Goal: Task Accomplishment & Management: Complete application form

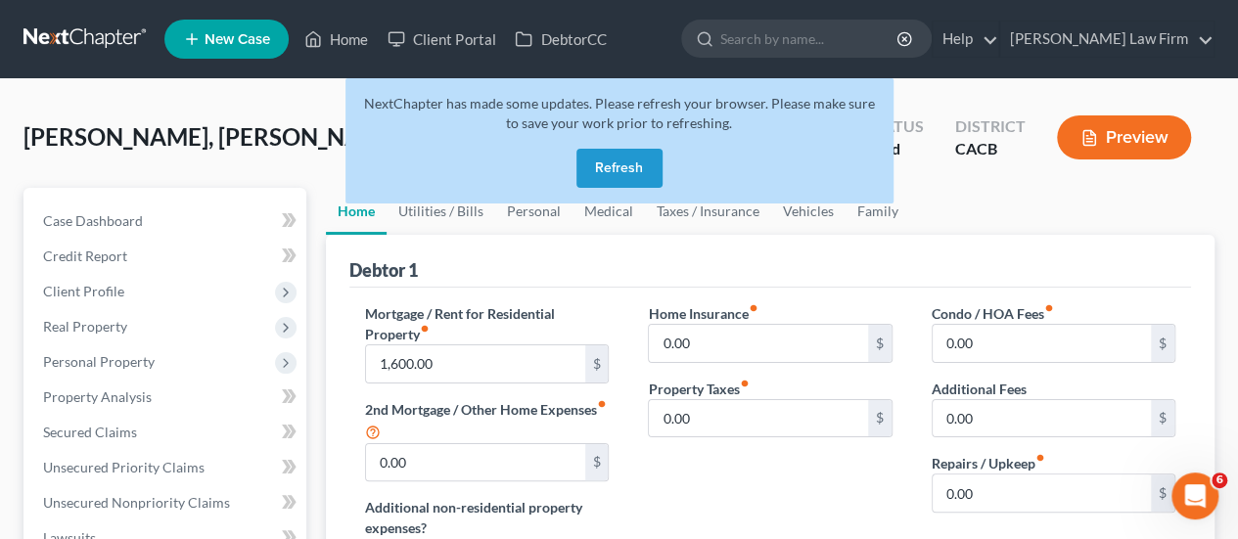
click at [62, 16] on nav "Home New Case Client Portal DebtorCC Cynthia Grande Law Firm diazeunice1988@gma…" at bounding box center [619, 39] width 1238 height 78
click at [67, 24] on link at bounding box center [85, 39] width 125 height 35
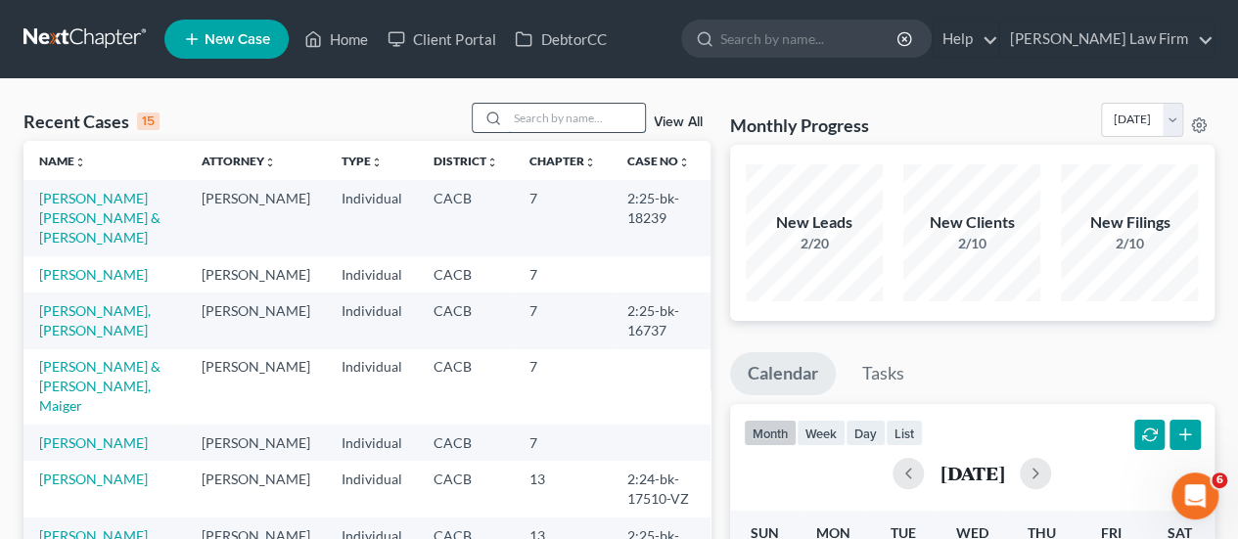
click at [574, 113] on input "search" at bounding box center [576, 118] width 137 height 28
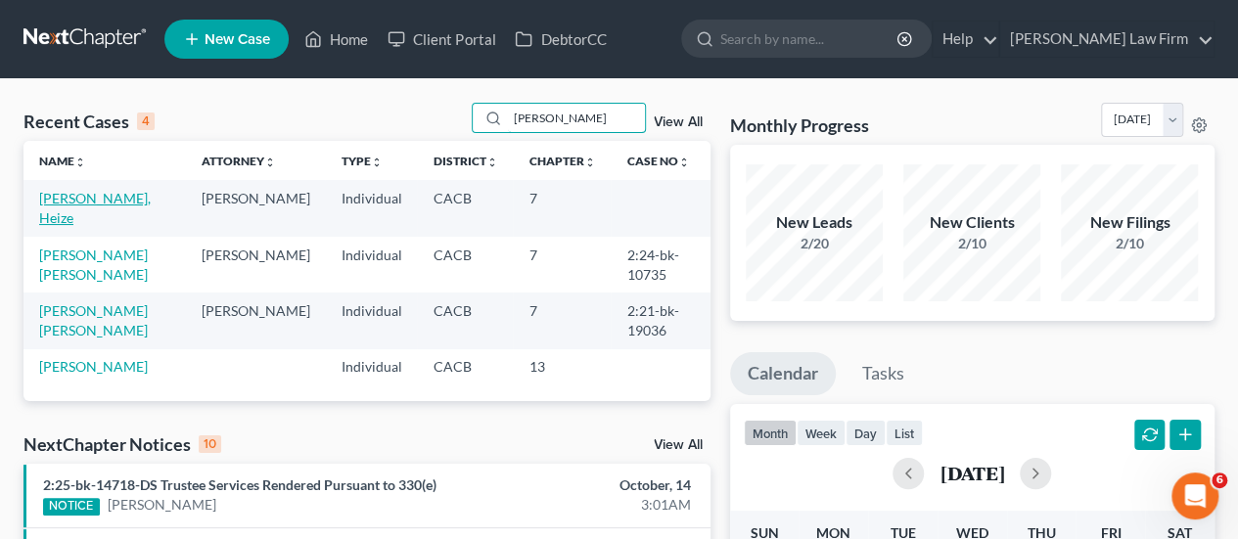
type input "mejia"
click at [104, 190] on link "[PERSON_NAME], Heize" at bounding box center [95, 208] width 112 height 36
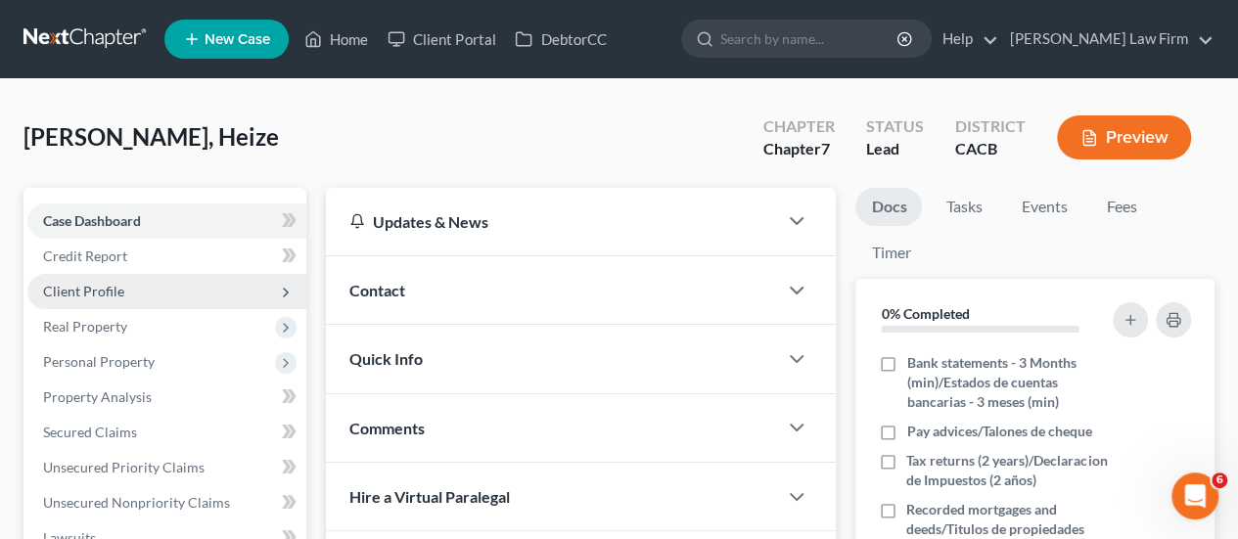
click at [107, 293] on span "Client Profile" at bounding box center [83, 291] width 81 height 17
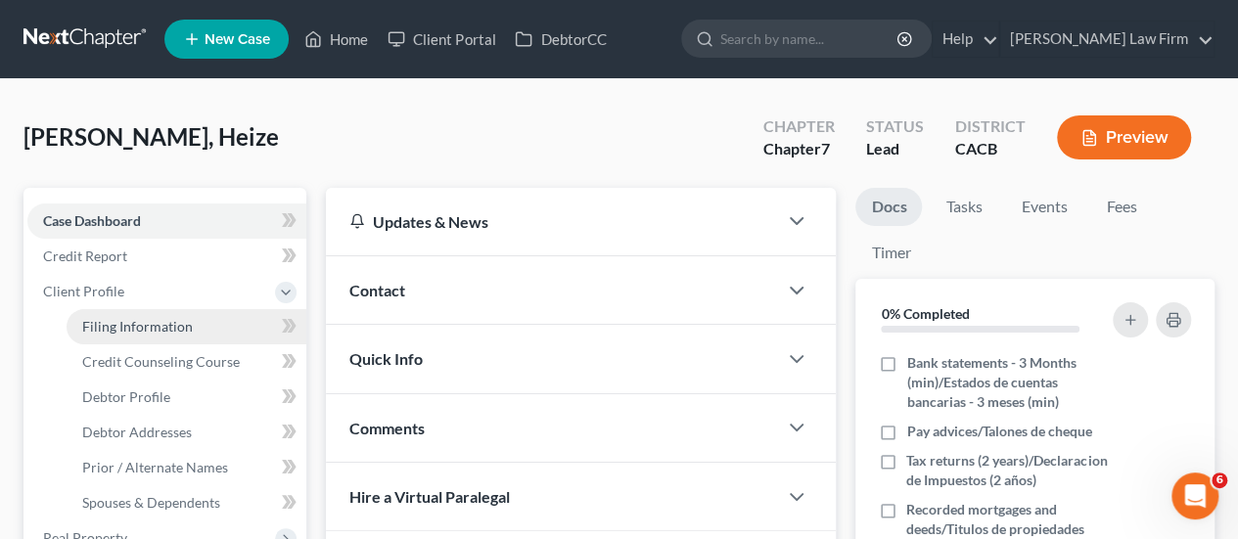
click at [156, 326] on span "Filing Information" at bounding box center [137, 326] width 111 height 17
select select "1"
select select "0"
select select "4"
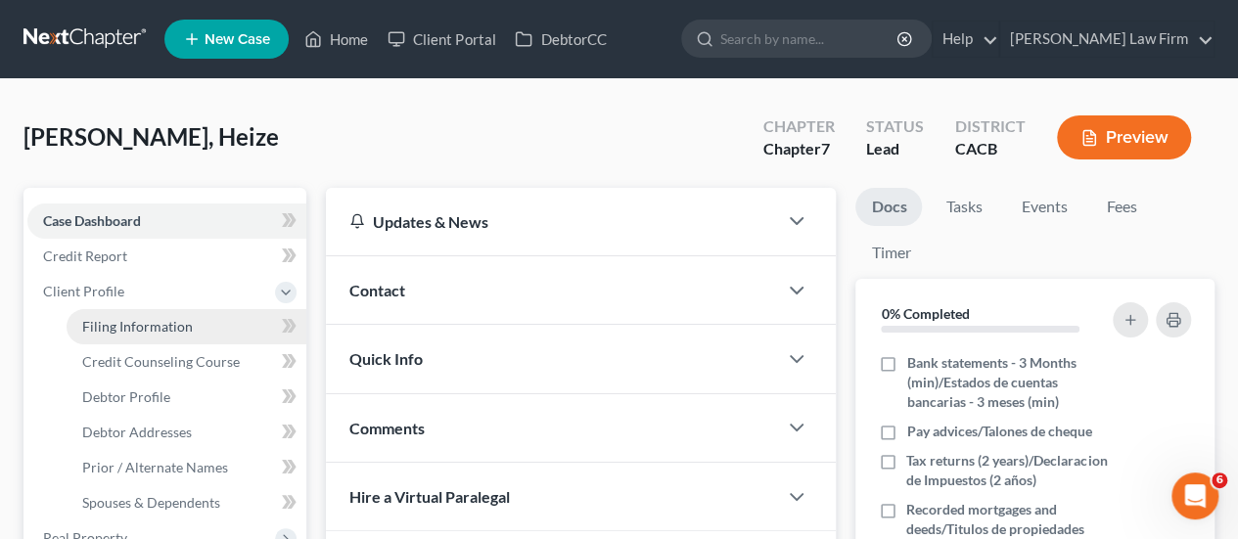
select select "1"
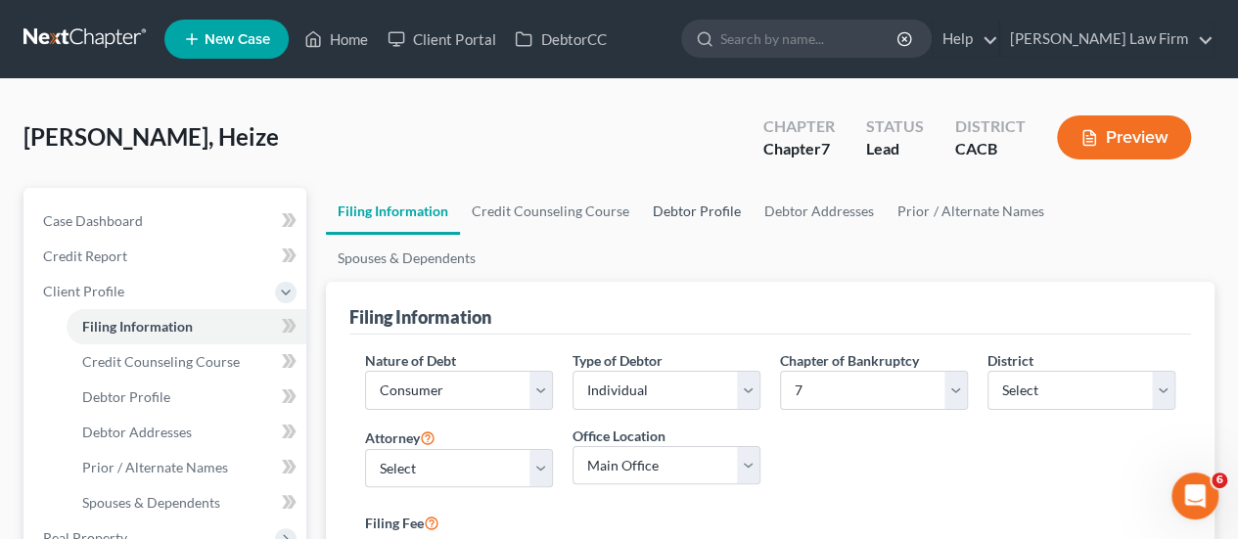
click at [712, 197] on link "Debtor Profile" at bounding box center [697, 211] width 112 height 47
select select "1"
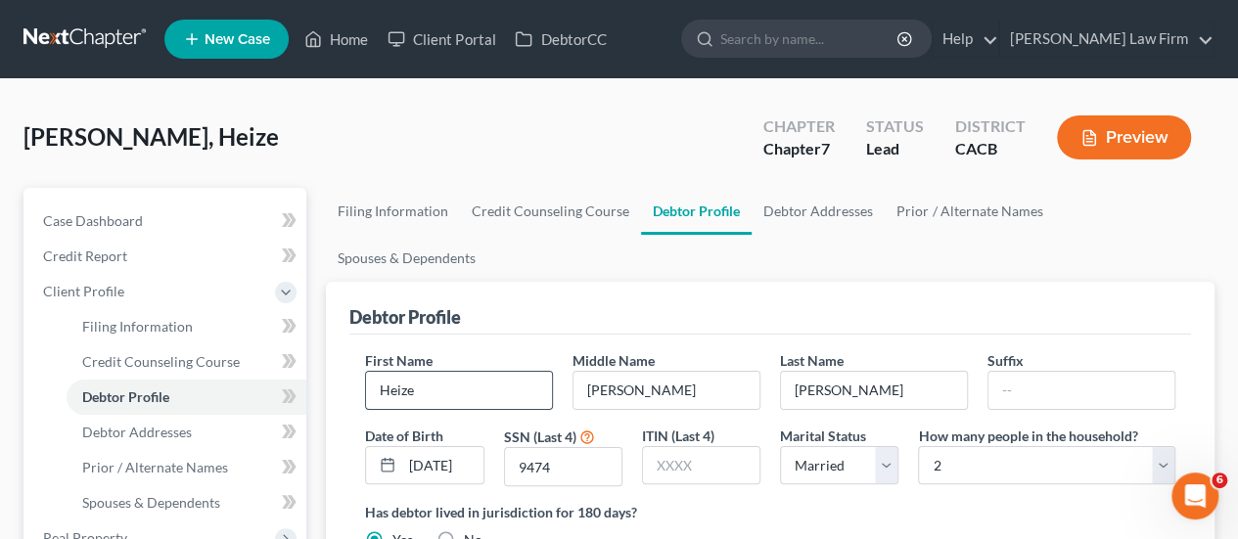
click at [454, 372] on input "Heize" at bounding box center [459, 390] width 186 height 37
click at [563, 448] on input "9474" at bounding box center [563, 466] width 116 height 37
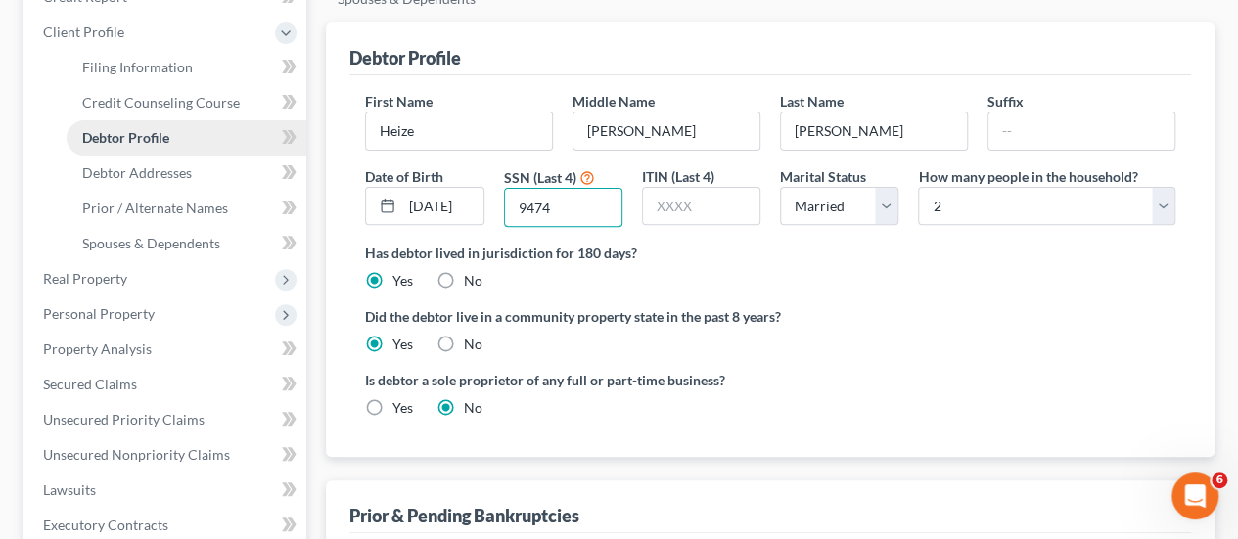
scroll to position [489, 0]
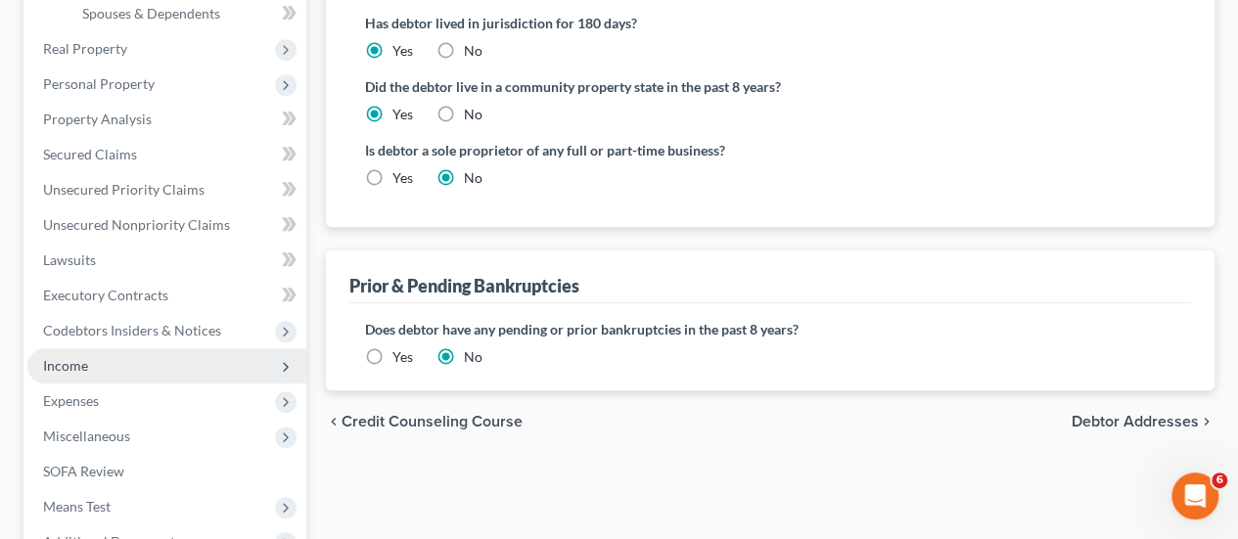
click at [74, 376] on span "Income" at bounding box center [166, 365] width 279 height 35
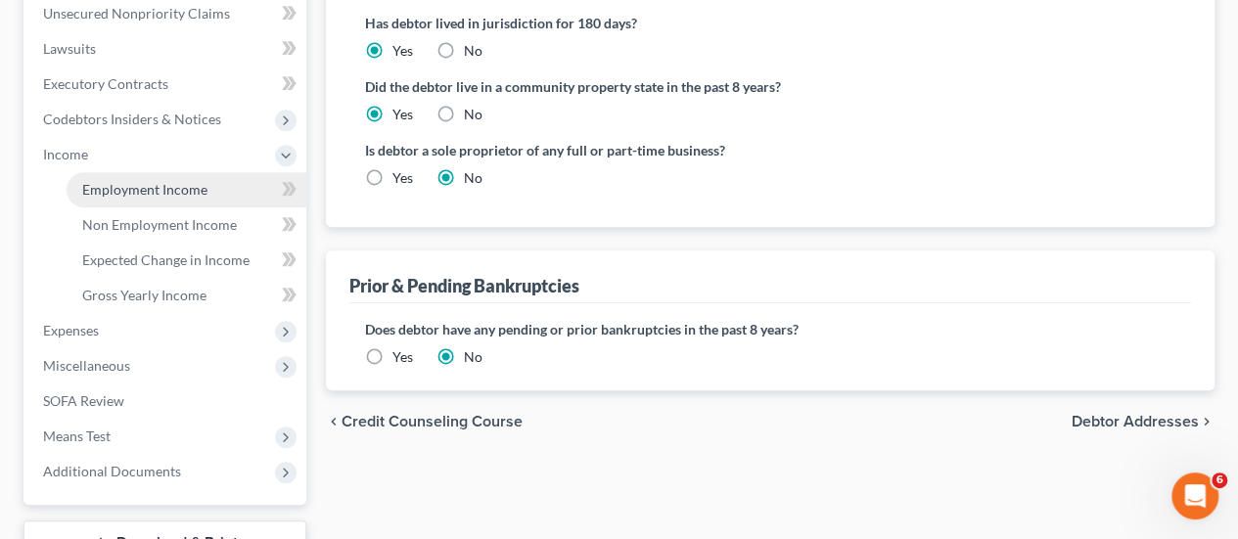
click at [190, 181] on span "Employment Income" at bounding box center [144, 189] width 125 height 17
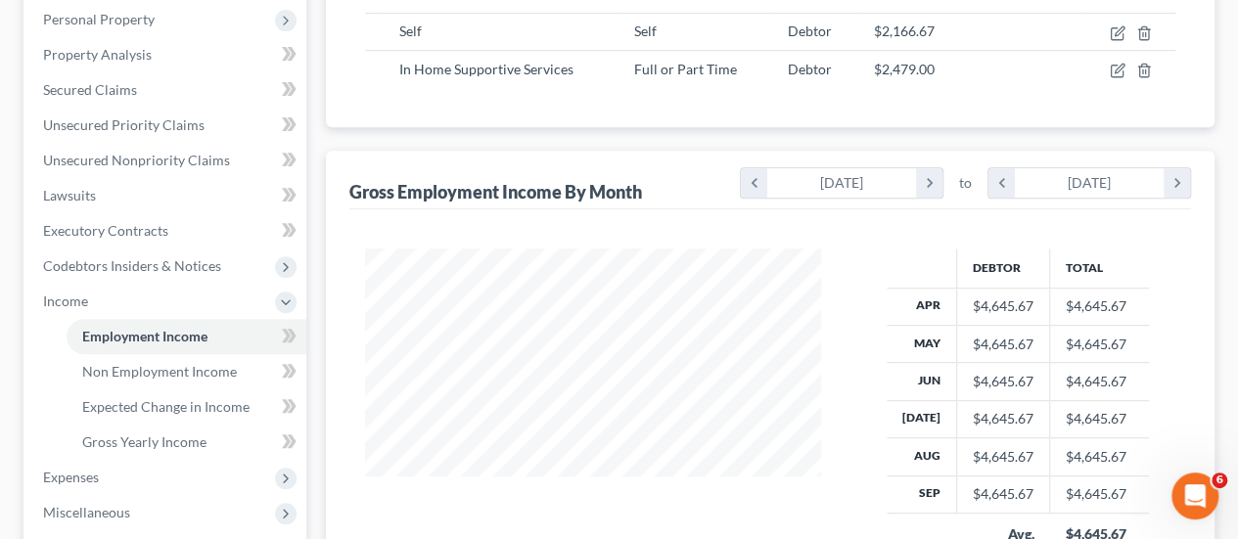
scroll to position [587, 0]
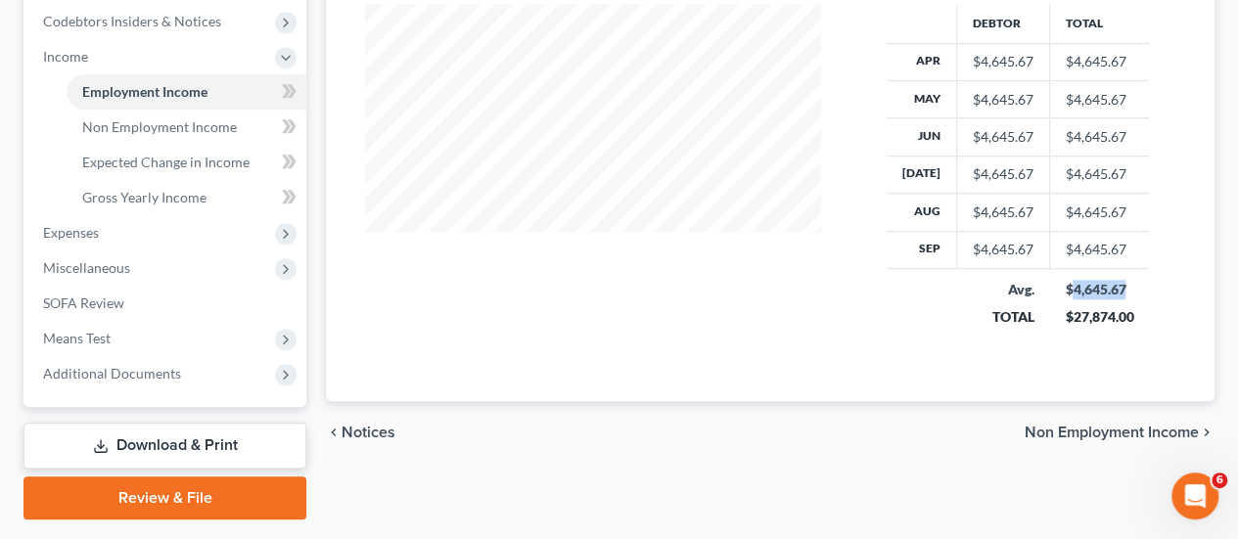
drag, startPoint x: 1121, startPoint y: 280, endPoint x: 1064, endPoint y: 288, distance: 57.3
click at [1064, 288] on div "$4,645.67" at bounding box center [1098, 290] width 68 height 20
copy div "4,645.67"
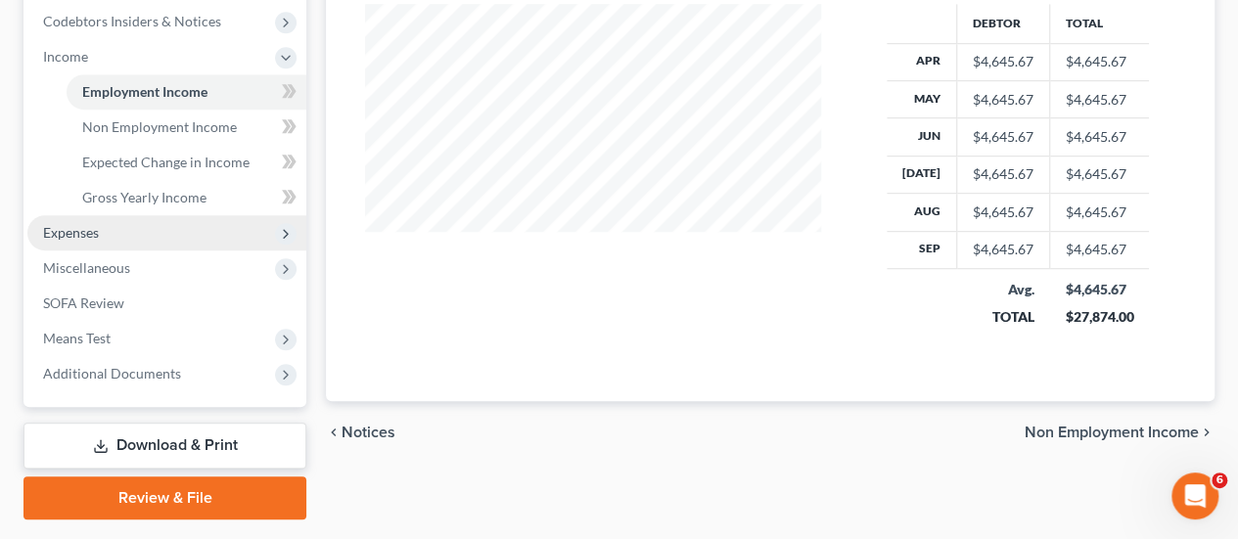
click at [101, 246] on span "Expenses" at bounding box center [166, 232] width 279 height 35
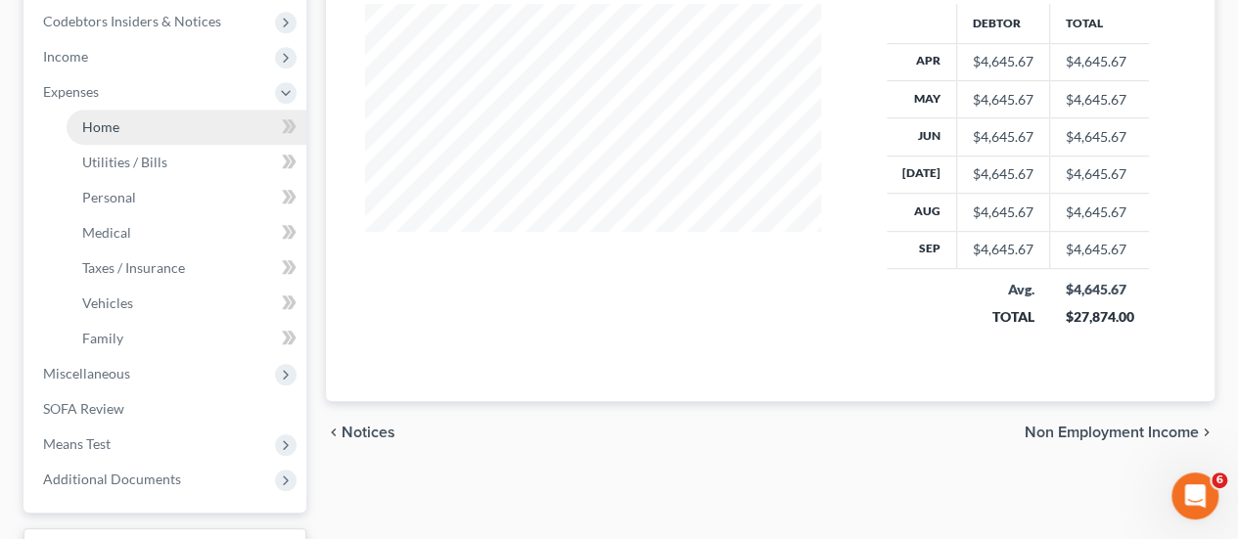
click at [138, 119] on link "Home" at bounding box center [187, 127] width 240 height 35
click at [96, 126] on span "Home" at bounding box center [100, 126] width 37 height 17
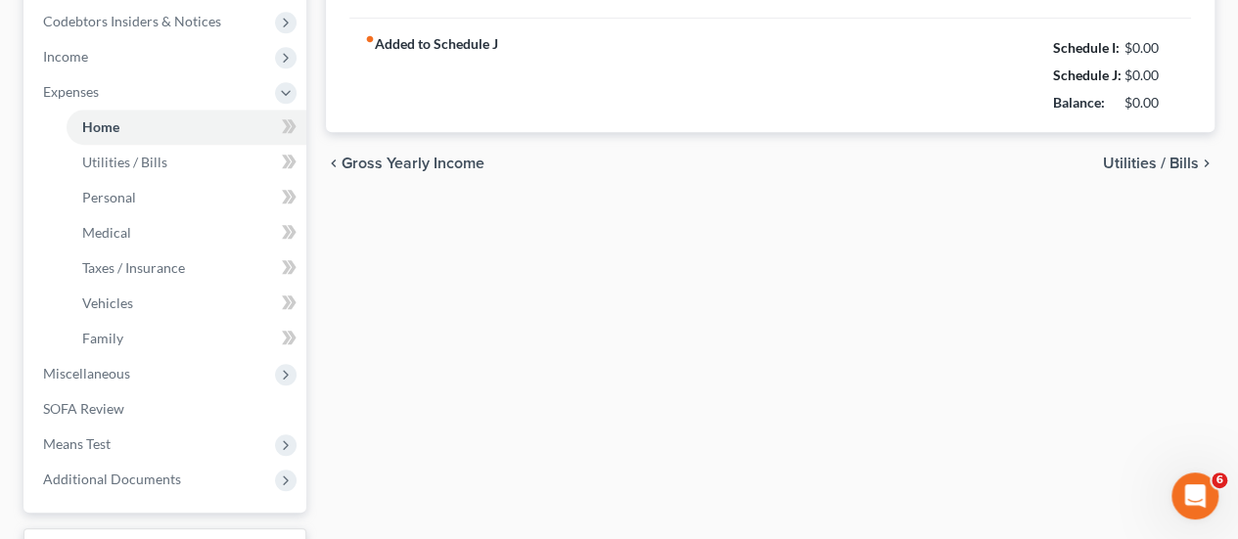
type input "3,200.00"
type input "0.00"
radio input "true"
type input "0.00"
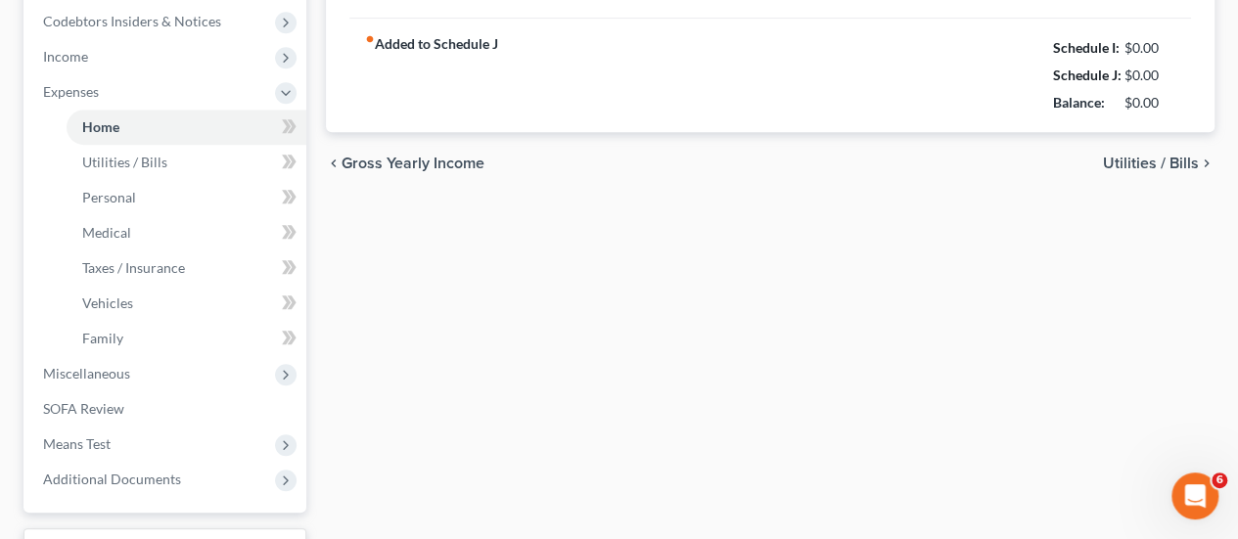
type input "0.00"
type input "100.00"
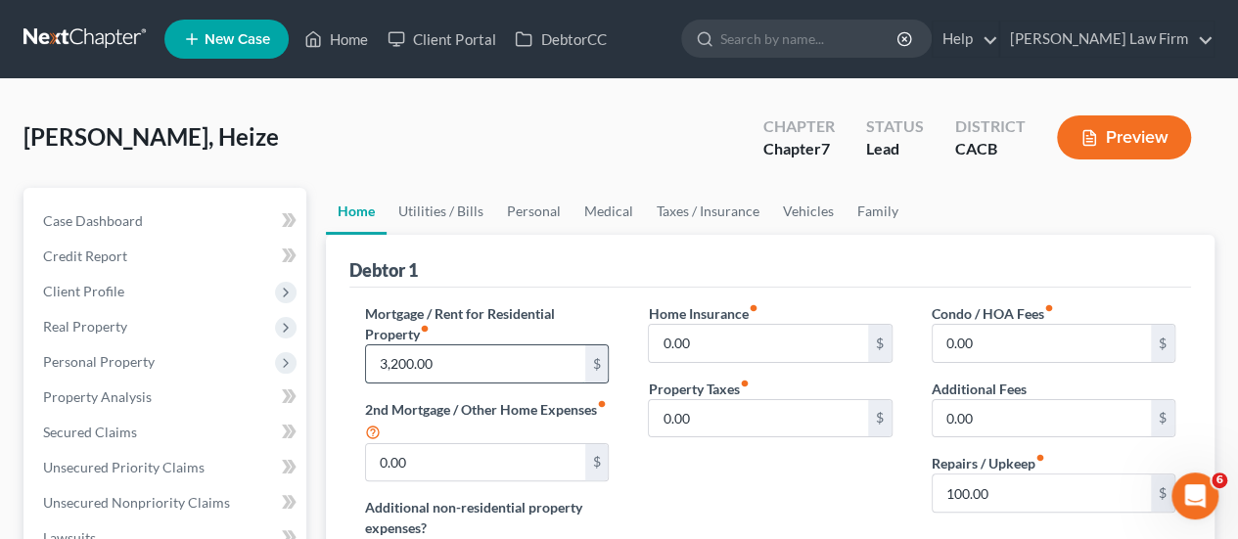
click at [466, 349] on input "3,200.00" at bounding box center [475, 363] width 218 height 37
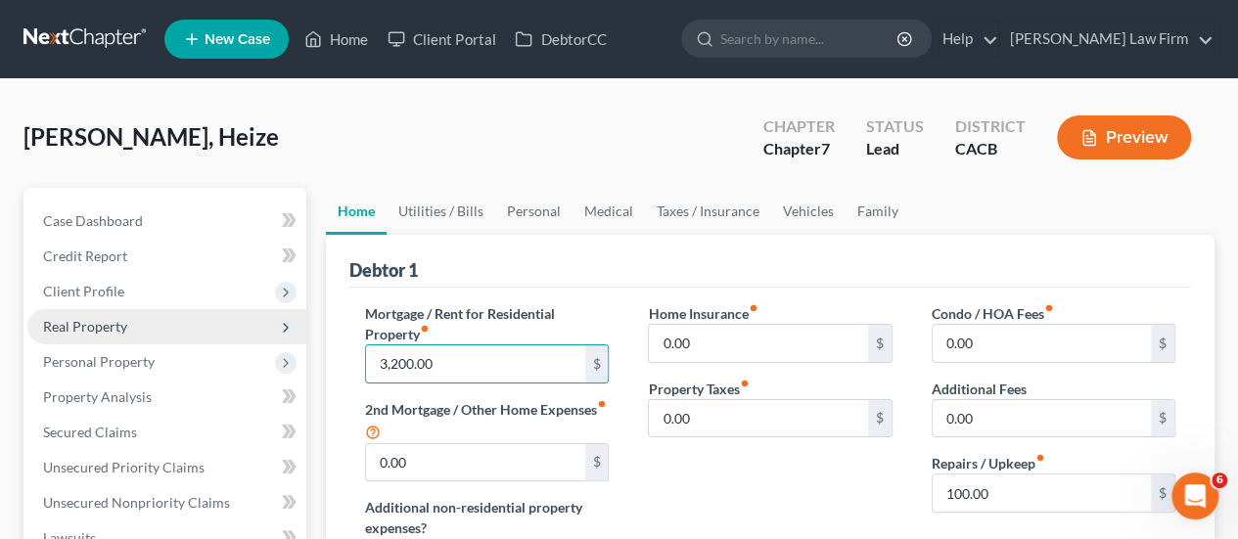
click at [150, 329] on span "Real Property" at bounding box center [166, 326] width 279 height 35
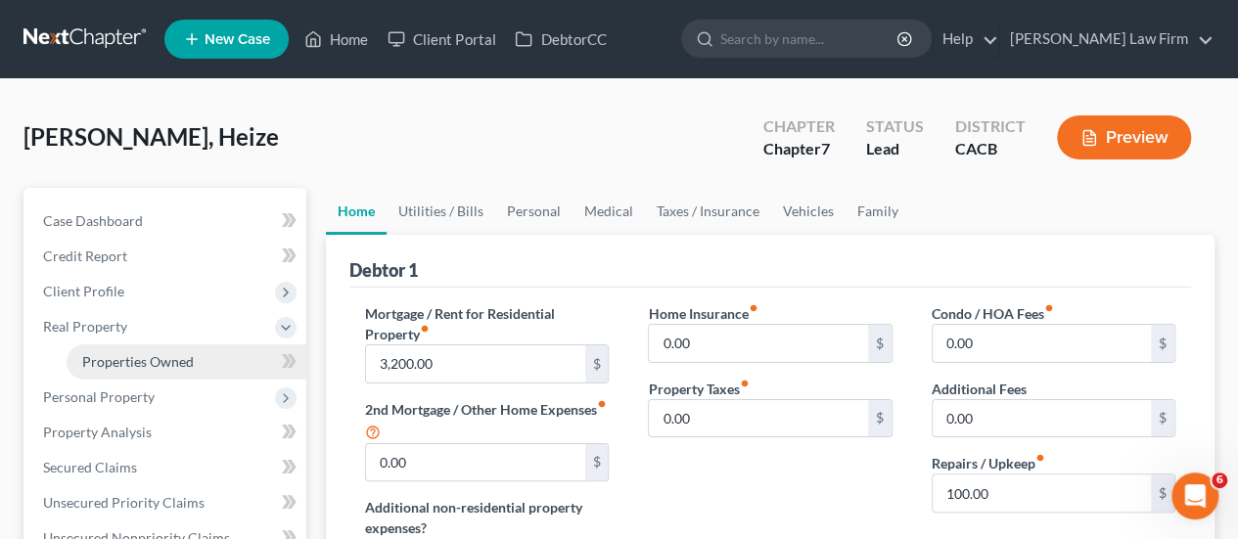
click at [154, 373] on link "Properties Owned" at bounding box center [187, 361] width 240 height 35
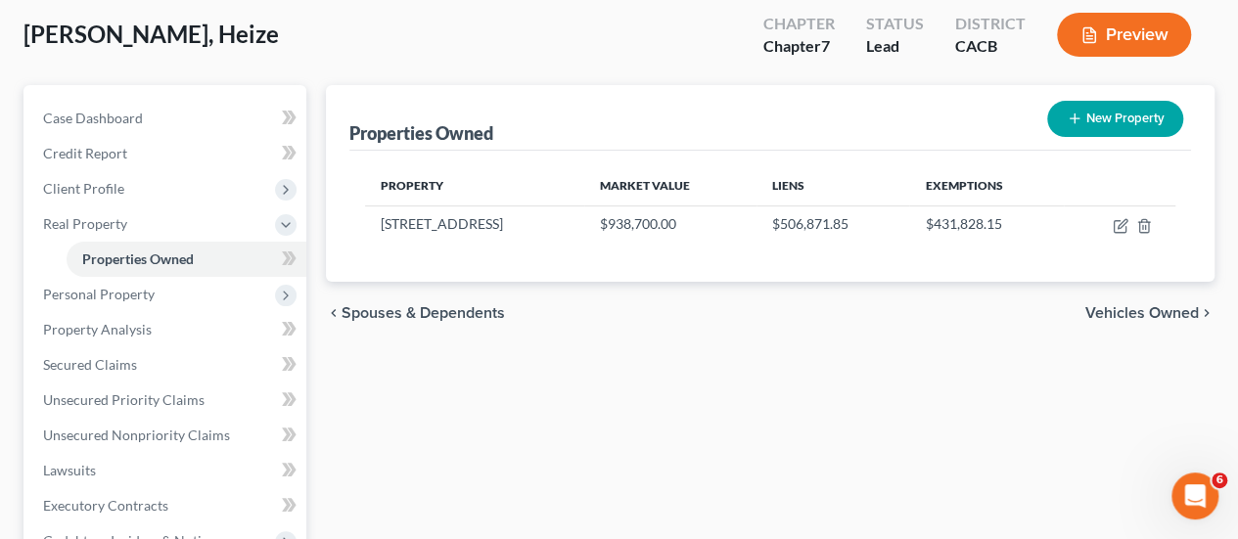
scroll to position [196, 0]
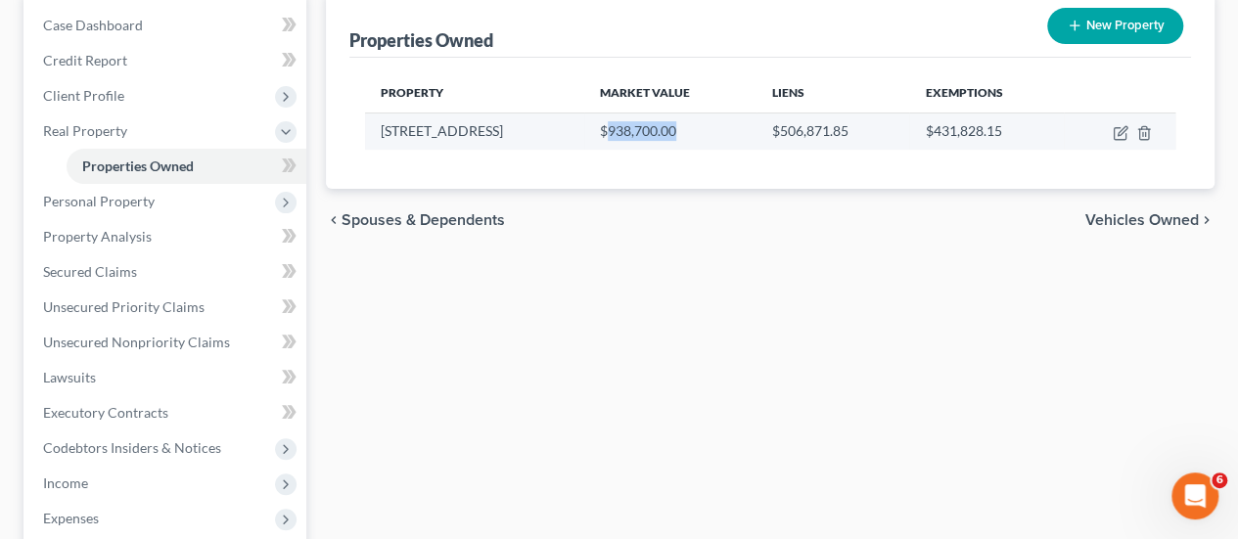
drag, startPoint x: 680, startPoint y: 130, endPoint x: 589, endPoint y: 138, distance: 91.3
click at [589, 138] on td "$938,700.00" at bounding box center [670, 131] width 172 height 37
copy td "938,700.00"
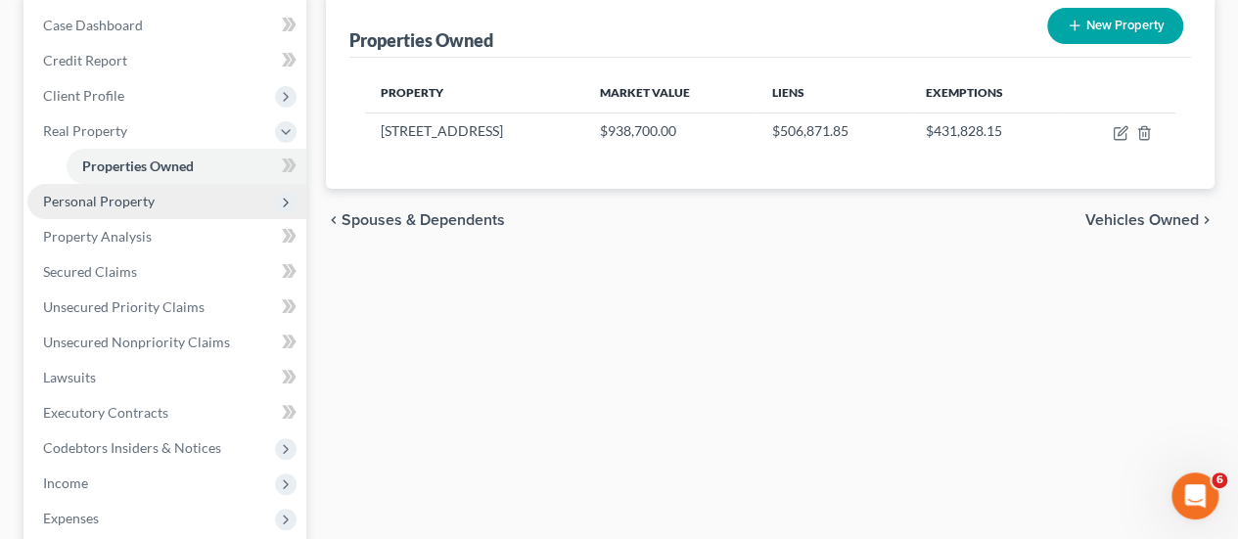
click at [116, 203] on span "Personal Property" at bounding box center [99, 201] width 112 height 17
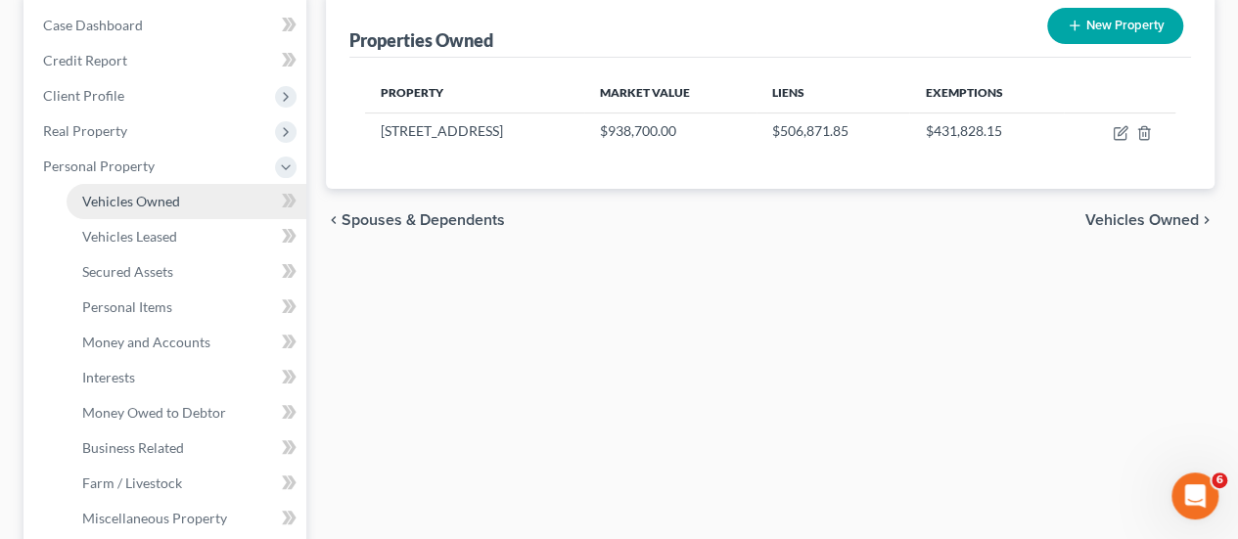
click at [157, 199] on span "Vehicles Owned" at bounding box center [131, 201] width 98 height 17
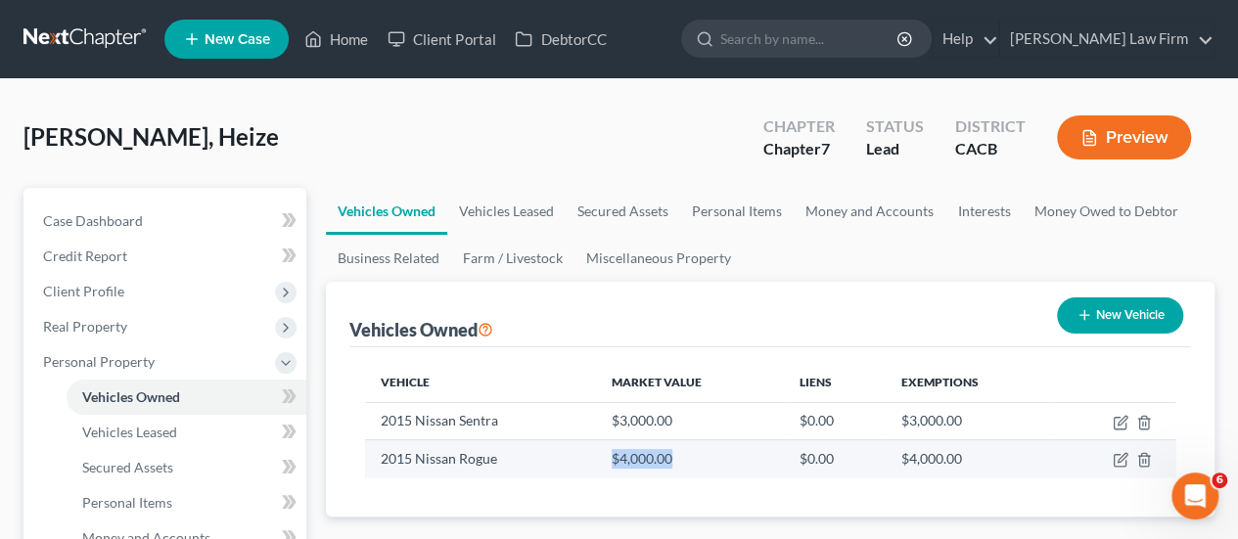
drag, startPoint x: 695, startPoint y: 461, endPoint x: 610, endPoint y: 461, distance: 84.1
click at [610, 461] on td "$4,000.00" at bounding box center [690, 458] width 188 height 37
copy td "$4,000.00"
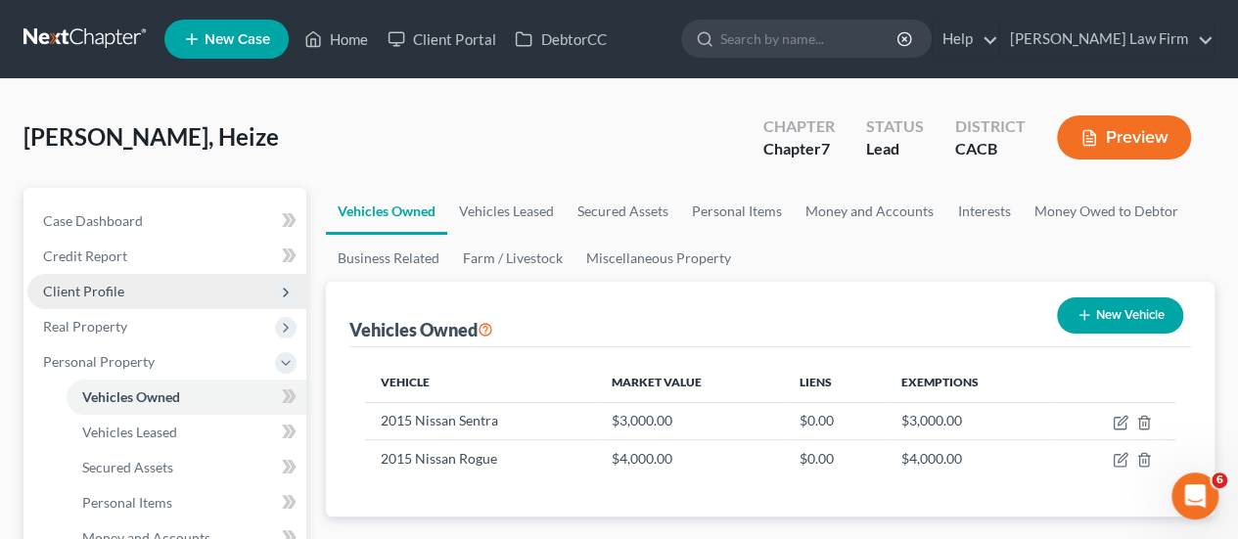
click at [147, 296] on span "Client Profile" at bounding box center [166, 291] width 279 height 35
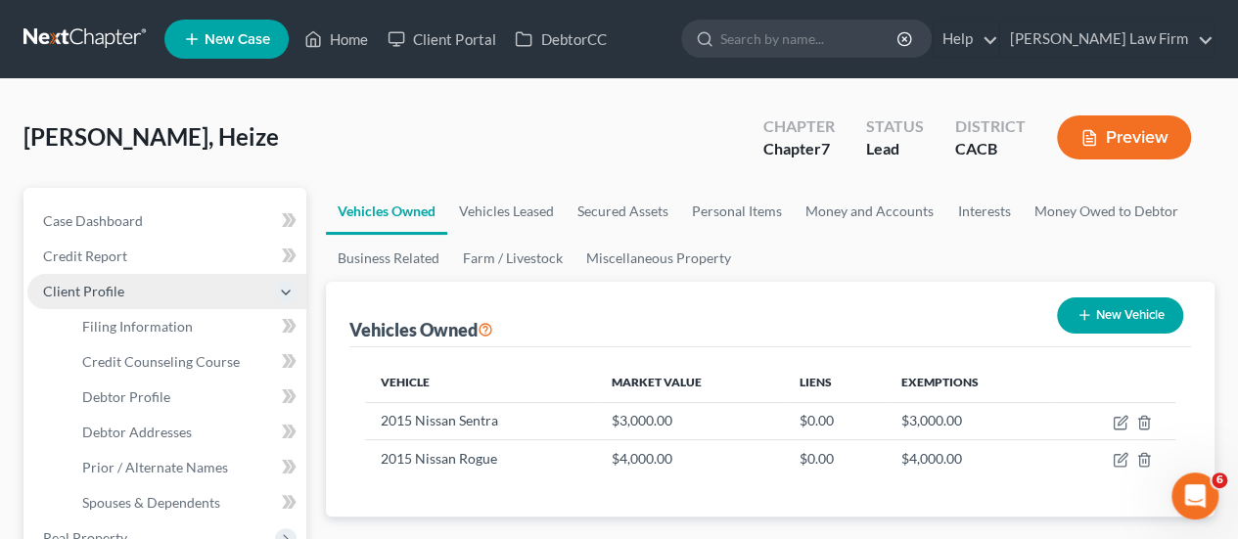
click at [107, 283] on span "Client Profile" at bounding box center [83, 291] width 81 height 17
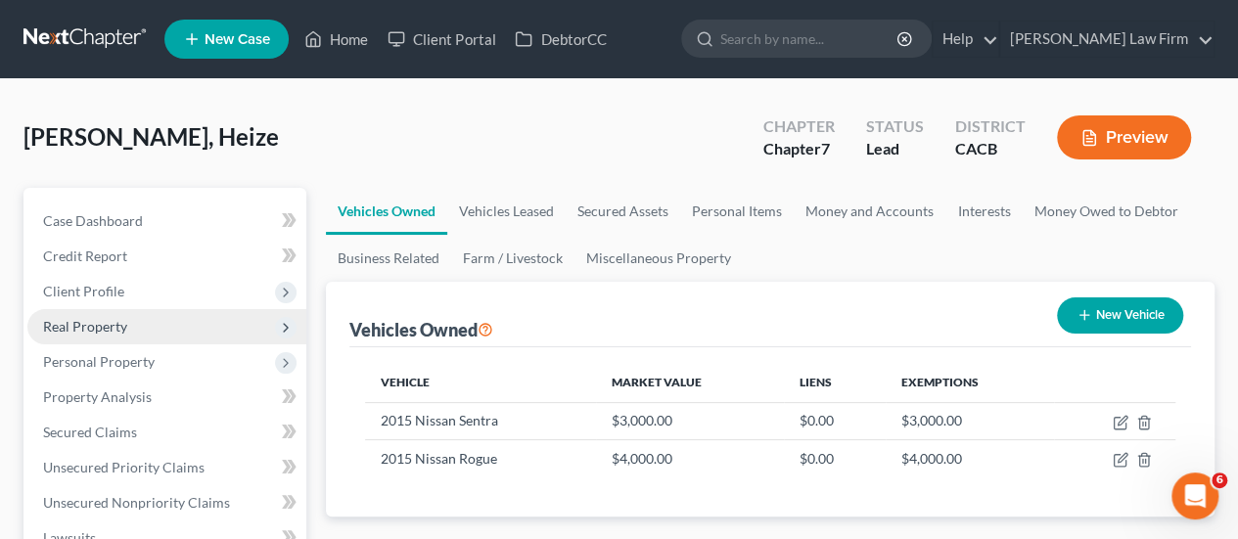
click at [104, 326] on span "Real Property" at bounding box center [85, 326] width 84 height 17
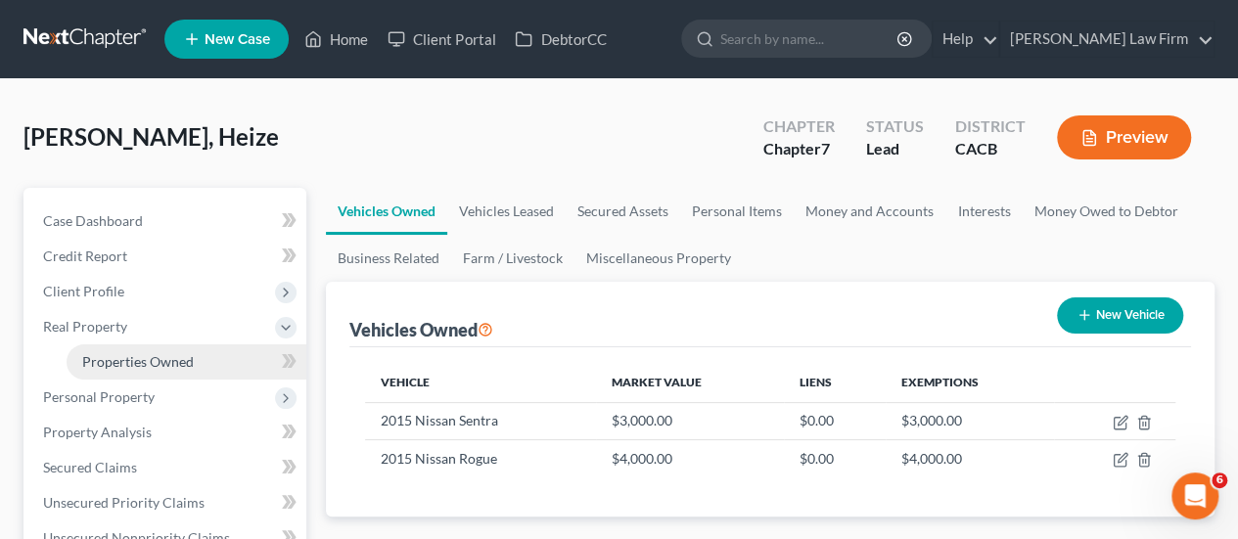
click at [115, 363] on span "Properties Owned" at bounding box center [138, 361] width 112 height 17
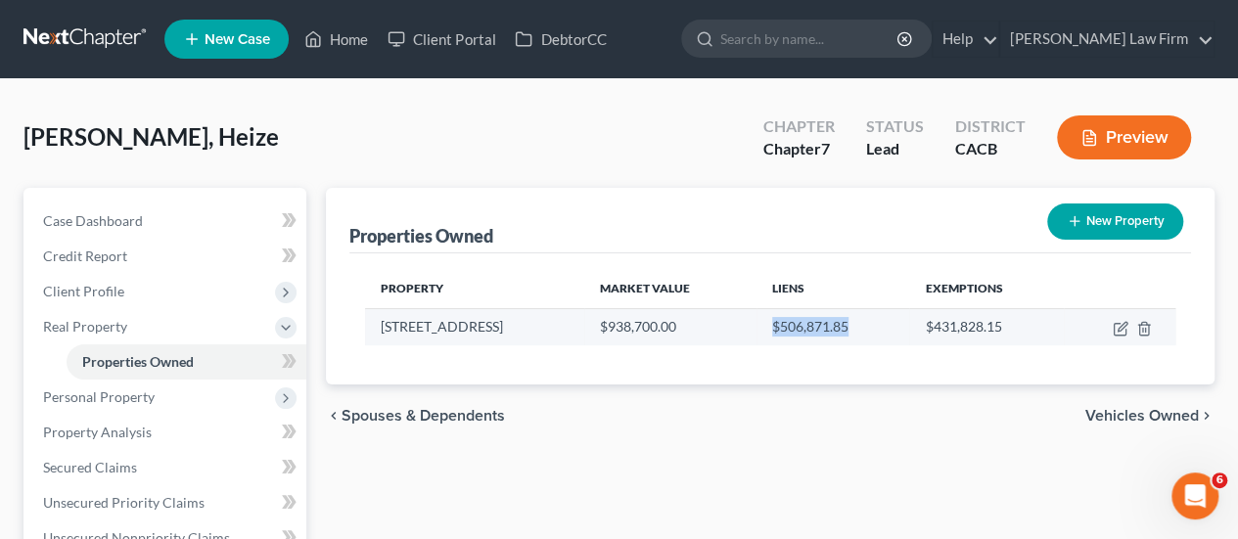
drag, startPoint x: 869, startPoint y: 332, endPoint x: 747, endPoint y: 334, distance: 121.3
click at [756, 335] on td "$506,871.85" at bounding box center [832, 326] width 153 height 37
copy td "$506,871.85"
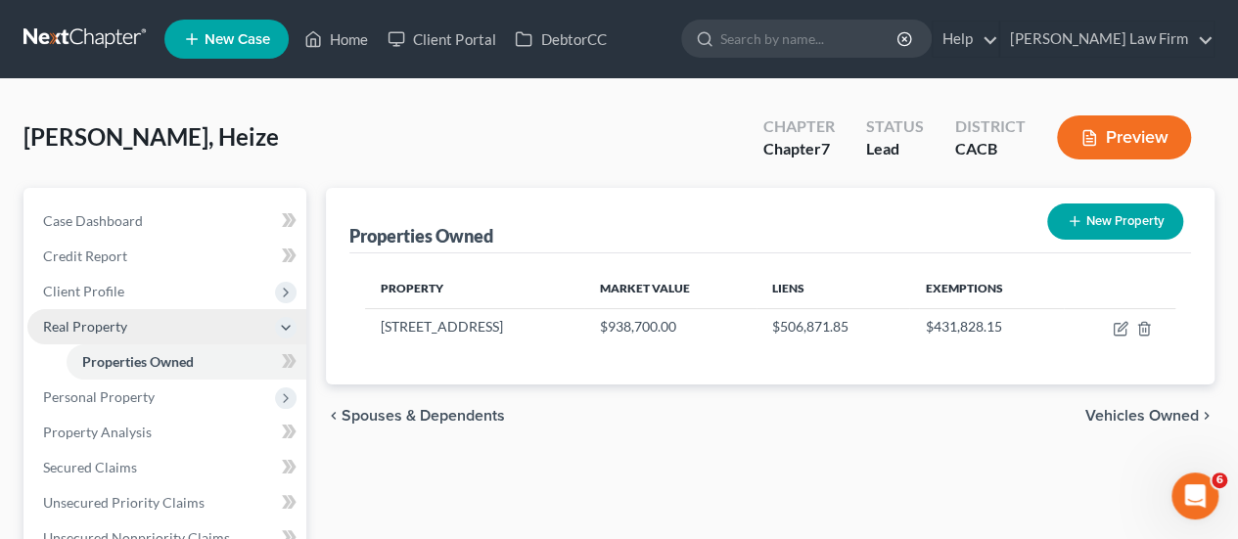
click at [170, 333] on span "Real Property" at bounding box center [166, 326] width 279 height 35
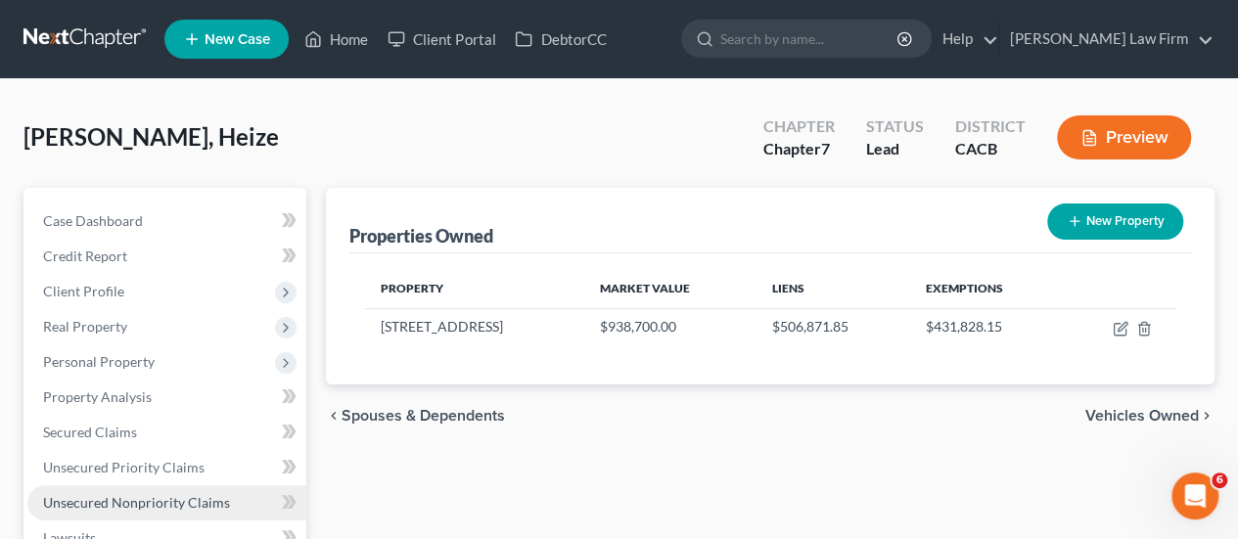
click at [162, 492] on link "Unsecured Nonpriority Claims" at bounding box center [166, 502] width 279 height 35
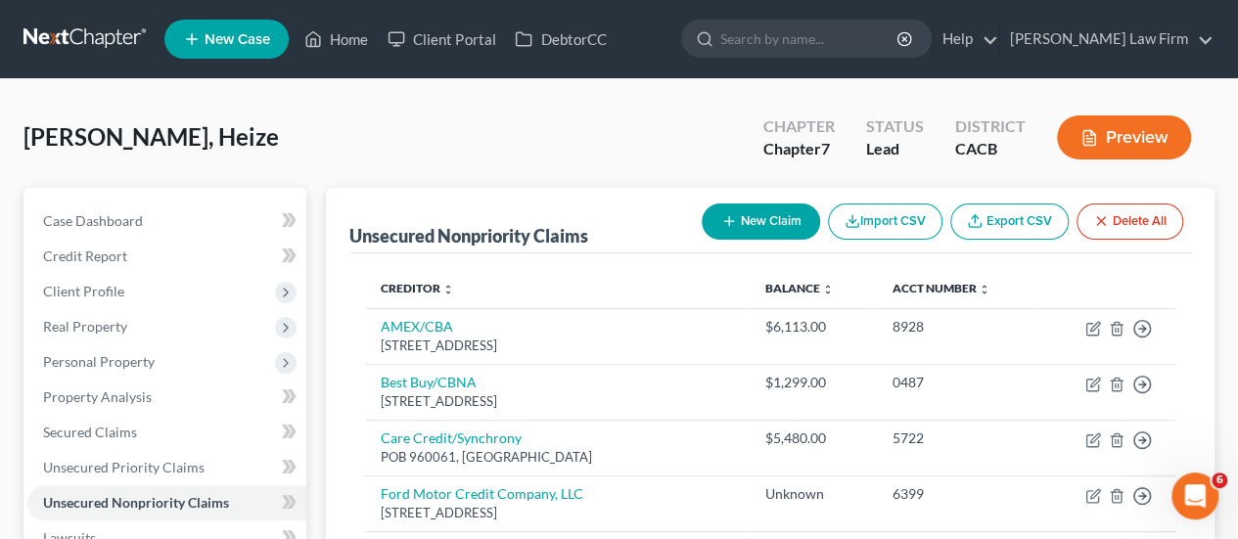
scroll to position [498, 0]
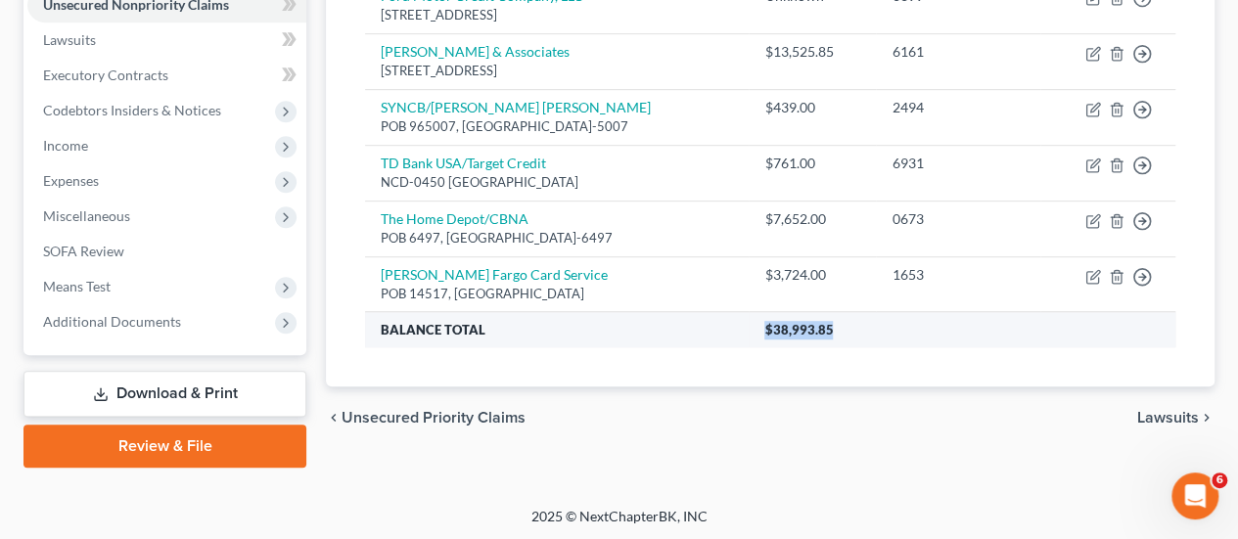
drag, startPoint x: 871, startPoint y: 315, endPoint x: 769, endPoint y: 326, distance: 102.3
click at [770, 324] on th "$38,993.85" at bounding box center [961, 329] width 427 height 35
copy span "$38,993.85"
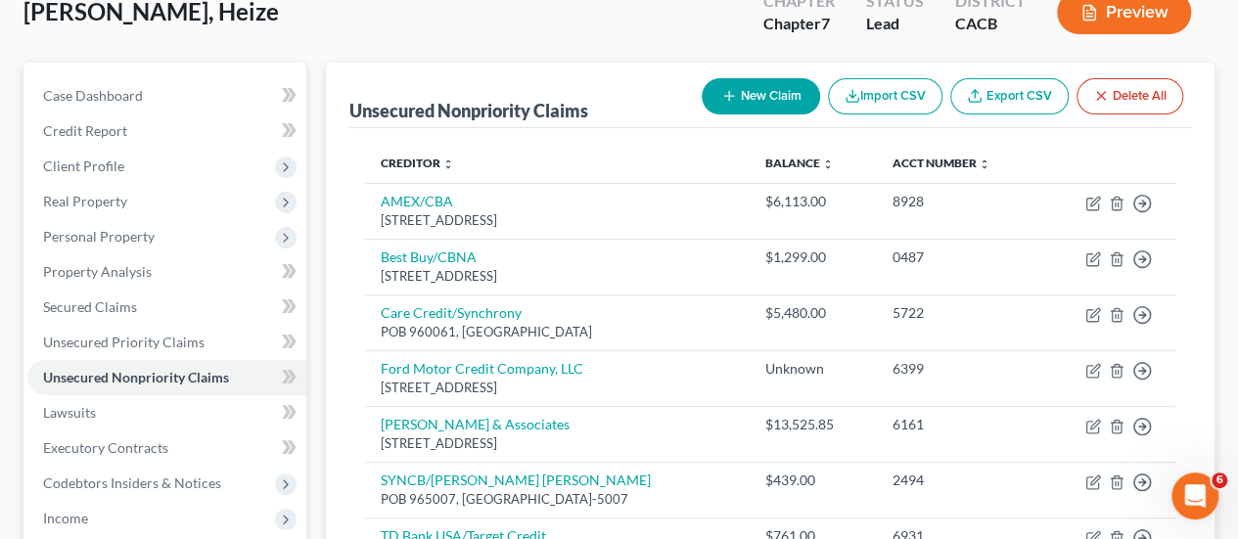
scroll to position [107, 0]
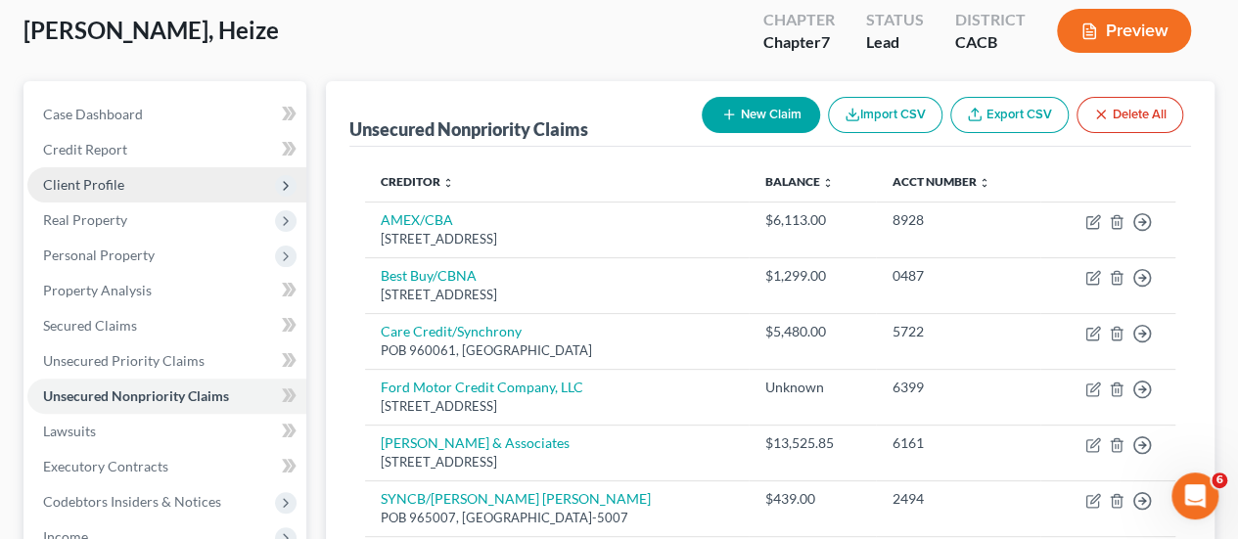
click at [82, 187] on span "Client Profile" at bounding box center [83, 184] width 81 height 17
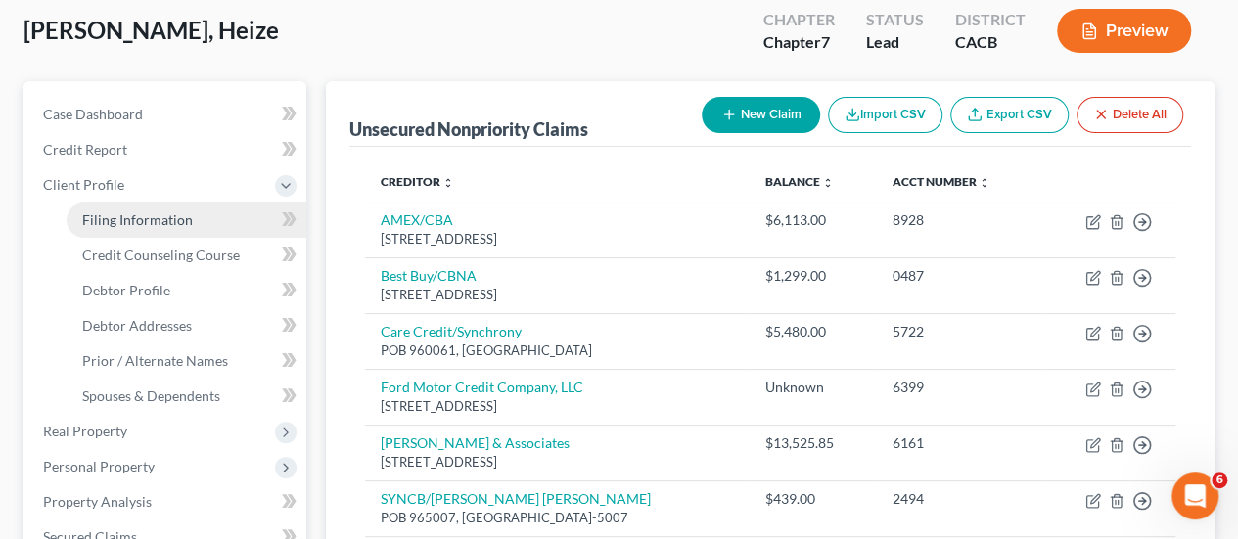
click at [117, 219] on span "Filing Information" at bounding box center [137, 219] width 111 height 17
select select "1"
select select "0"
select select "7"
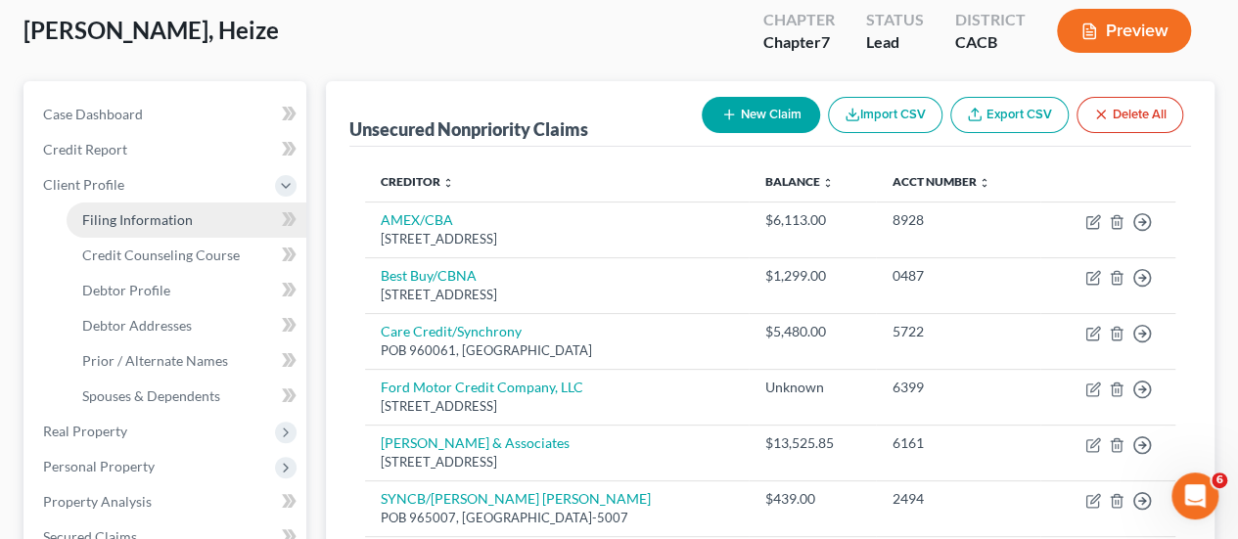
select select "0"
select select "4"
select select "1"
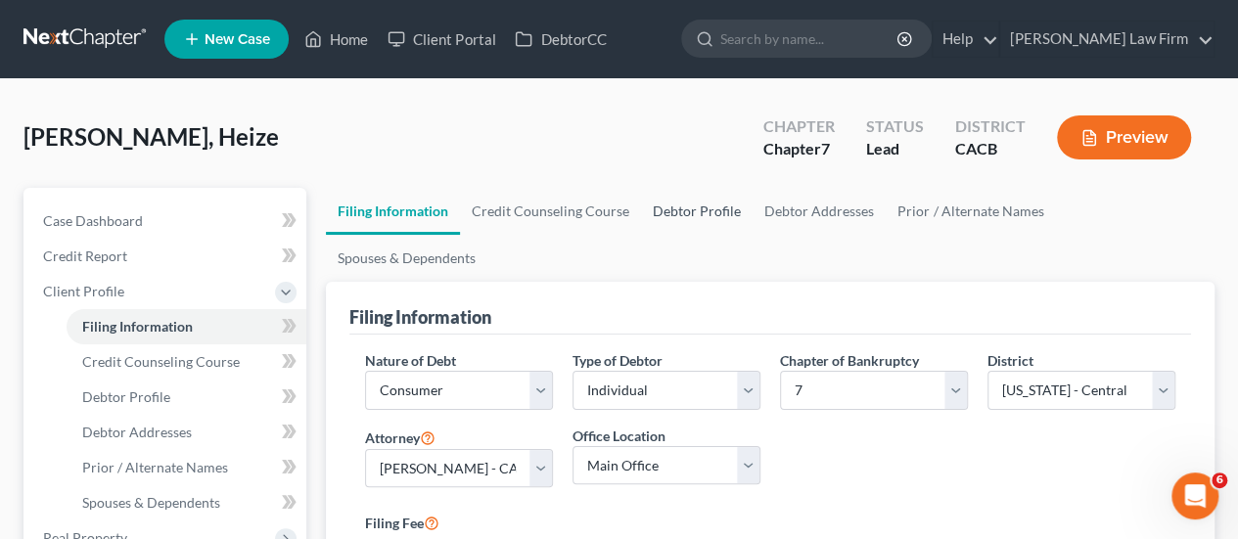
click at [659, 224] on link "Debtor Profile" at bounding box center [697, 211] width 112 height 47
select select "1"
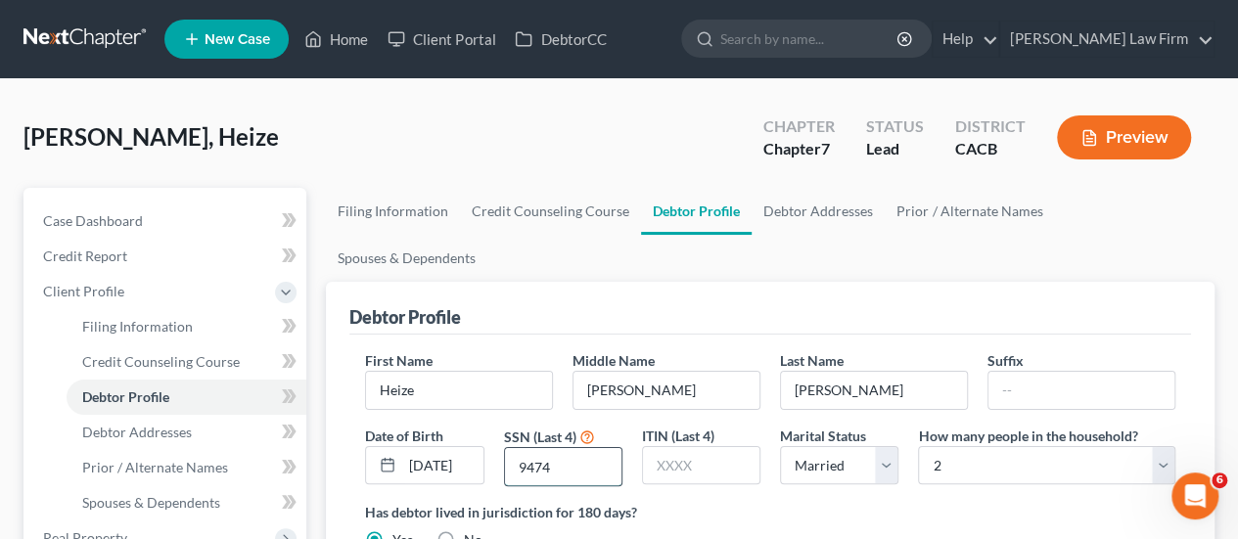
click at [597, 448] on input "9474" at bounding box center [563, 466] width 116 height 37
click at [375, 203] on link "Filing Information" at bounding box center [393, 211] width 134 height 47
select select "1"
select select "0"
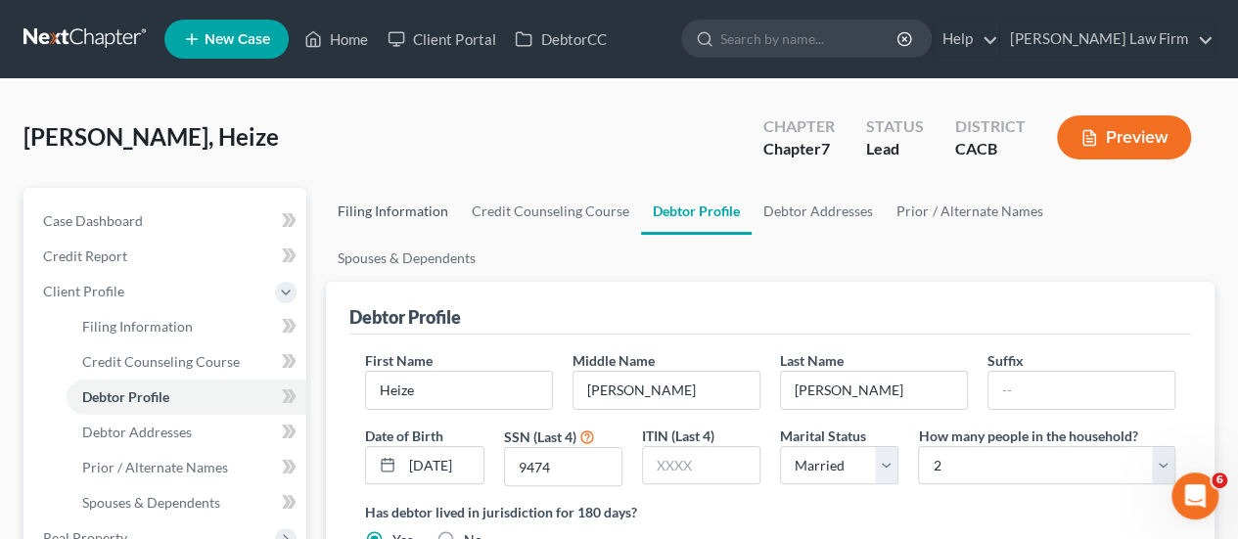
select select "7"
select select "0"
select select "4"
select select "1"
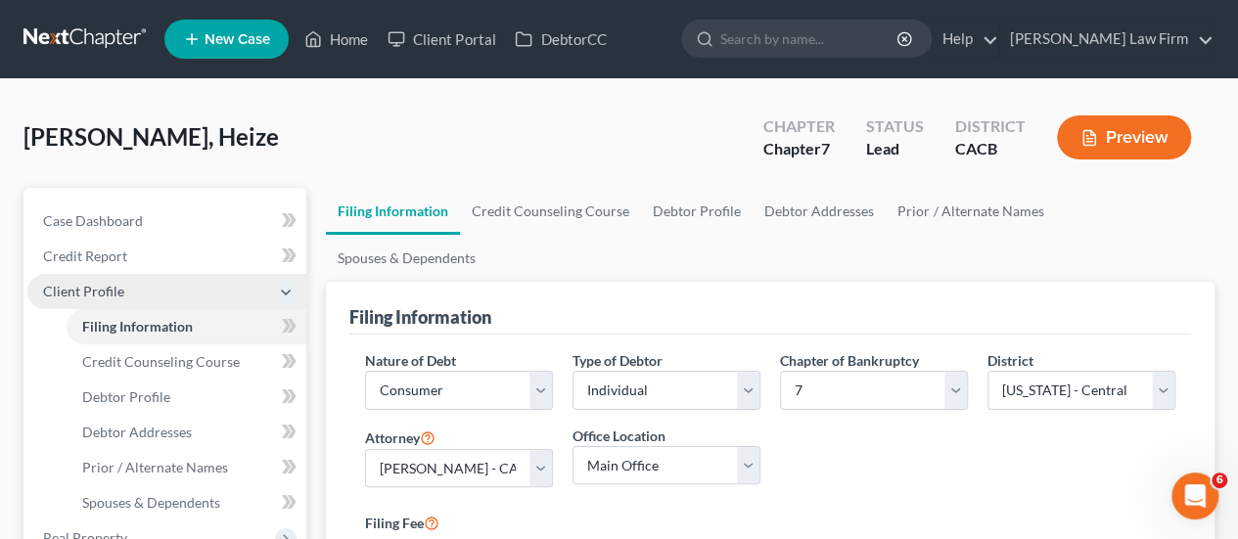
click at [151, 281] on span "Client Profile" at bounding box center [166, 291] width 279 height 35
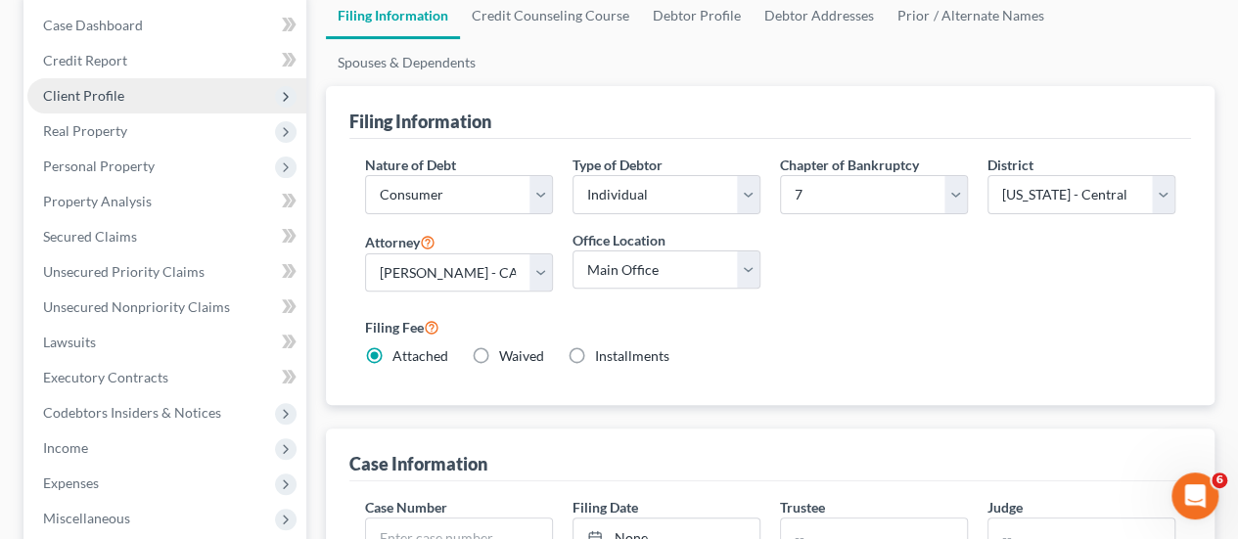
scroll to position [587, 0]
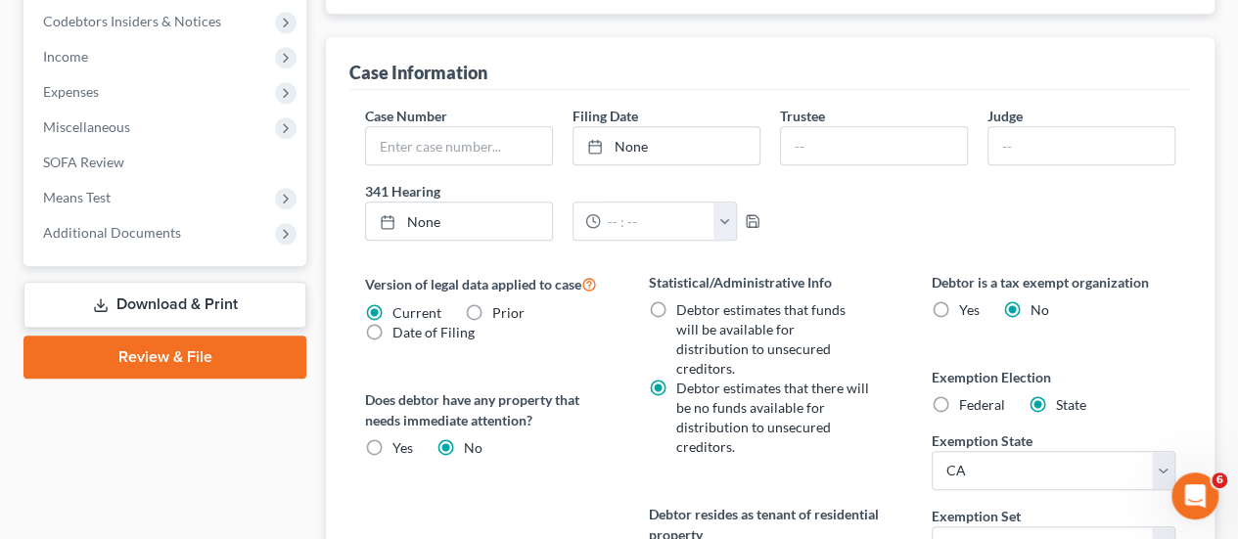
click at [164, 294] on link "Download & Print" at bounding box center [164, 305] width 283 height 46
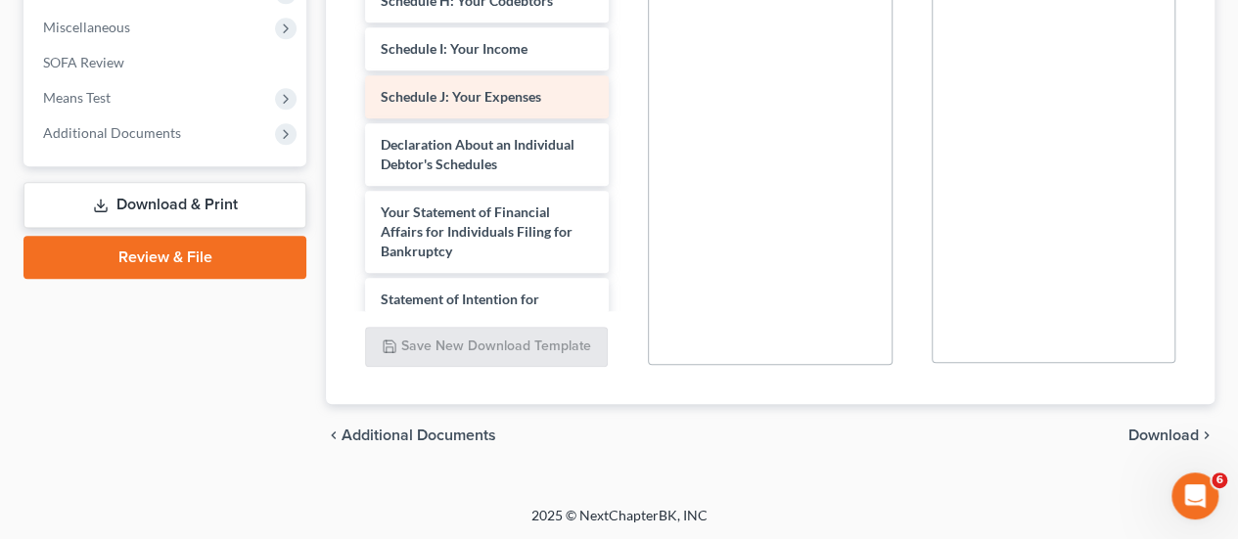
scroll to position [1165, 0]
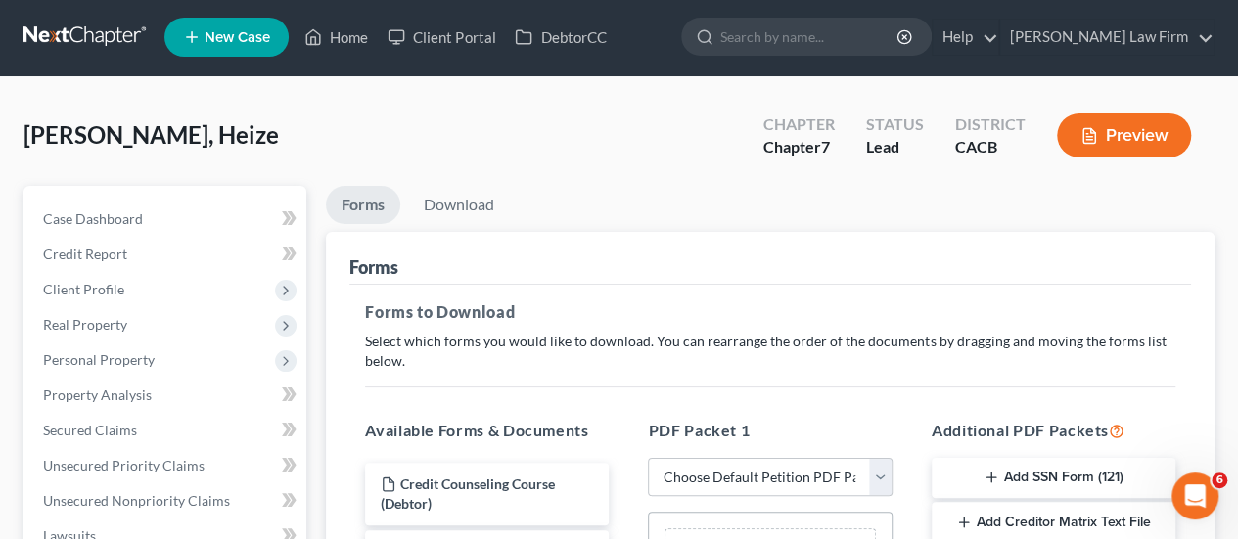
scroll to position [0, 0]
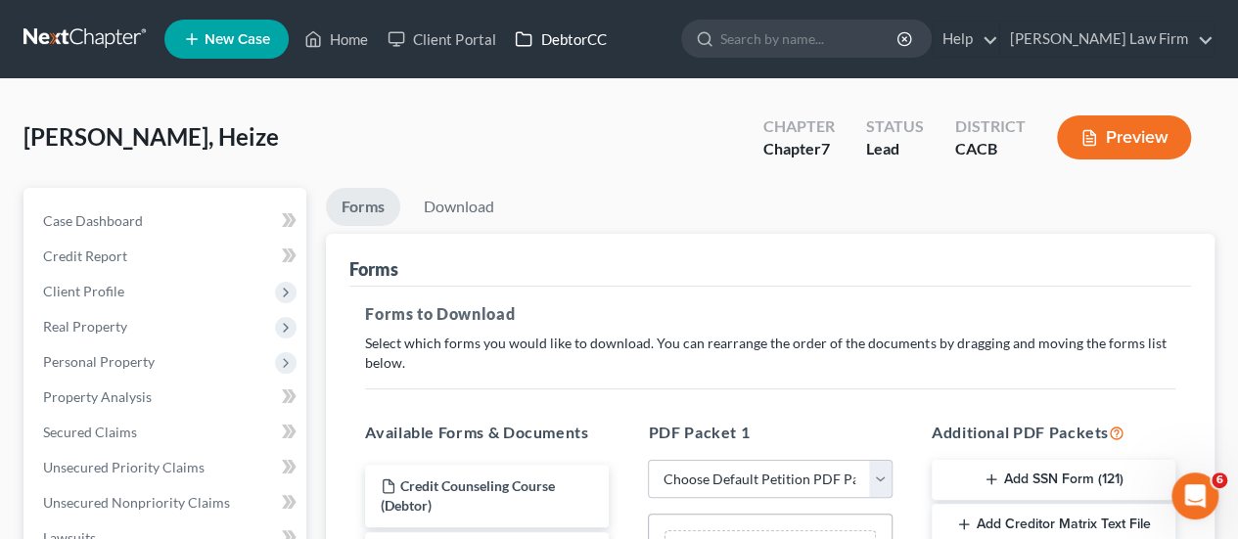
click at [548, 49] on link "DebtorCC" at bounding box center [560, 39] width 111 height 35
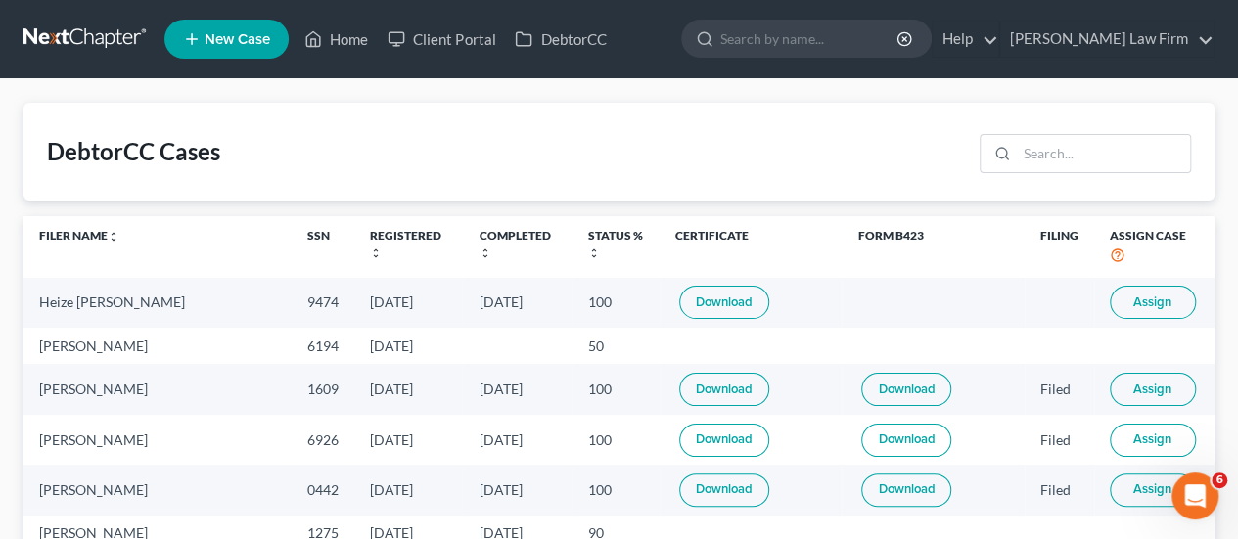
click at [1146, 309] on button "Assign" at bounding box center [1152, 302] width 86 height 33
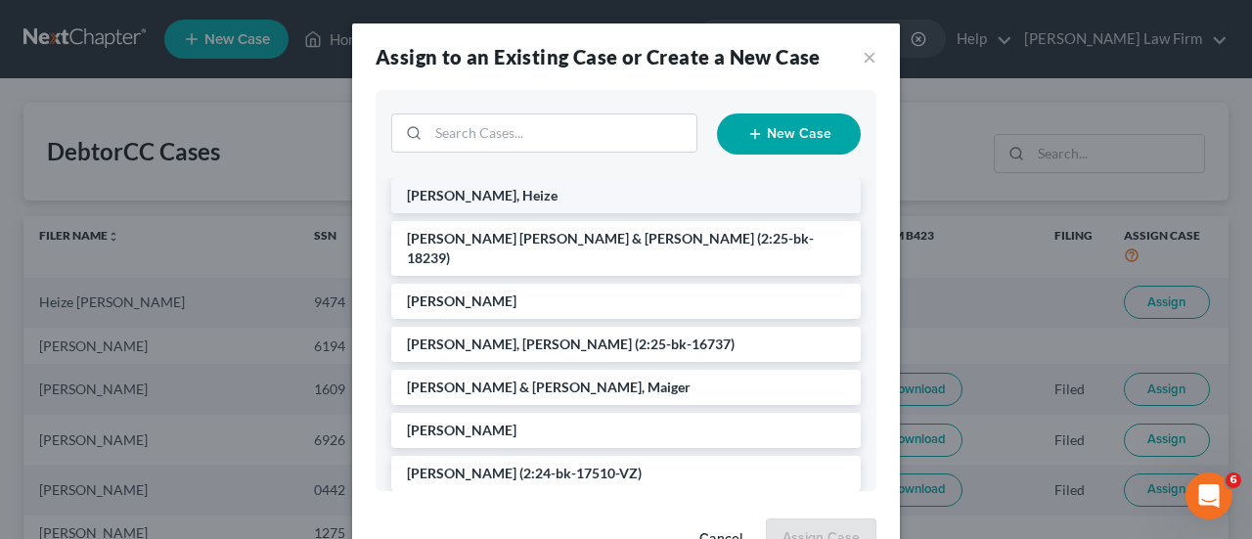
click at [485, 198] on li "[PERSON_NAME], Heize" at bounding box center [626, 195] width 470 height 35
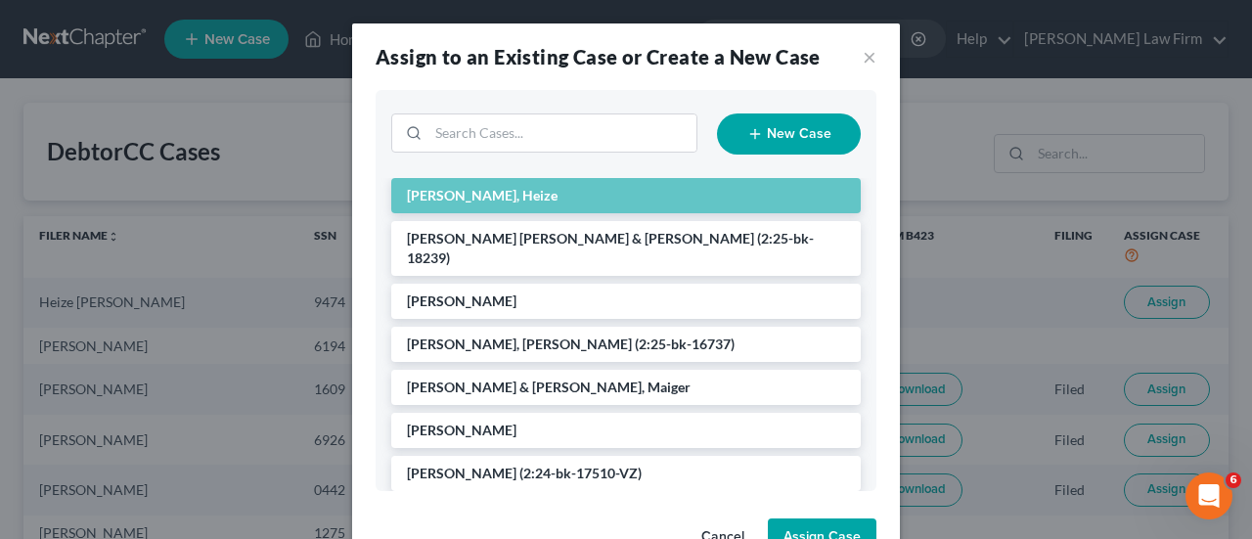
click at [841, 531] on button "Assign Case" at bounding box center [822, 537] width 109 height 39
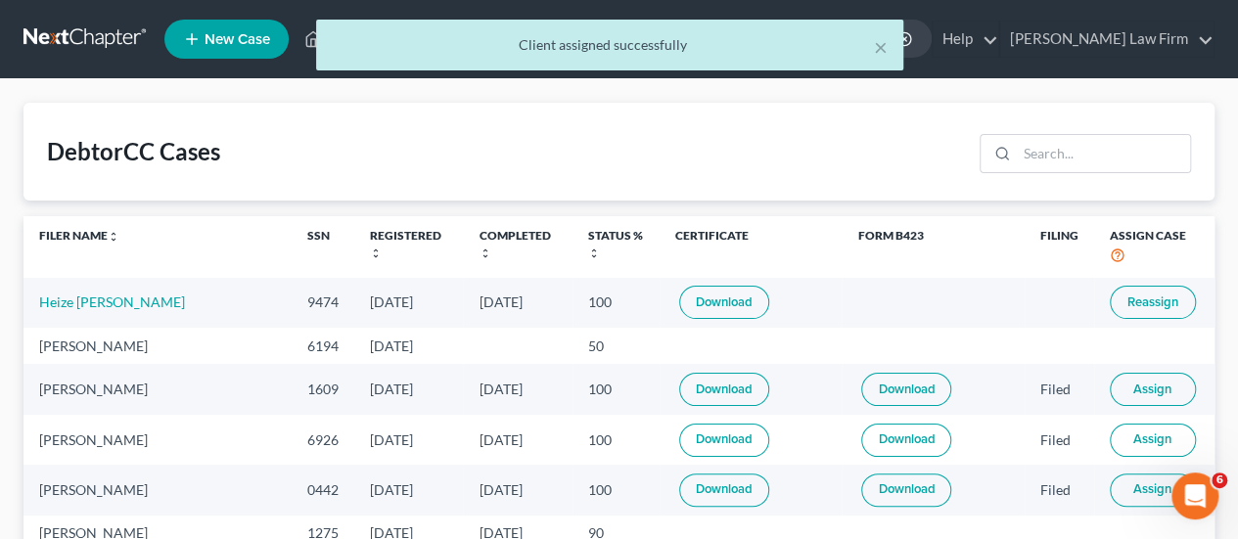
click at [113, 52] on div "× Client assigned successfully" at bounding box center [609, 50] width 1238 height 61
click at [85, 30] on div "× Client assigned successfully" at bounding box center [609, 50] width 1238 height 61
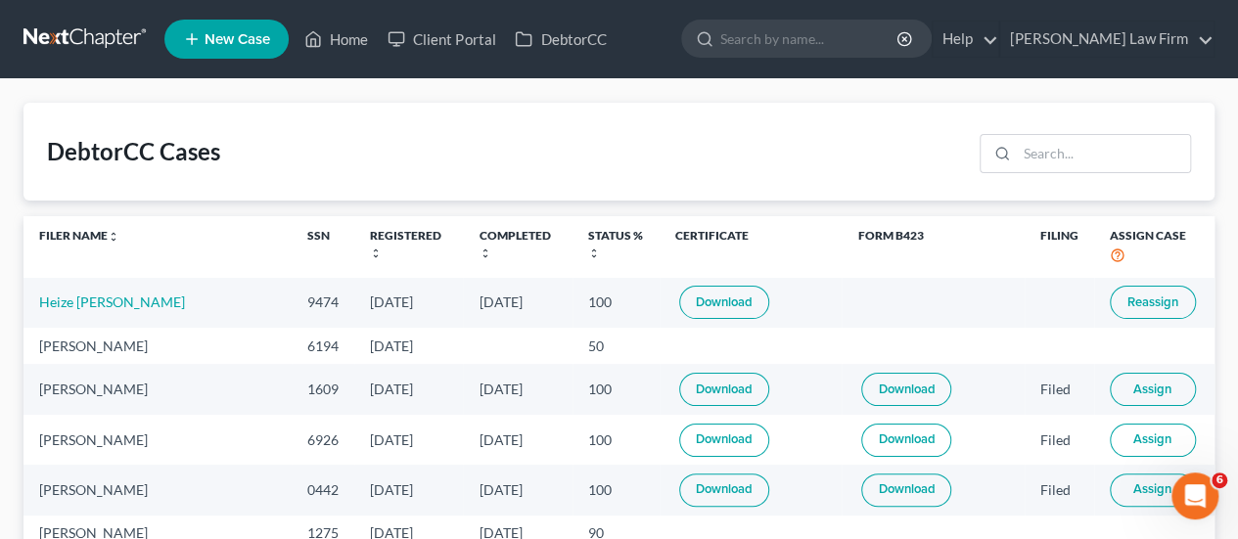
click at [84, 37] on link at bounding box center [85, 39] width 125 height 35
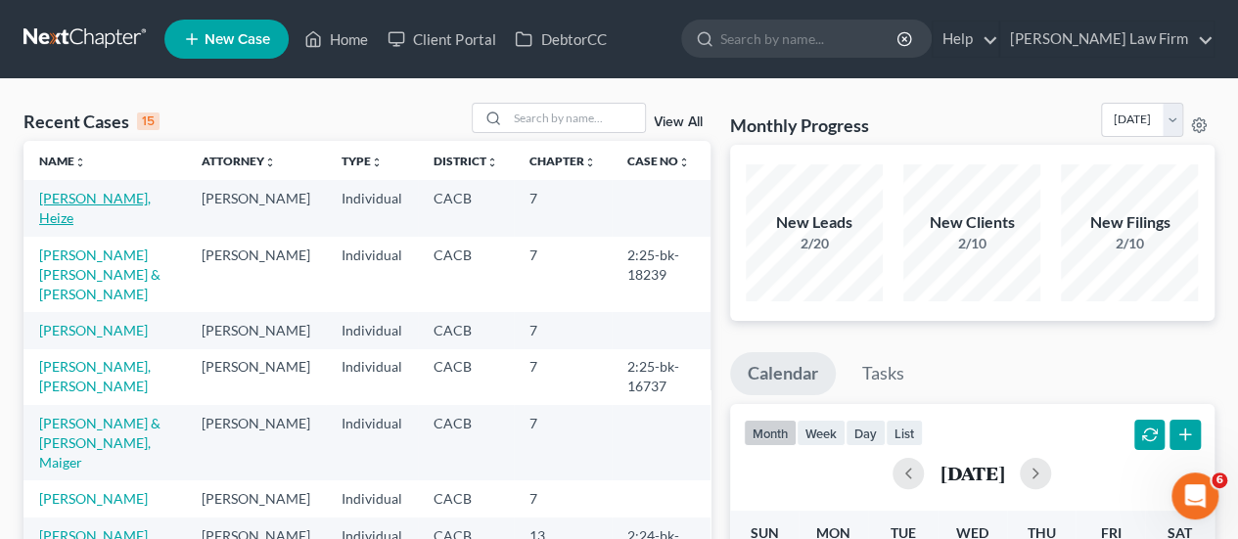
click at [66, 195] on link "[PERSON_NAME], Heize" at bounding box center [95, 208] width 112 height 36
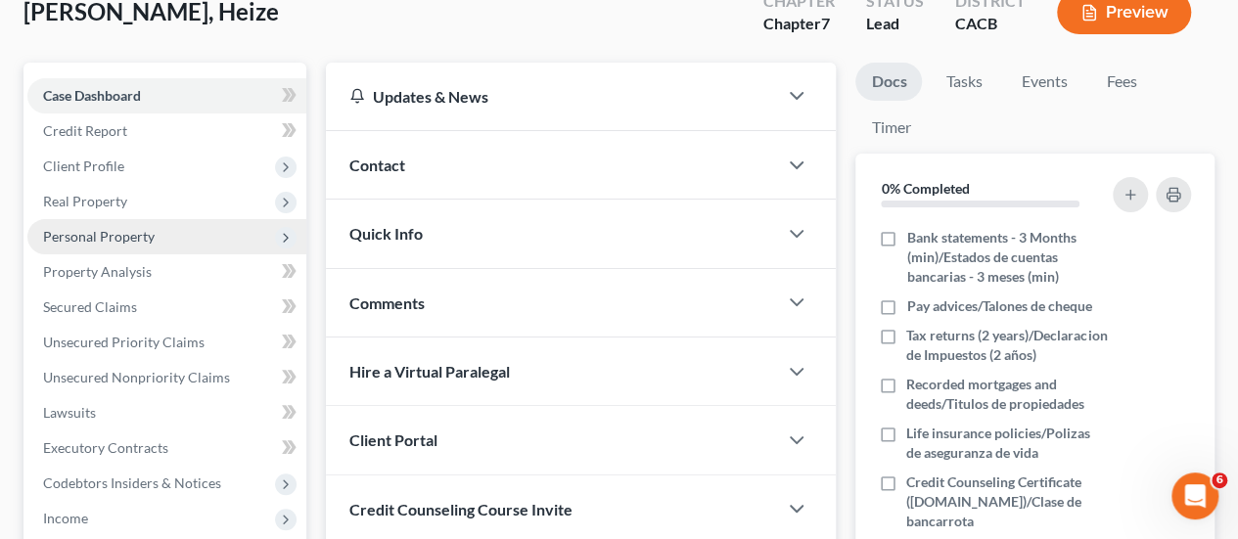
scroll to position [489, 0]
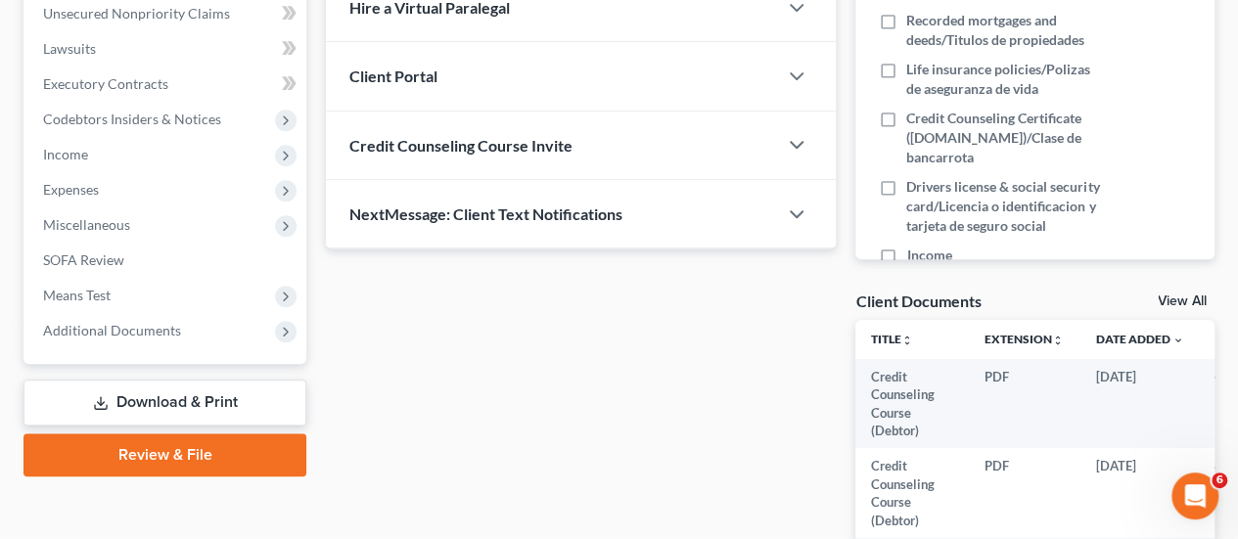
click at [212, 406] on link "Download & Print" at bounding box center [164, 403] width 283 height 46
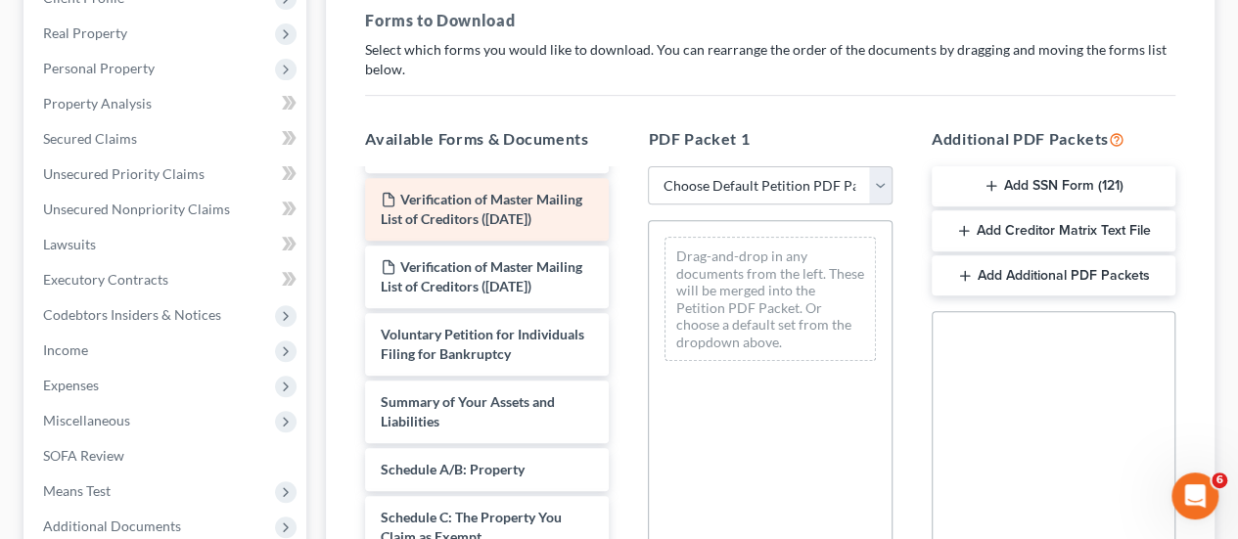
scroll to position [391, 0]
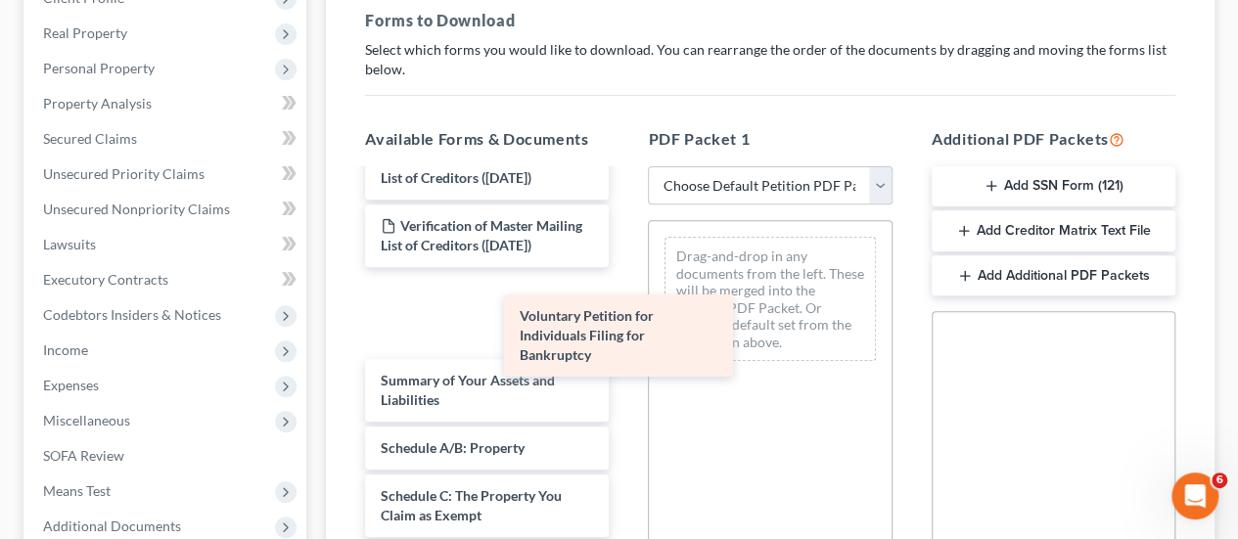
drag, startPoint x: 477, startPoint y: 374, endPoint x: 770, endPoint y: 273, distance: 309.4
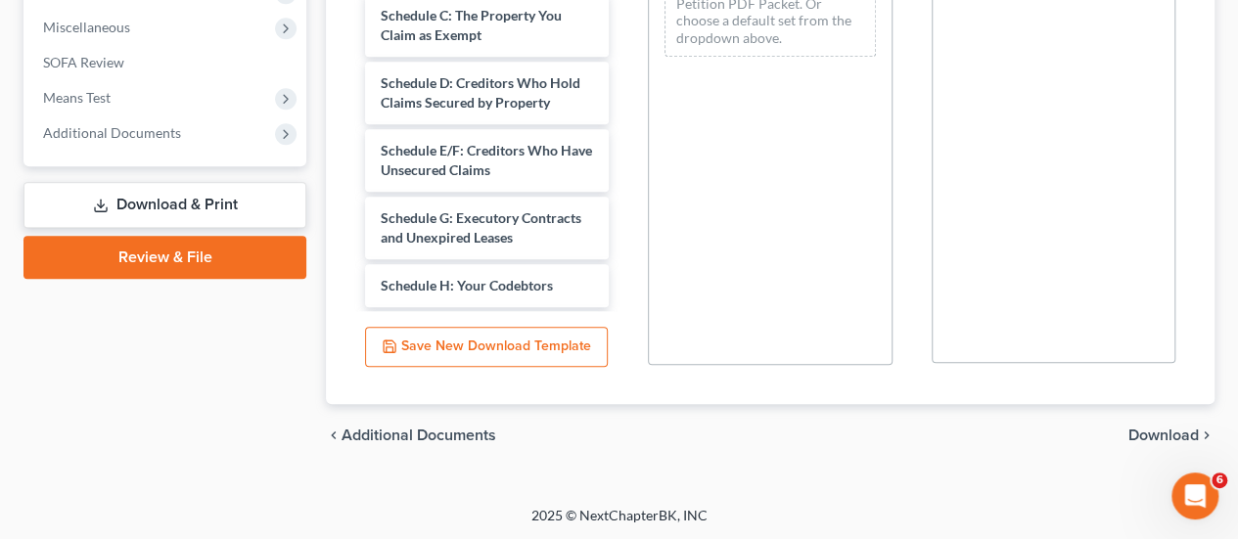
click at [1144, 433] on span "Download" at bounding box center [1163, 436] width 70 height 16
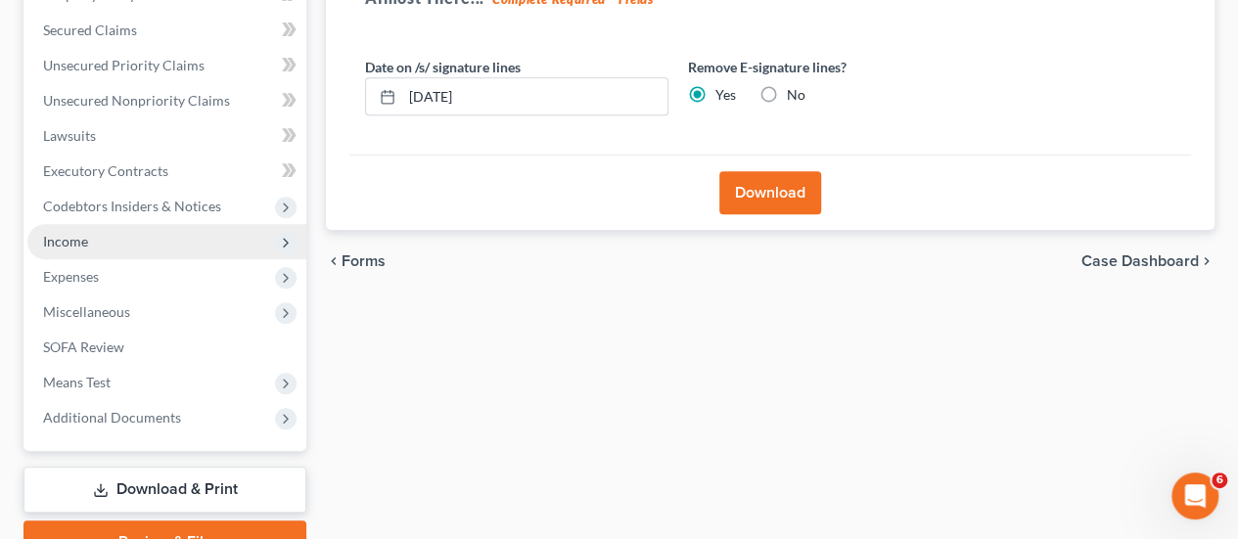
scroll to position [498, 0]
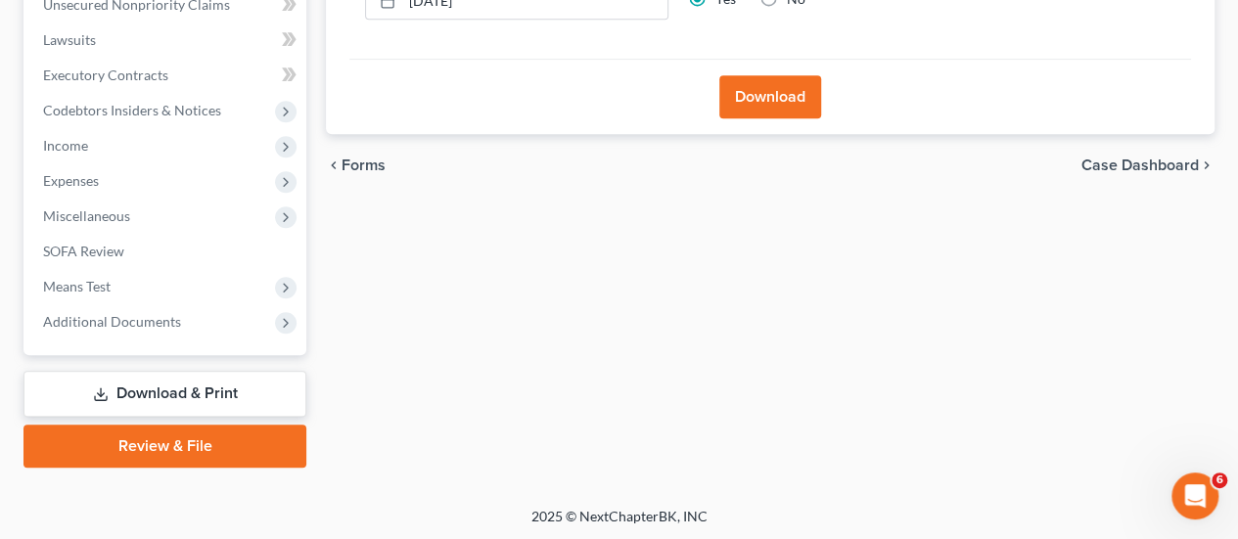
click at [143, 381] on link "Download & Print" at bounding box center [164, 394] width 283 height 46
click at [58, 229] on span "Miscellaneous" at bounding box center [166, 216] width 279 height 35
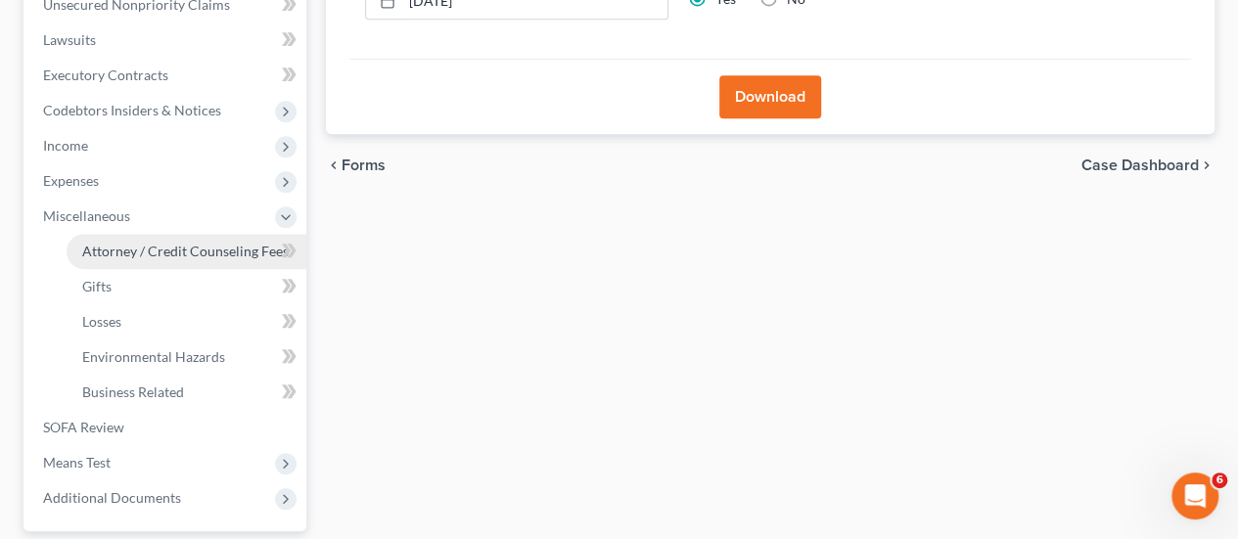
click at [94, 257] on span "Attorney / Credit Counseling Fees" at bounding box center [185, 251] width 206 height 17
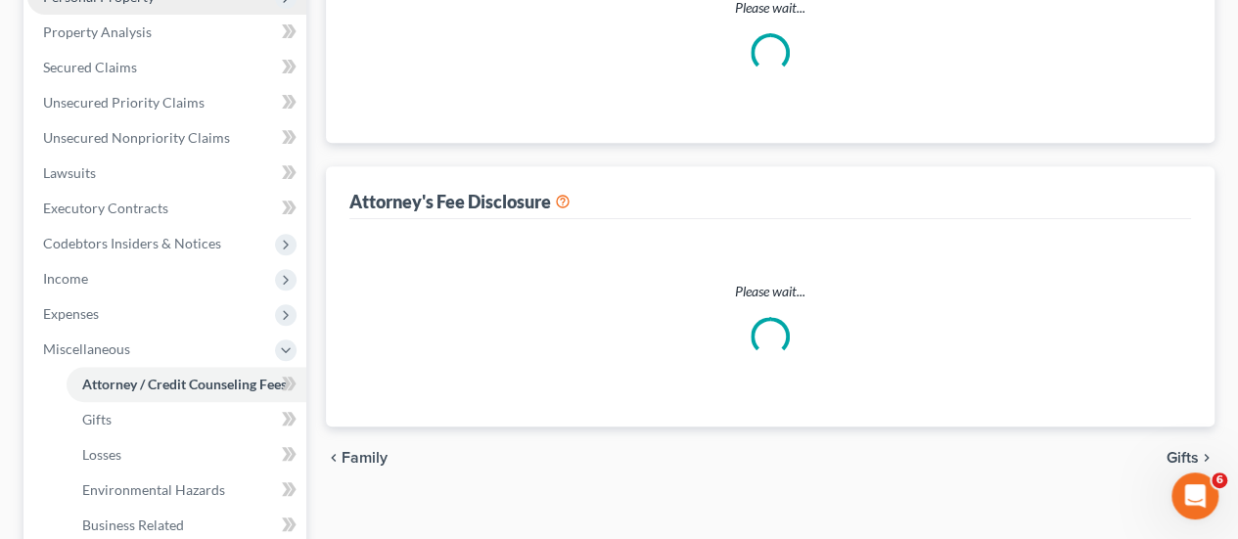
select select "0"
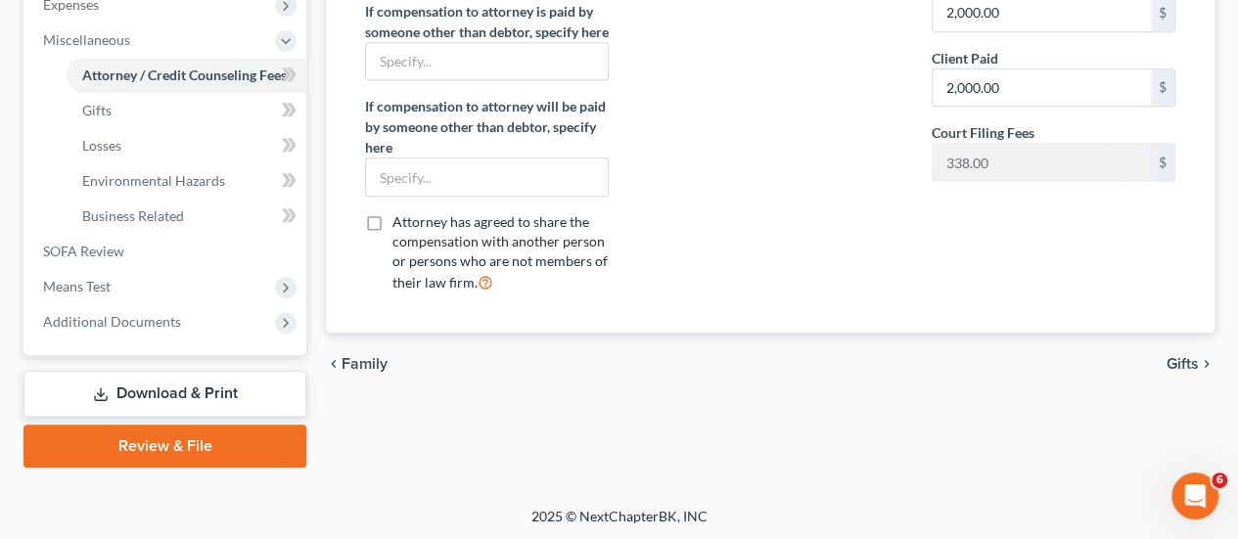
click at [166, 386] on link "Download & Print" at bounding box center [164, 394] width 283 height 46
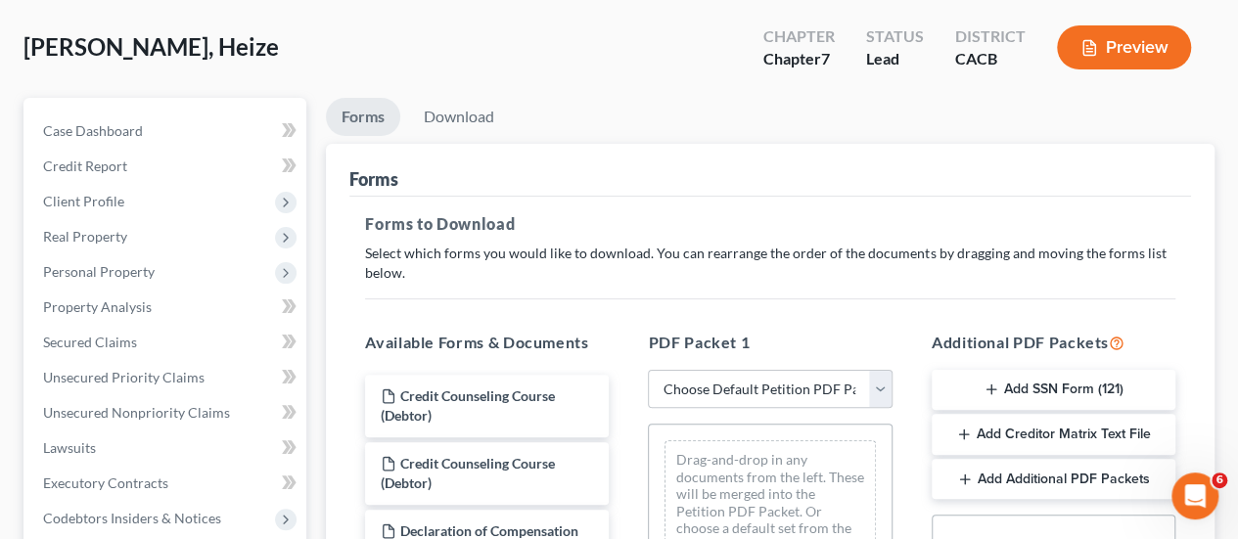
scroll to position [196, 0]
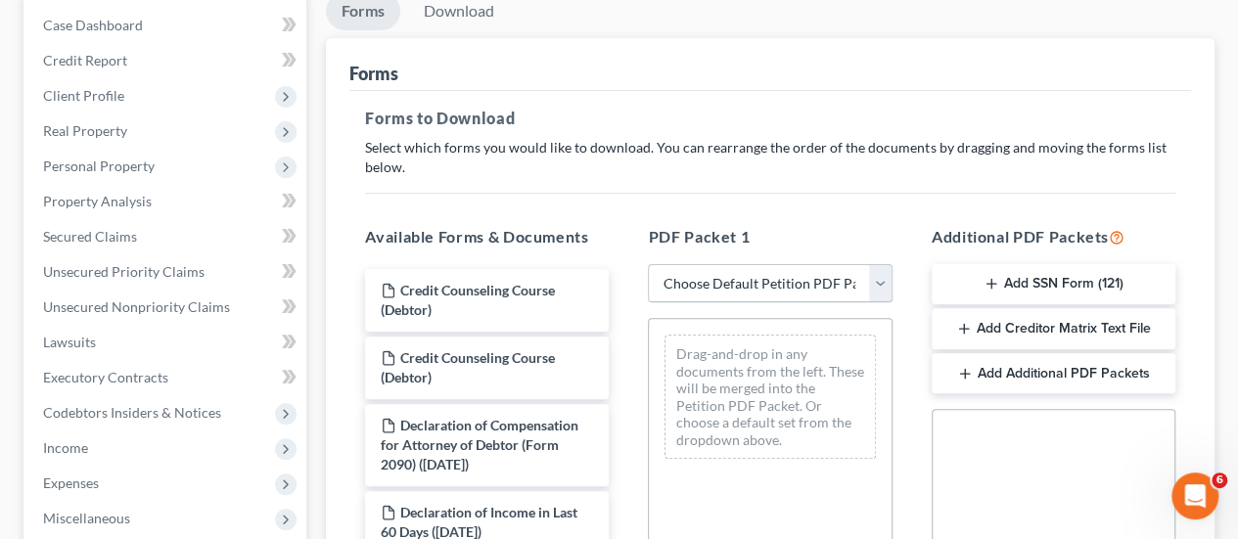
click at [682, 276] on select "Choose Default Petition PDF Packet Complete Bankruptcy Petition (all forms and …" at bounding box center [770, 283] width 244 height 39
select select "0"
click at [648, 264] on select "Choose Default Petition PDF Packet Complete Bankruptcy Petition (all forms and …" at bounding box center [770, 283] width 244 height 39
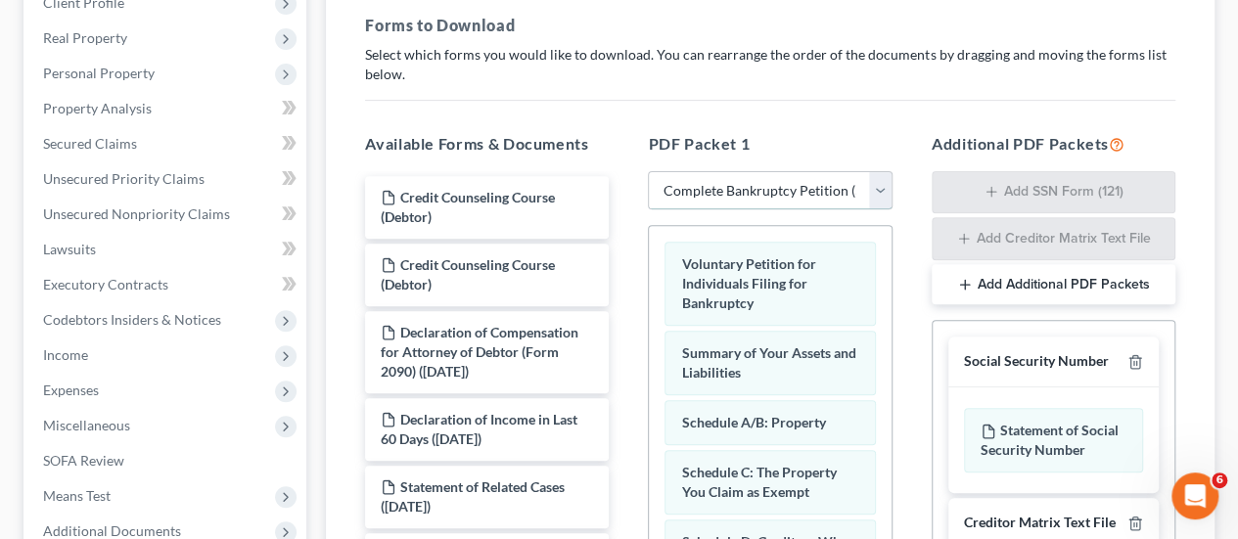
scroll to position [391, 0]
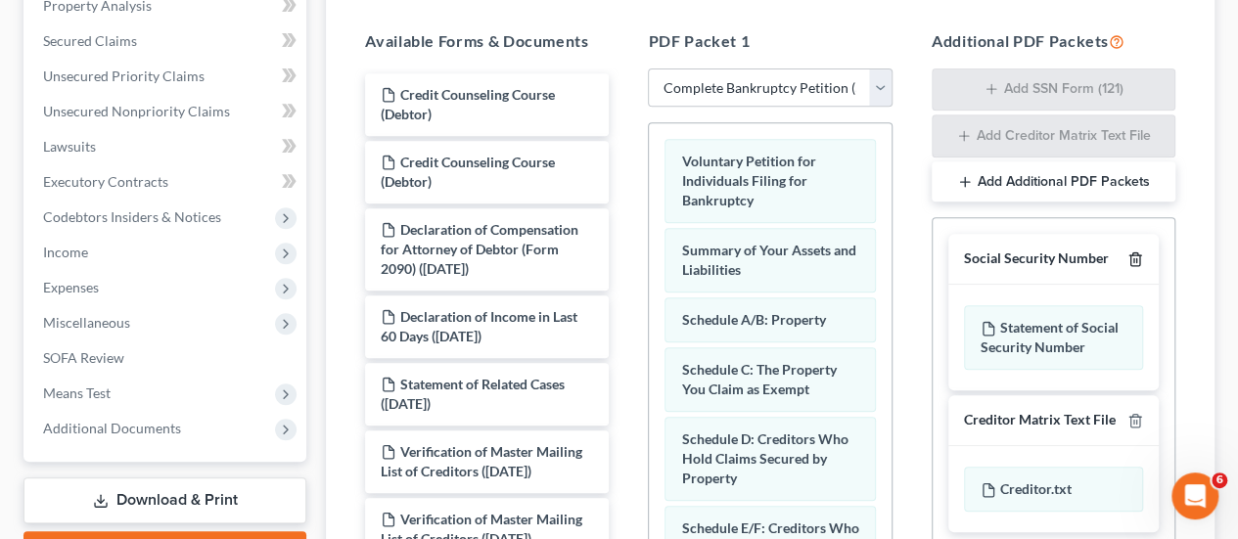
click at [1141, 255] on icon "button" at bounding box center [1135, 259] width 16 height 16
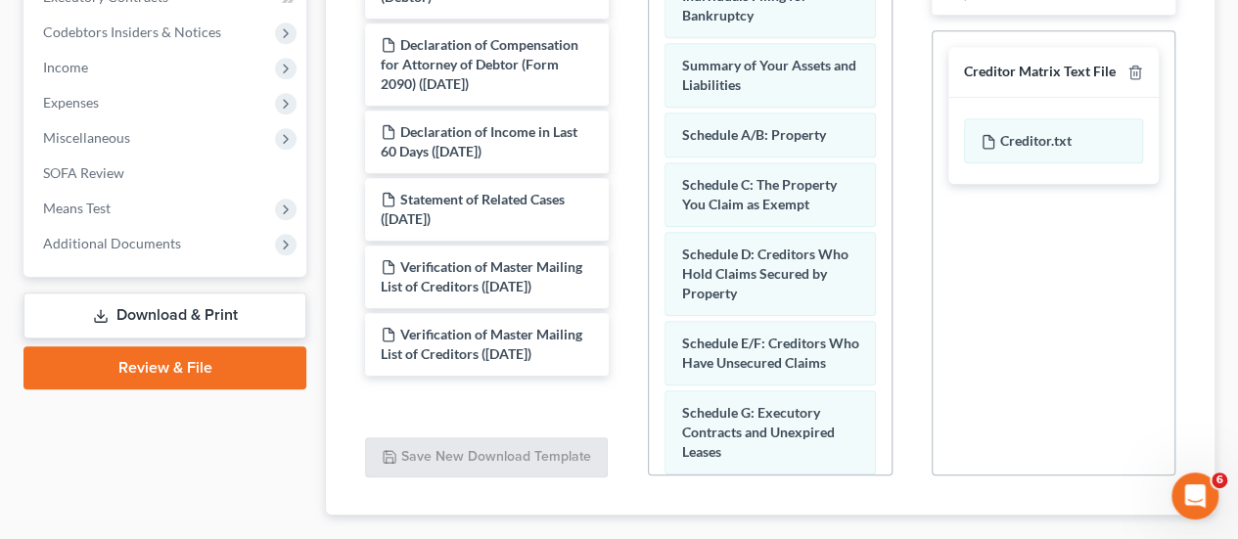
scroll to position [687, 0]
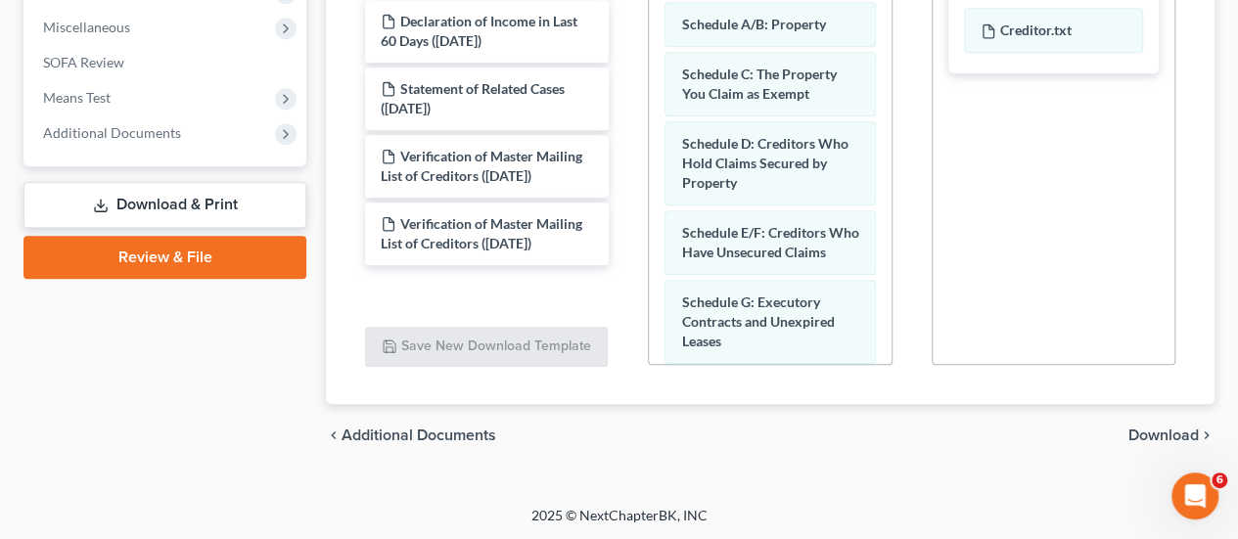
click at [1178, 433] on span "Download" at bounding box center [1163, 436] width 70 height 16
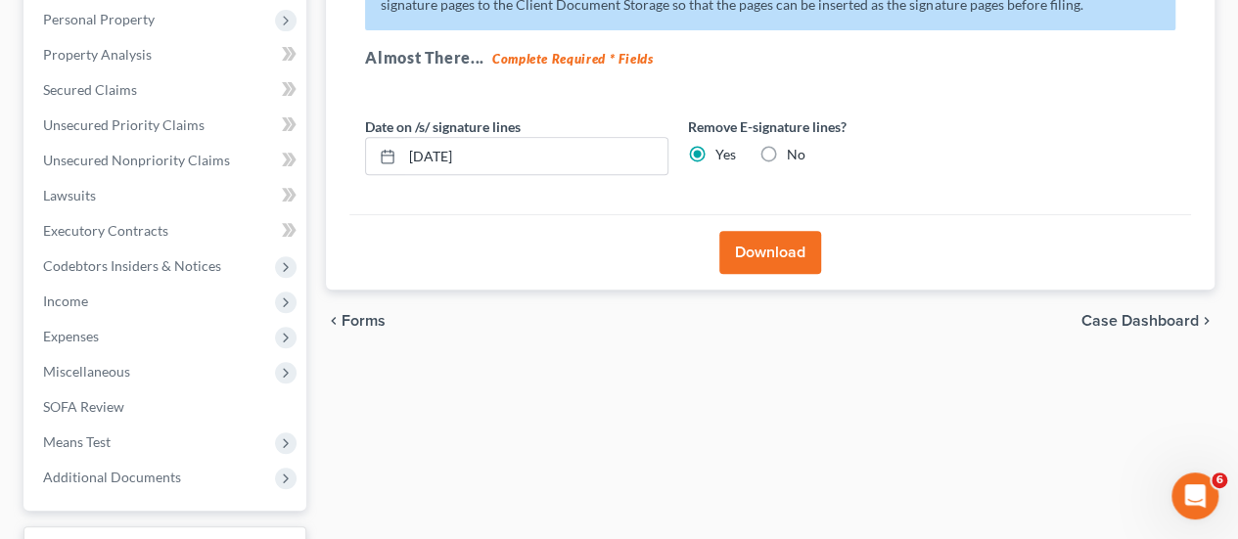
scroll to position [204, 0]
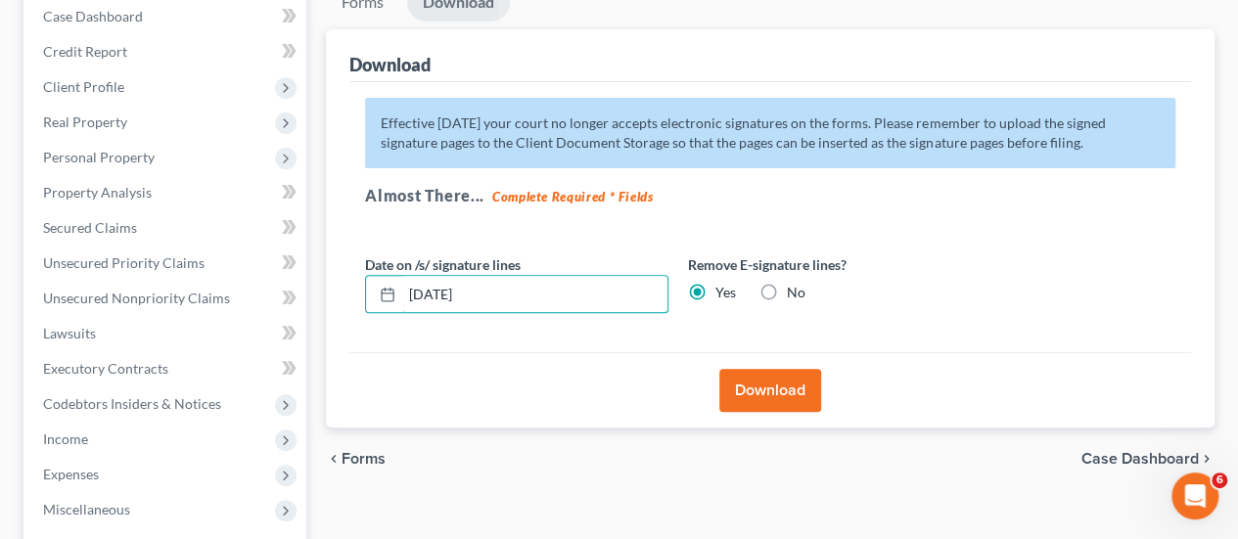
drag, startPoint x: 607, startPoint y: 282, endPoint x: 363, endPoint y: 291, distance: 243.8
click at [366, 293] on div "10/14/2025" at bounding box center [516, 294] width 303 height 39
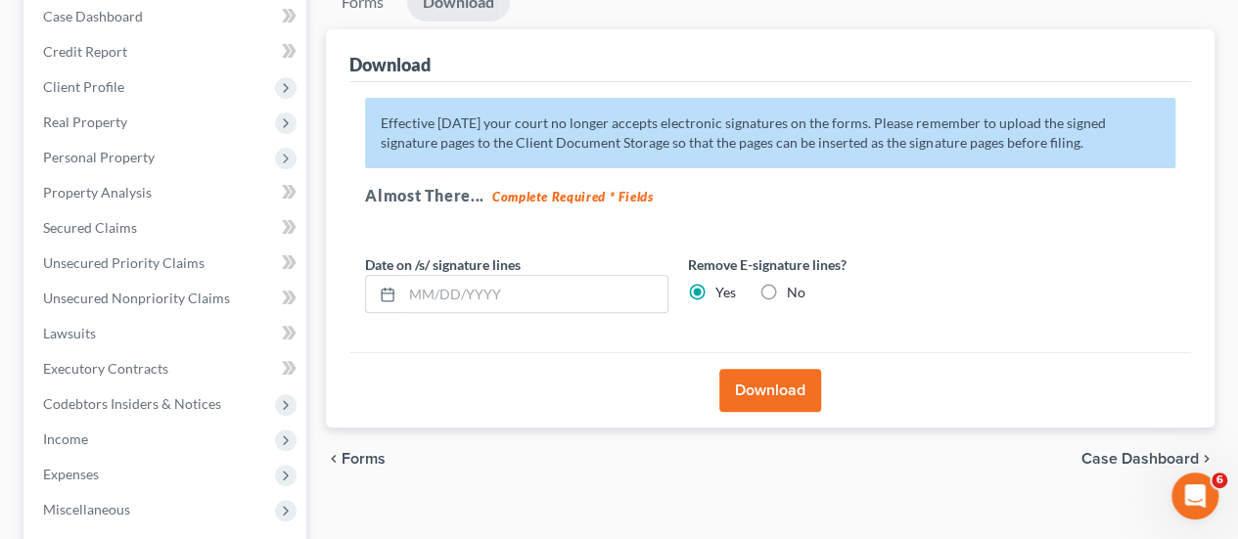
click at [758, 388] on button "Download" at bounding box center [770, 390] width 102 height 43
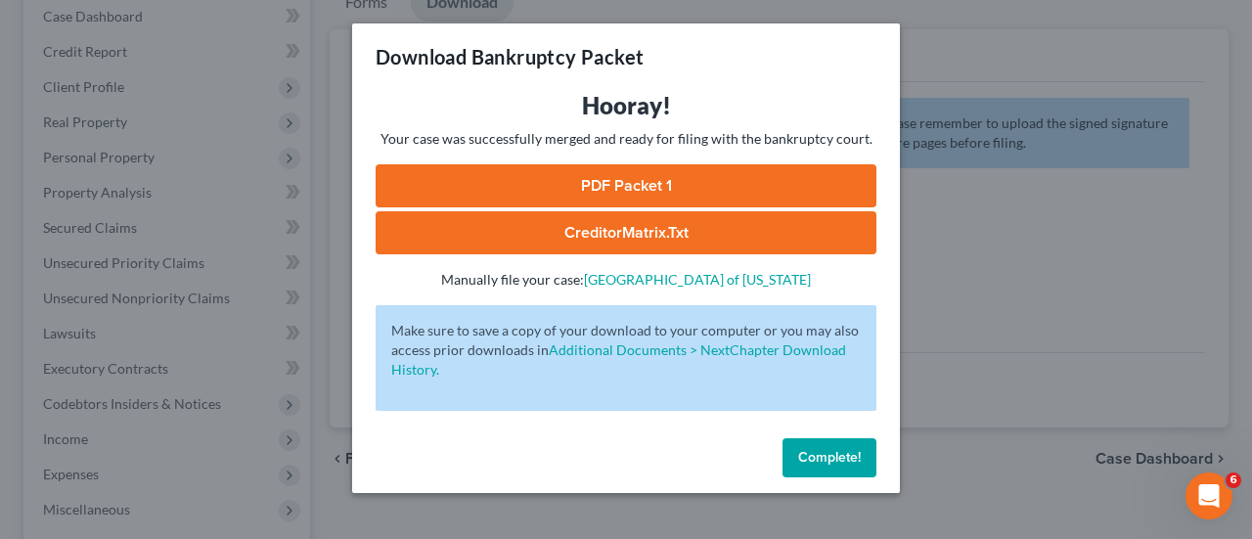
click at [714, 177] on link "PDF Packet 1" at bounding box center [626, 185] width 501 height 43
click at [833, 459] on span "Complete!" at bounding box center [829, 457] width 63 height 17
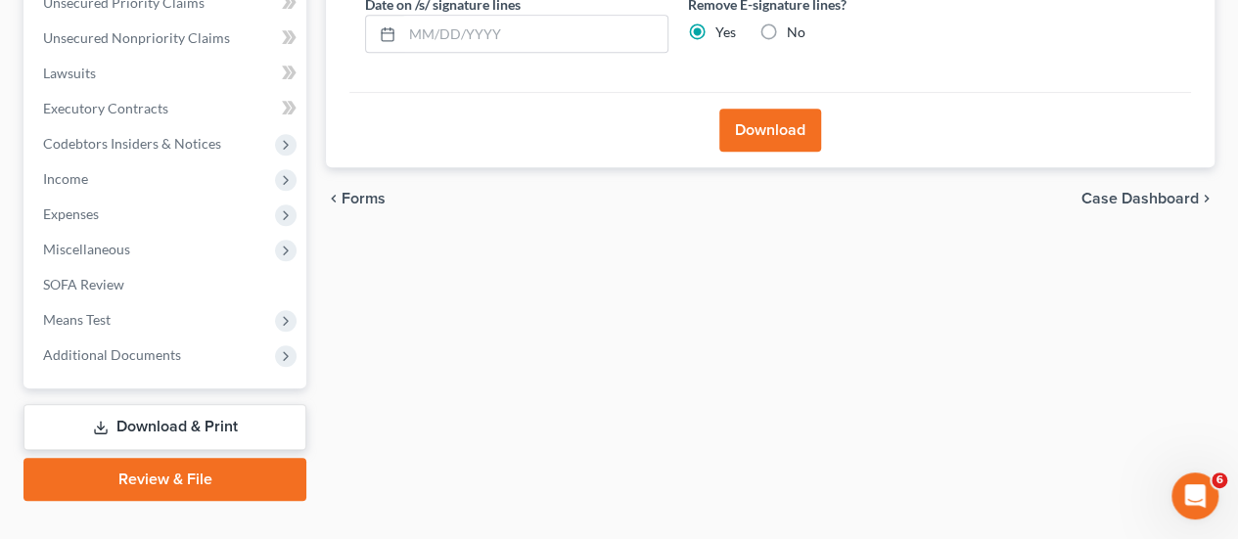
scroll to position [498, 0]
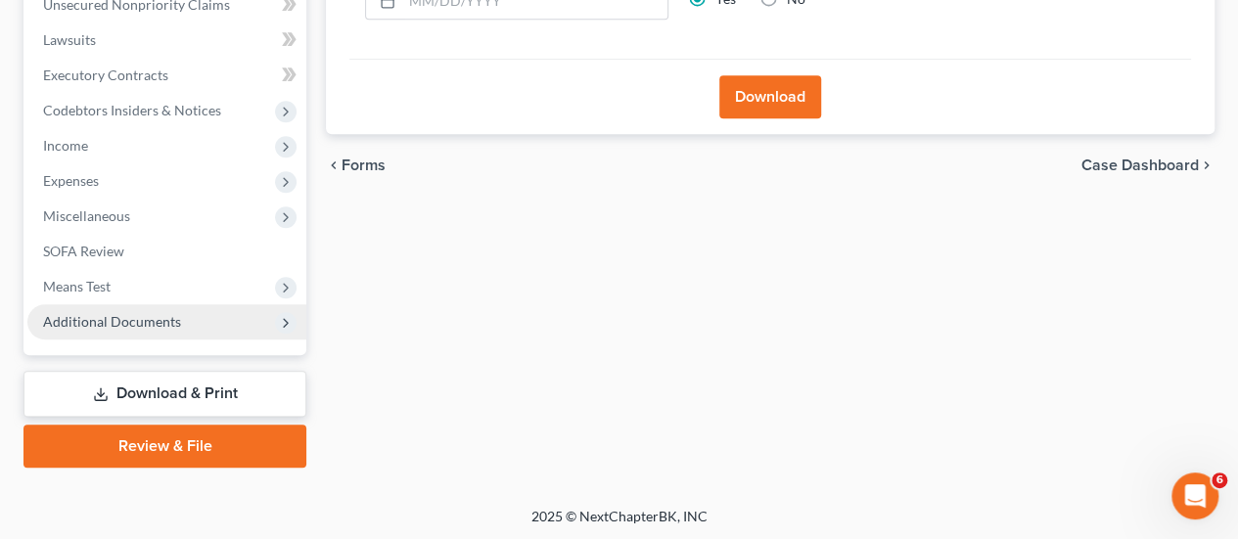
click at [151, 322] on span "Additional Documents" at bounding box center [112, 321] width 138 height 17
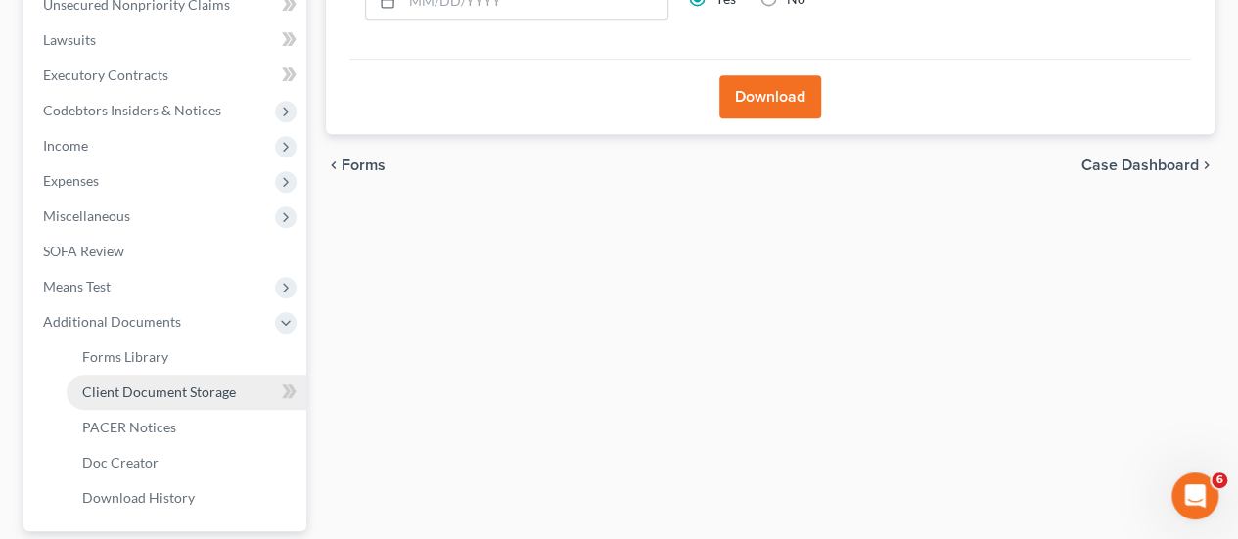
click at [188, 400] on link "Client Document Storage" at bounding box center [187, 392] width 240 height 35
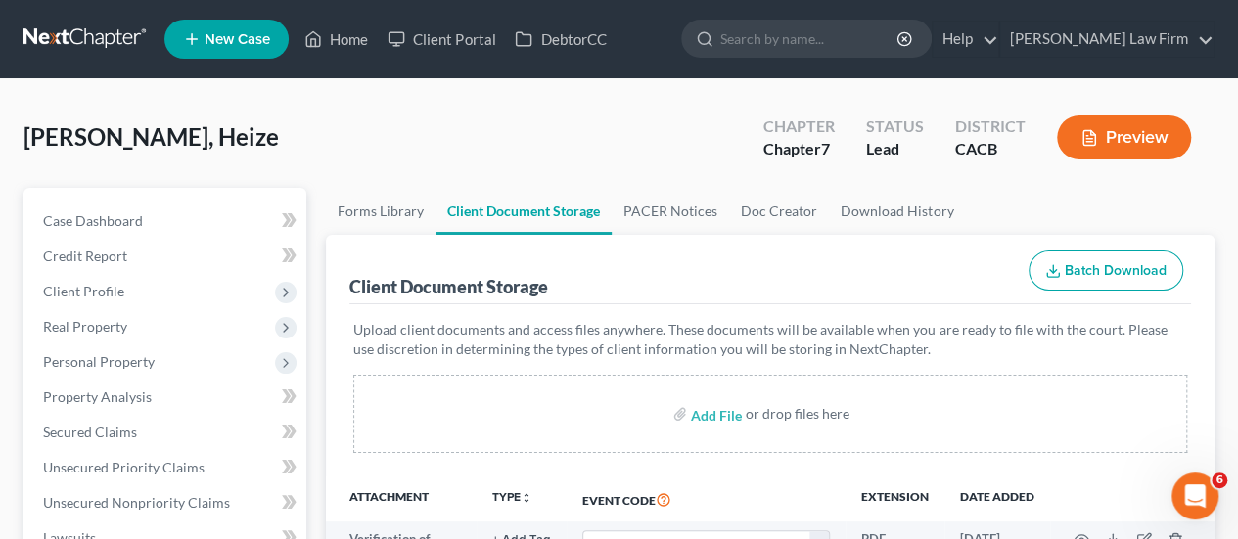
scroll to position [391, 0]
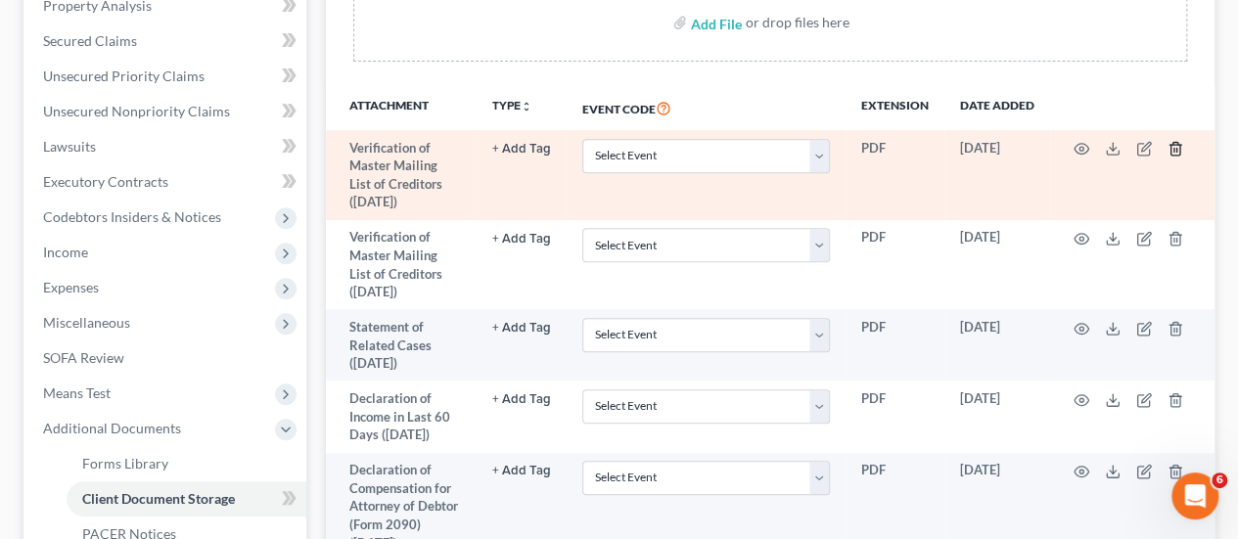
click at [1179, 144] on icon "button" at bounding box center [1174, 149] width 9 height 13
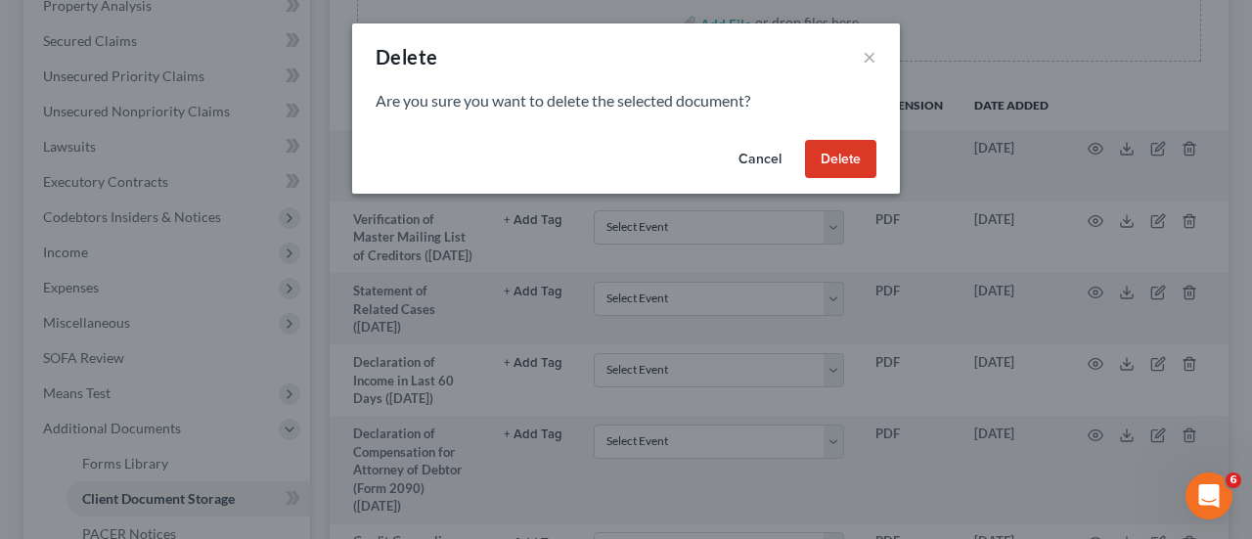
click at [836, 164] on button "Delete" at bounding box center [840, 159] width 71 height 39
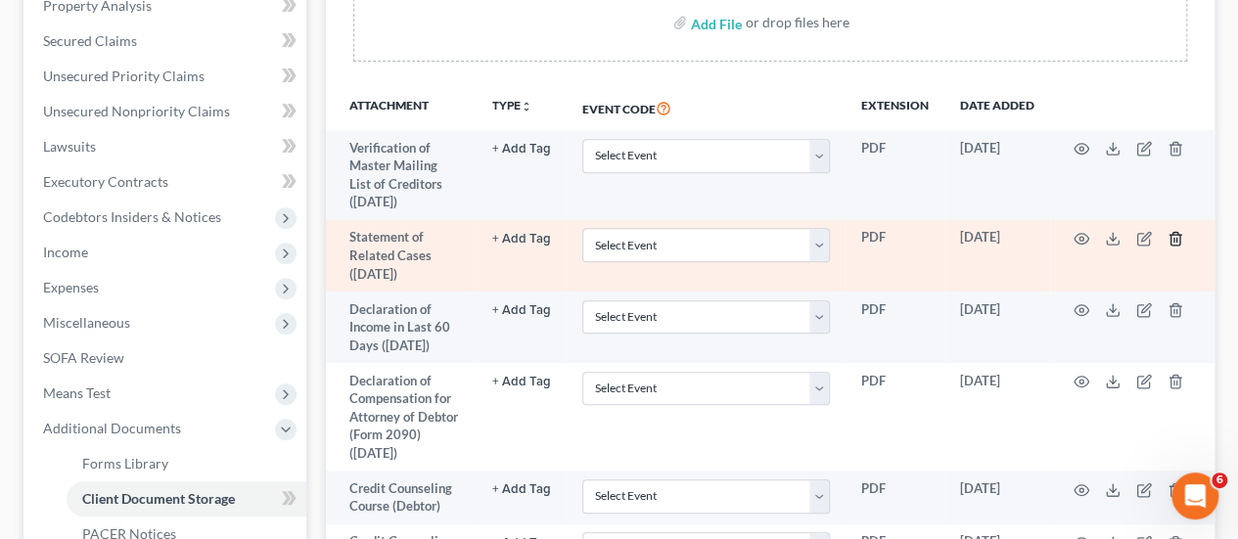
click at [1174, 236] on icon "button" at bounding box center [1175, 239] width 16 height 16
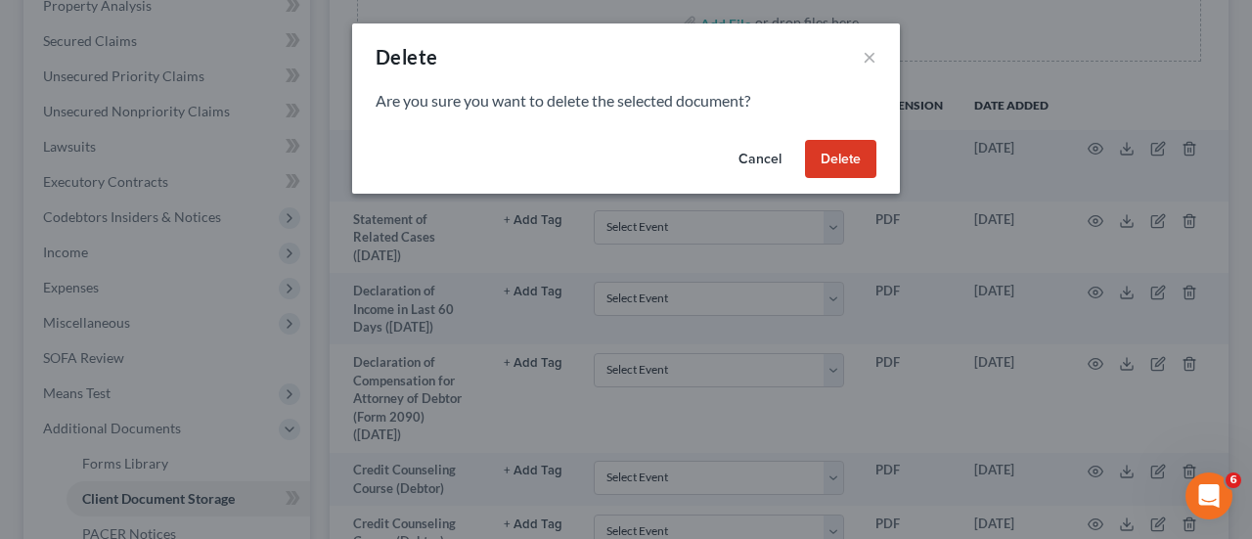
click at [843, 150] on button "Delete" at bounding box center [840, 159] width 71 height 39
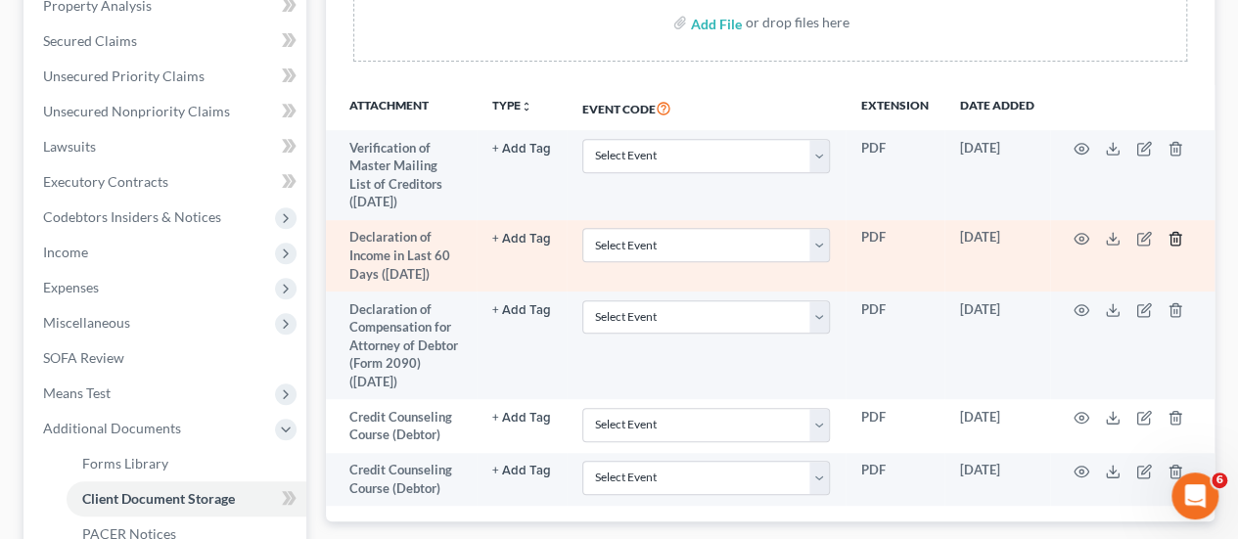
click at [1176, 234] on icon "button" at bounding box center [1175, 239] width 16 height 16
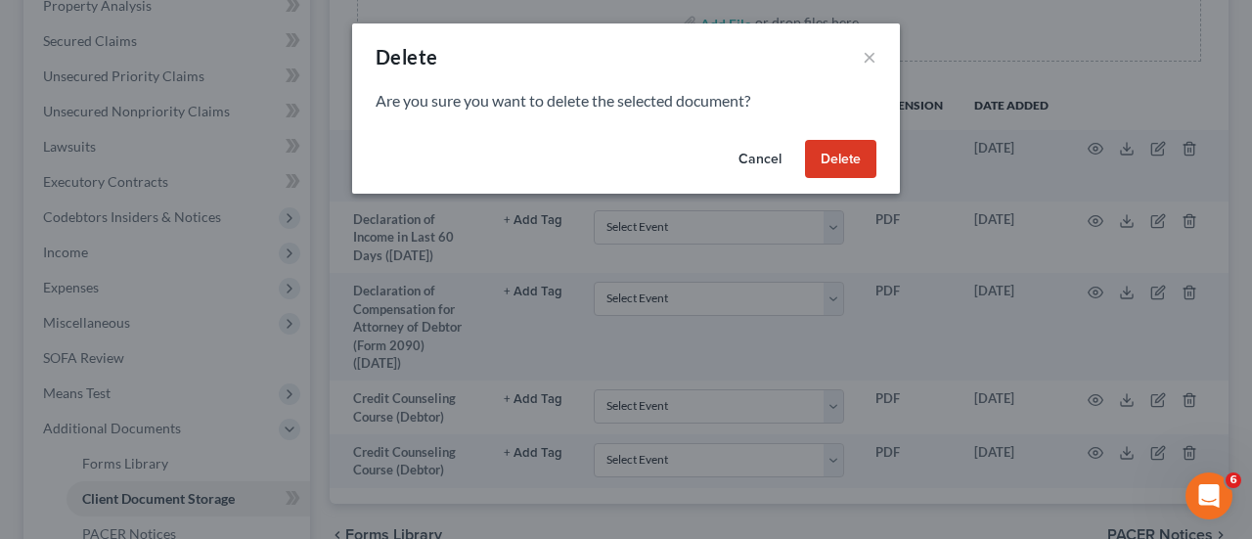
click at [838, 156] on button "Delete" at bounding box center [840, 159] width 71 height 39
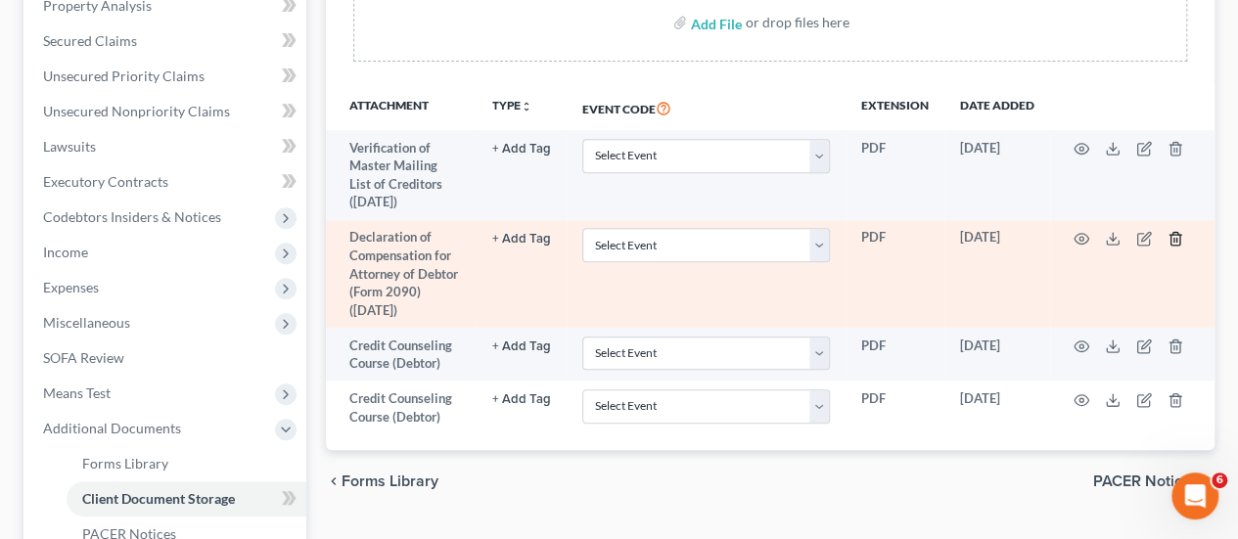
click at [1175, 234] on icon "button" at bounding box center [1175, 239] width 16 height 16
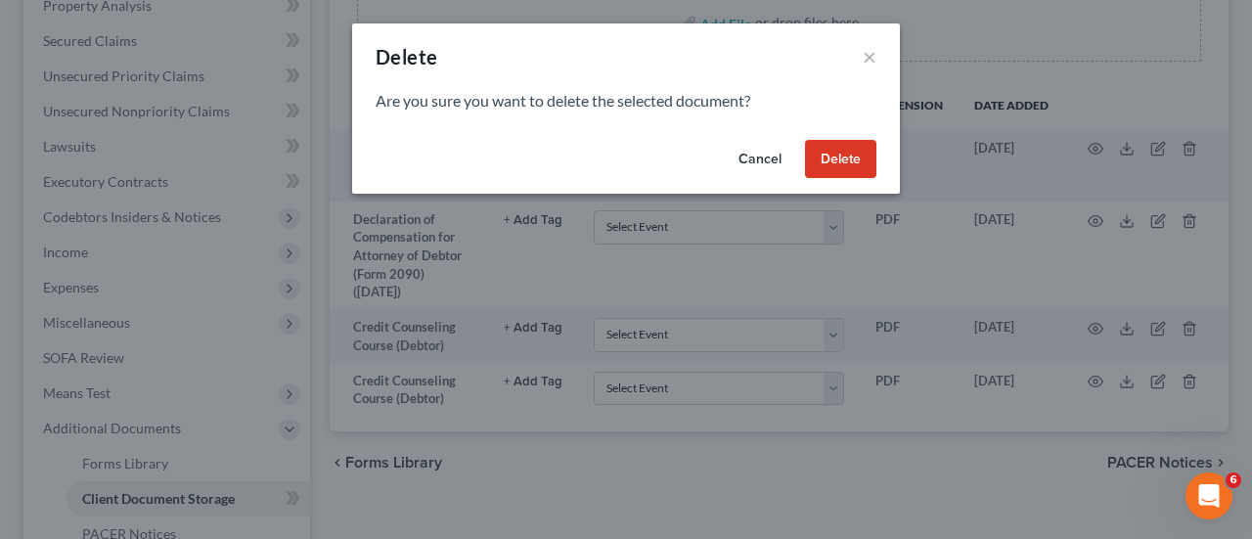
click at [846, 150] on button "Delete" at bounding box center [840, 159] width 71 height 39
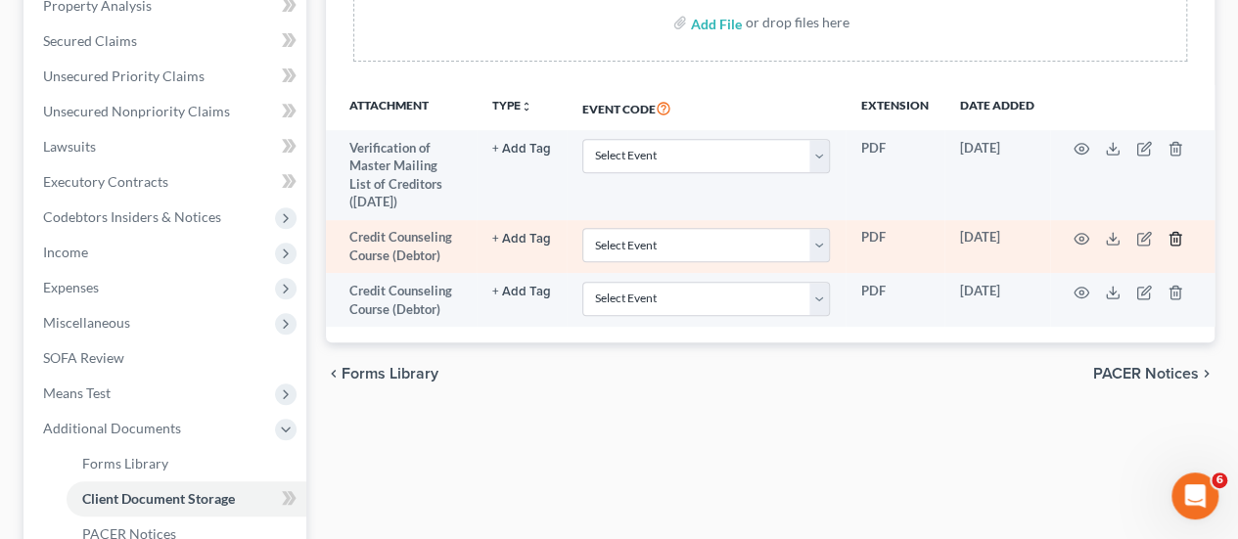
click at [1174, 241] on icon "button" at bounding box center [1175, 239] width 16 height 16
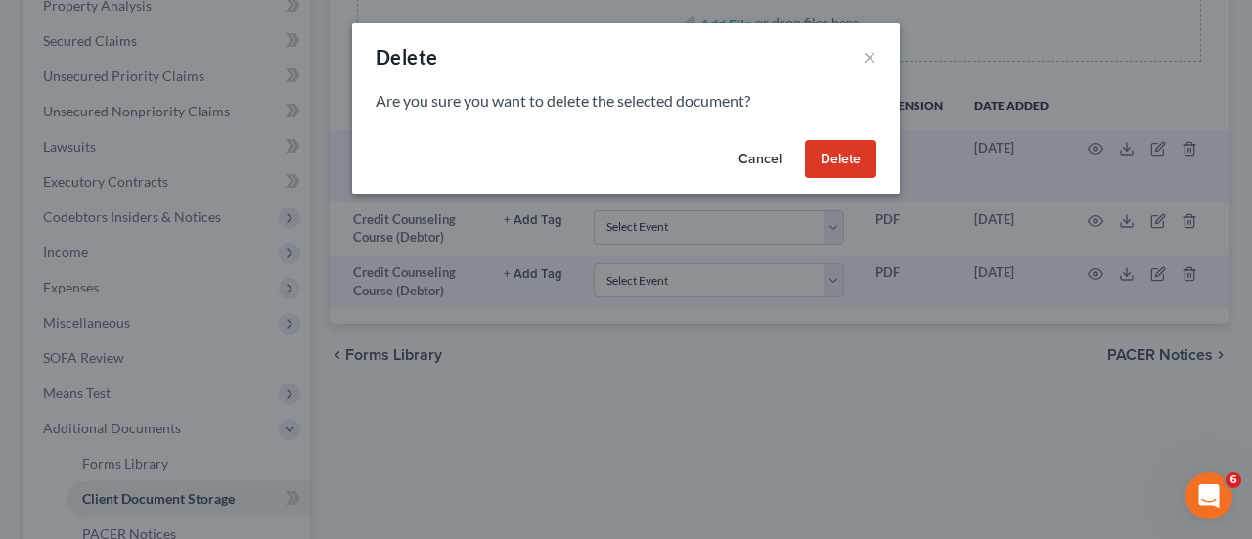
click at [851, 150] on button "Delete" at bounding box center [840, 159] width 71 height 39
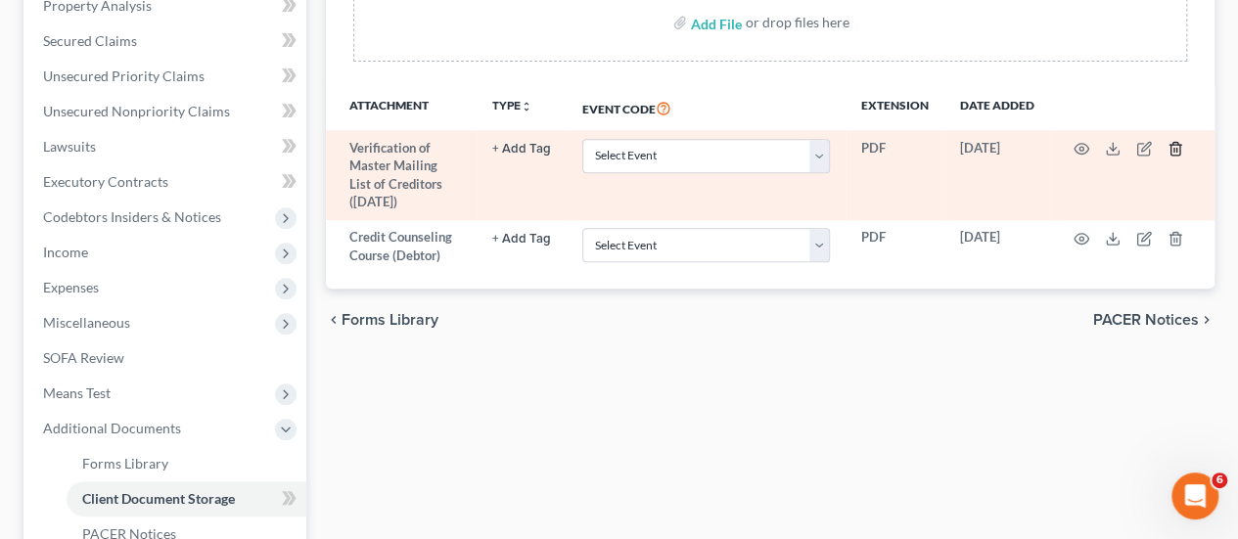
click at [1174, 149] on line "button" at bounding box center [1174, 151] width 0 height 4
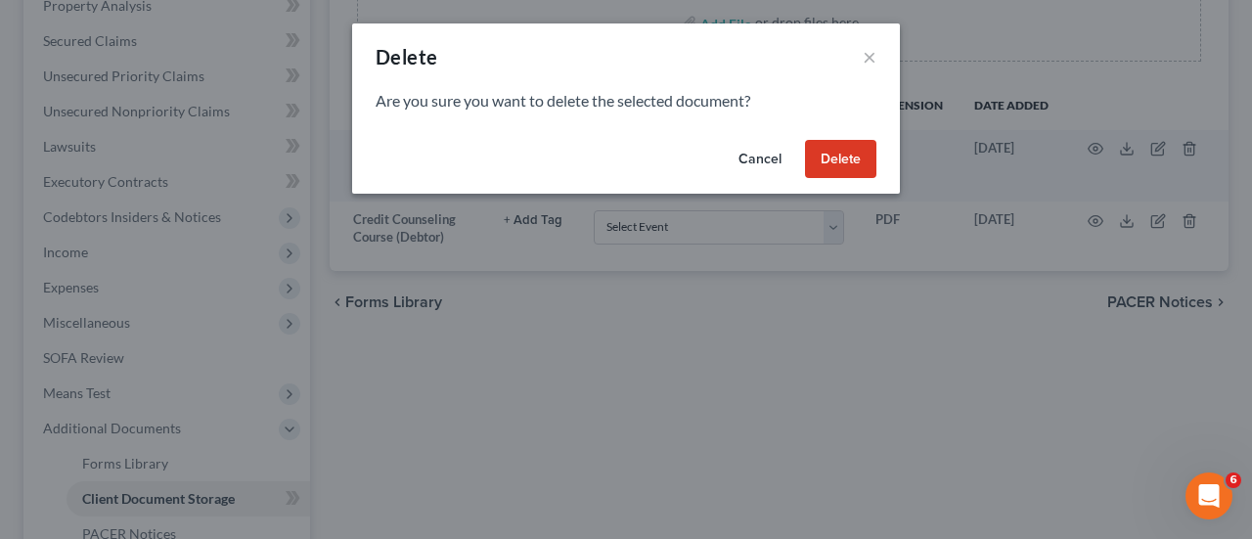
click at [837, 149] on button "Delete" at bounding box center [840, 159] width 71 height 39
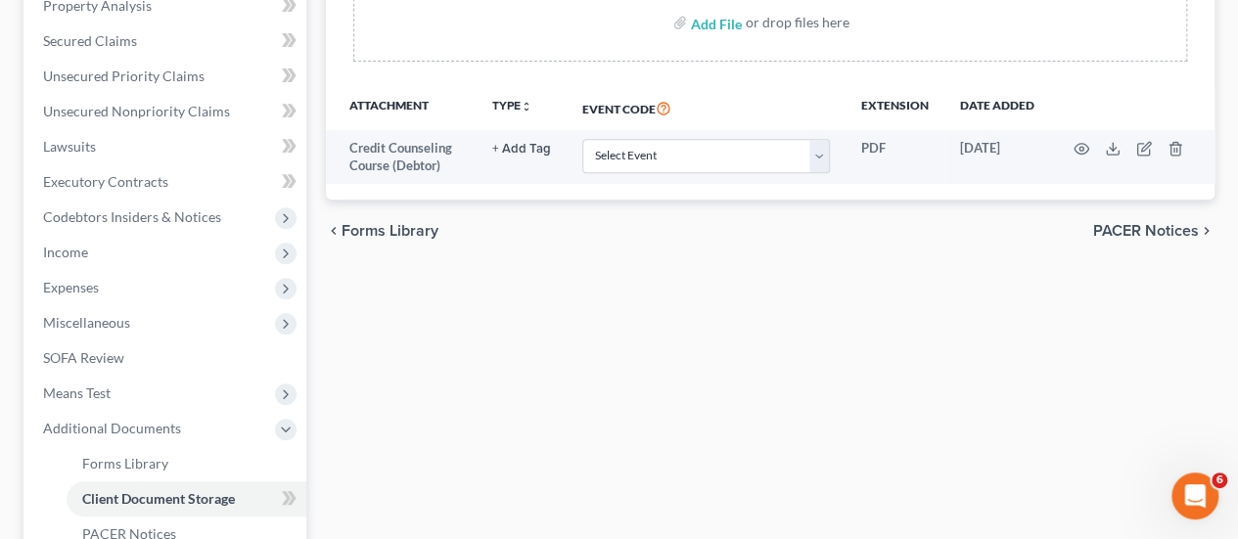
click at [805, 335] on div "Forms Library Client Document Storage PACER Notices Doc Creator Download Histor…" at bounding box center [770, 274] width 908 height 954
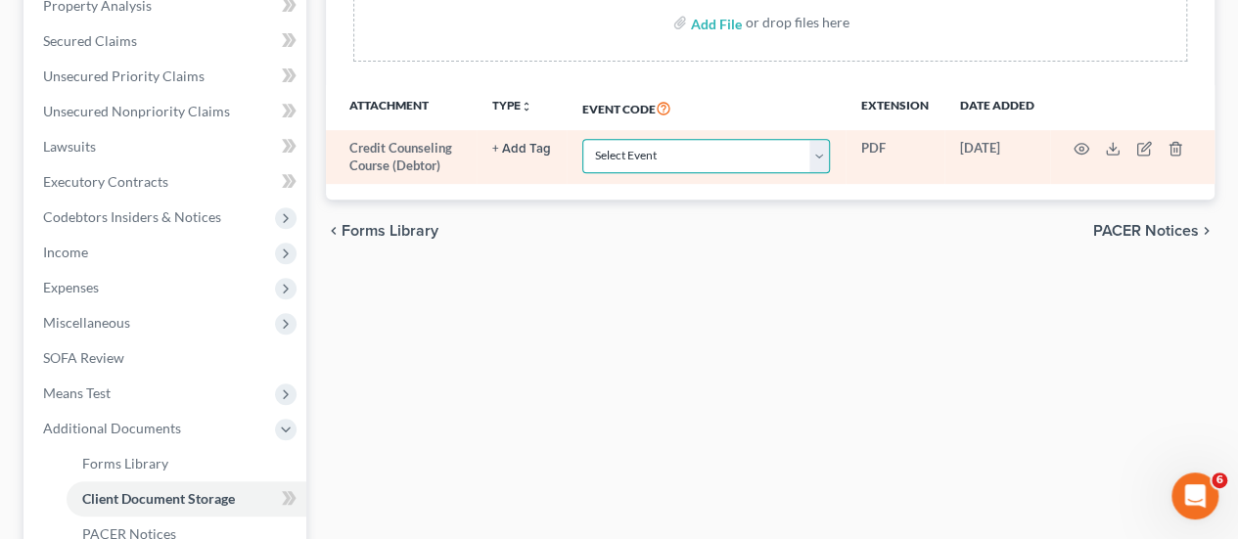
click at [703, 150] on select "Select Event Amended Chapter 11 Plan Amended Chapter 11 Small Business Plan Ame…" at bounding box center [706, 156] width 248 height 34
select select "10"
click at [582, 139] on select "Select Event Amended Chapter 11 Plan Amended Chapter 11 Small Business Plan Ame…" at bounding box center [706, 156] width 248 height 34
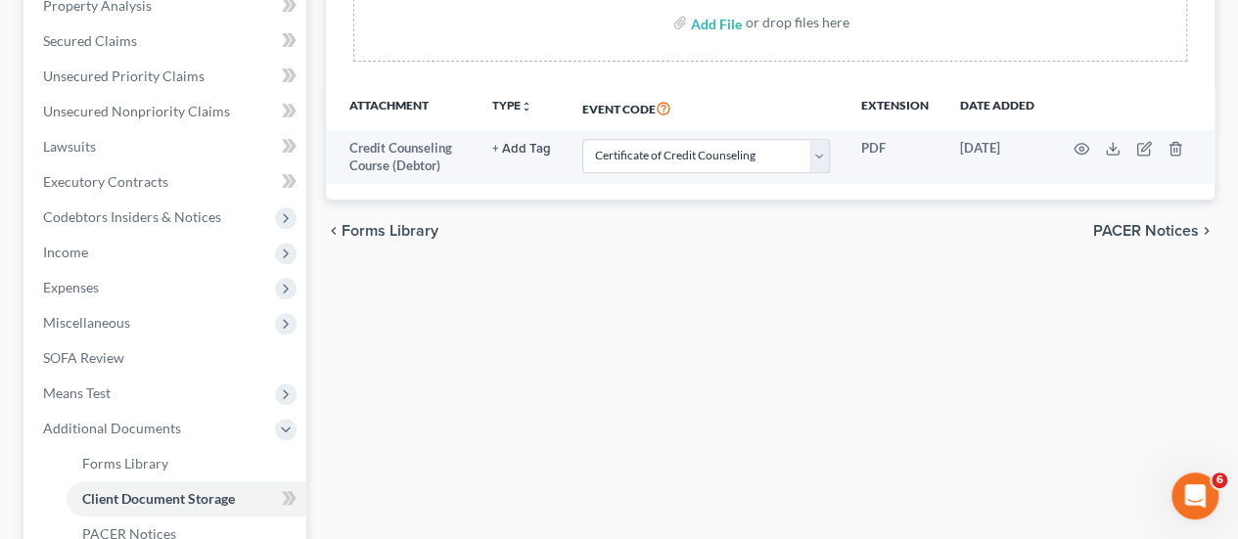
click at [595, 368] on div "Forms Library Client Document Storage PACER Notices Doc Creator Download Histor…" at bounding box center [770, 274] width 908 height 954
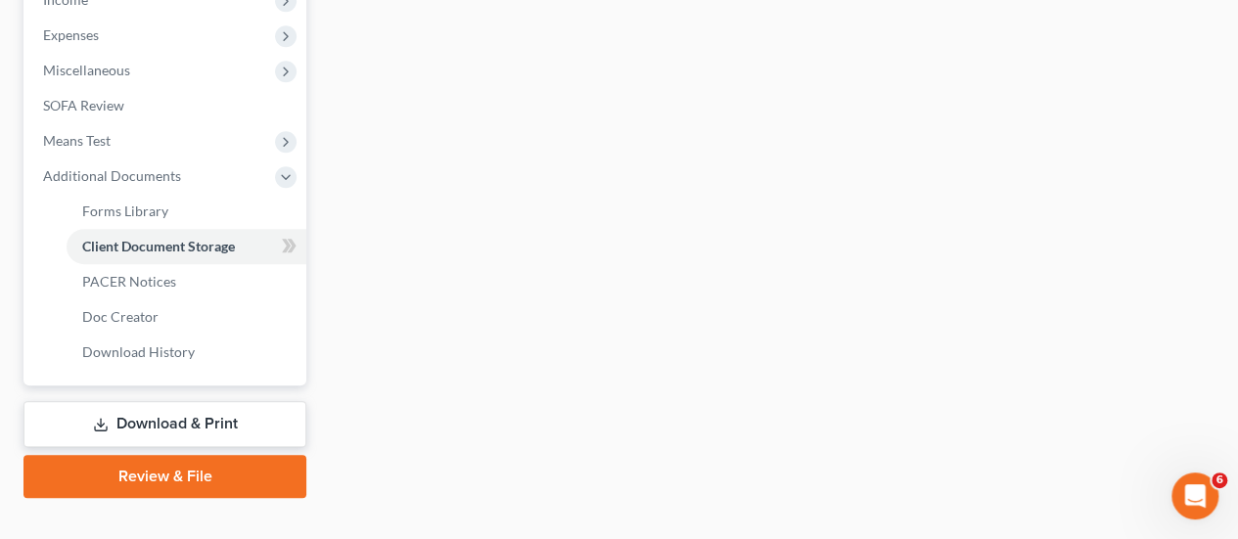
scroll to position [674, 0]
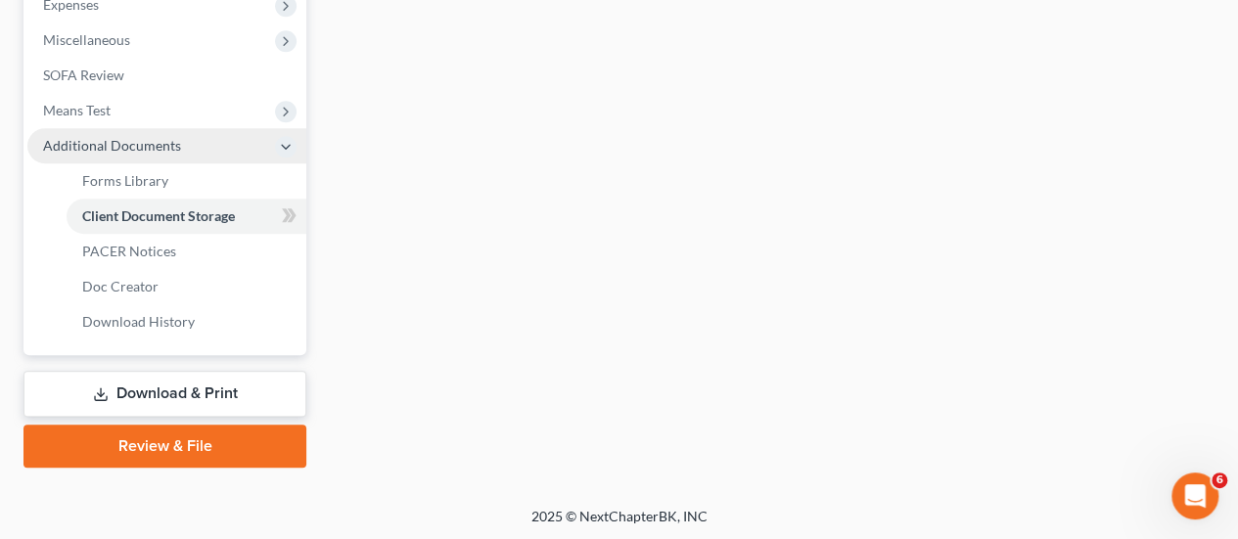
click at [154, 141] on span "Additional Documents" at bounding box center [112, 145] width 138 height 17
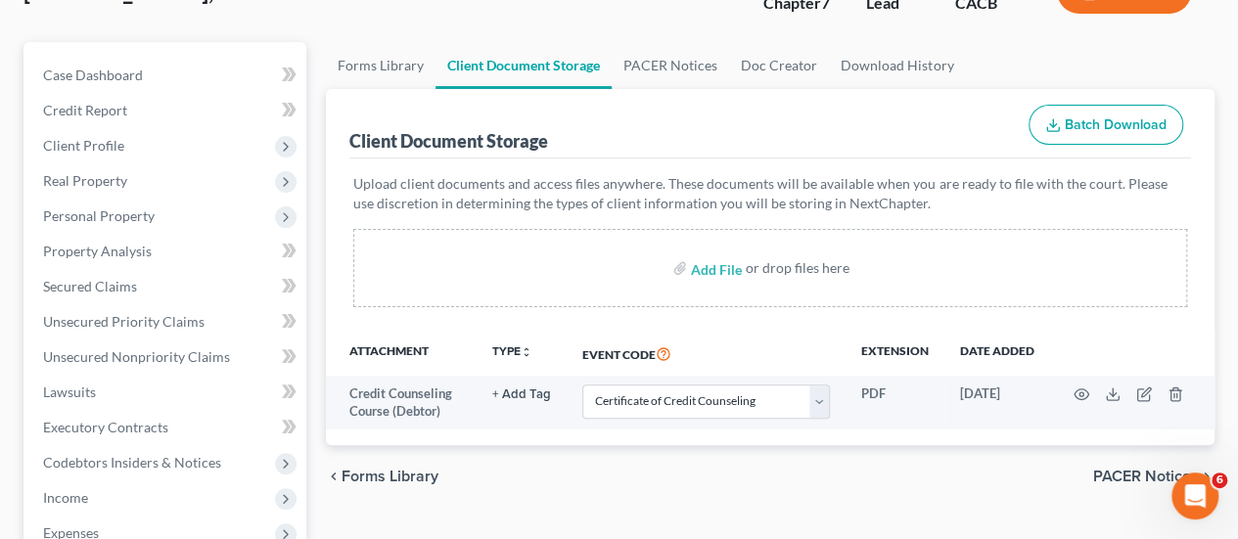
scroll to position [302, 0]
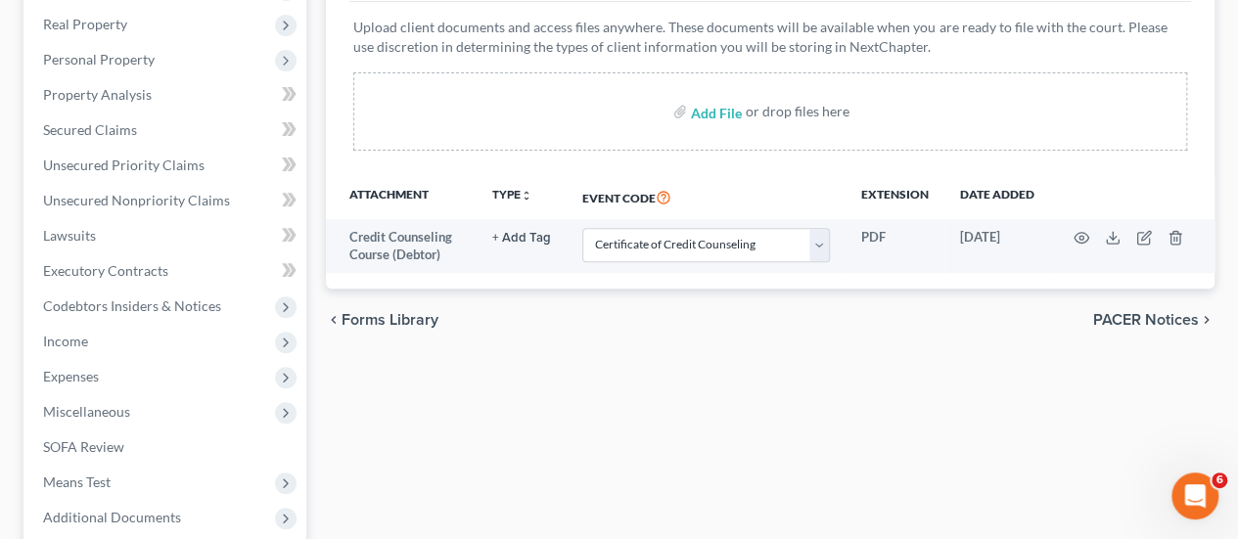
click at [740, 124] on label "Add File" at bounding box center [718, 114] width 55 height 35
click at [718, 106] on input "file" at bounding box center [714, 111] width 47 height 35
type input "C:\fakepath\Chapter 7 - Mejia.pdf"
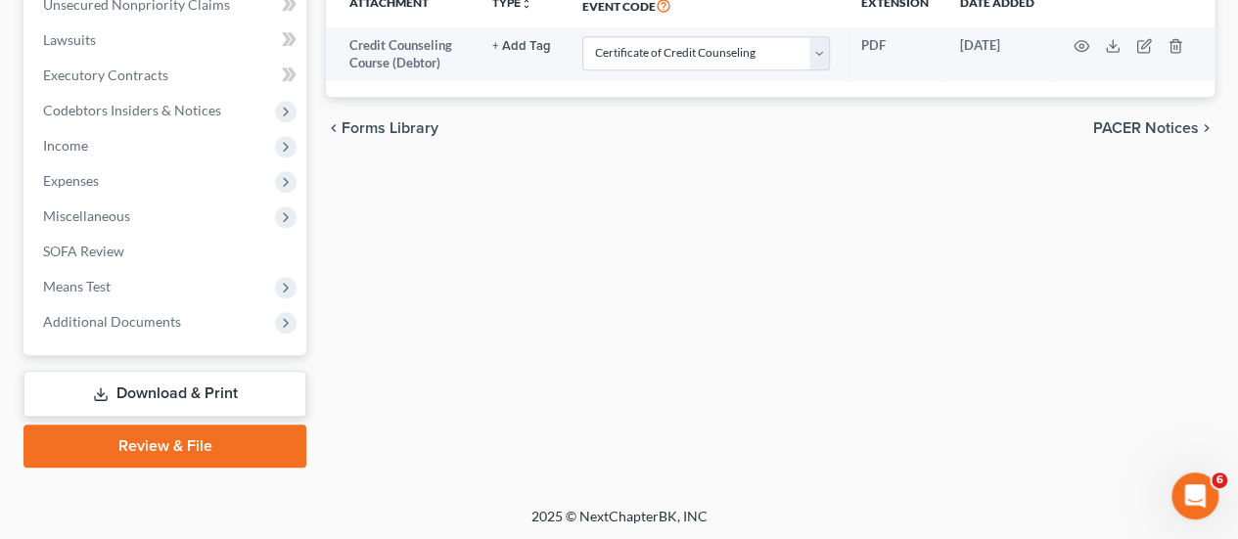
select select "10"
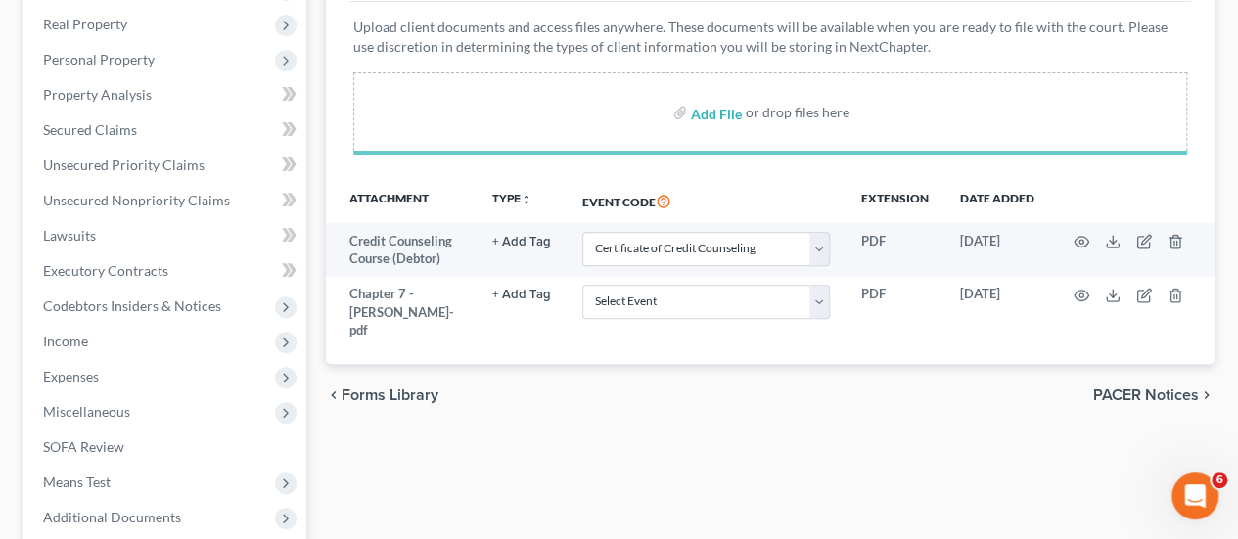
select select "10"
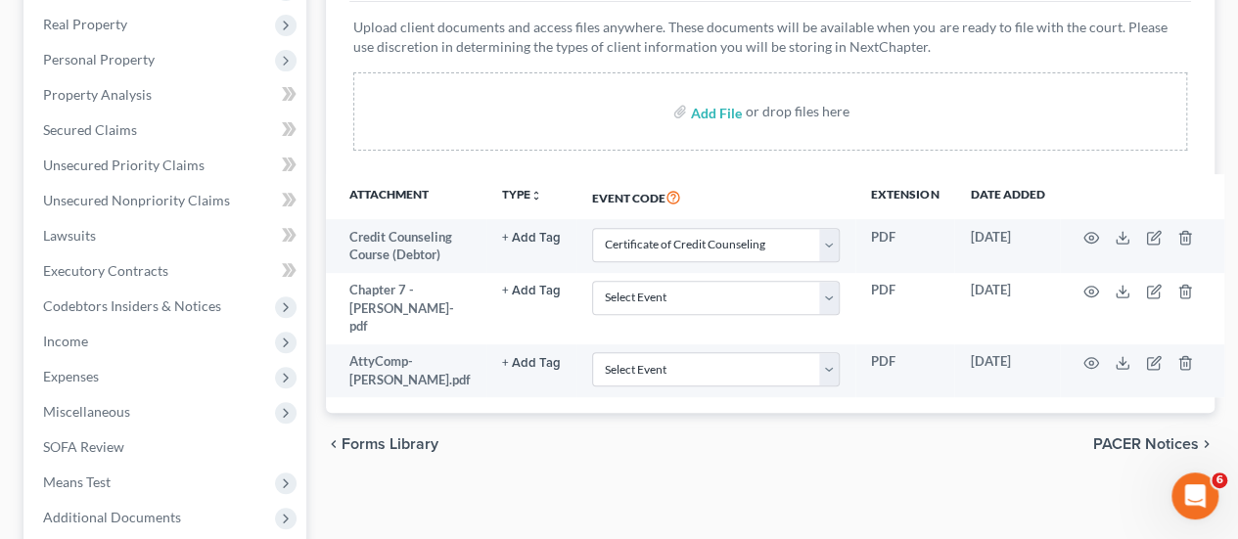
select select "10"
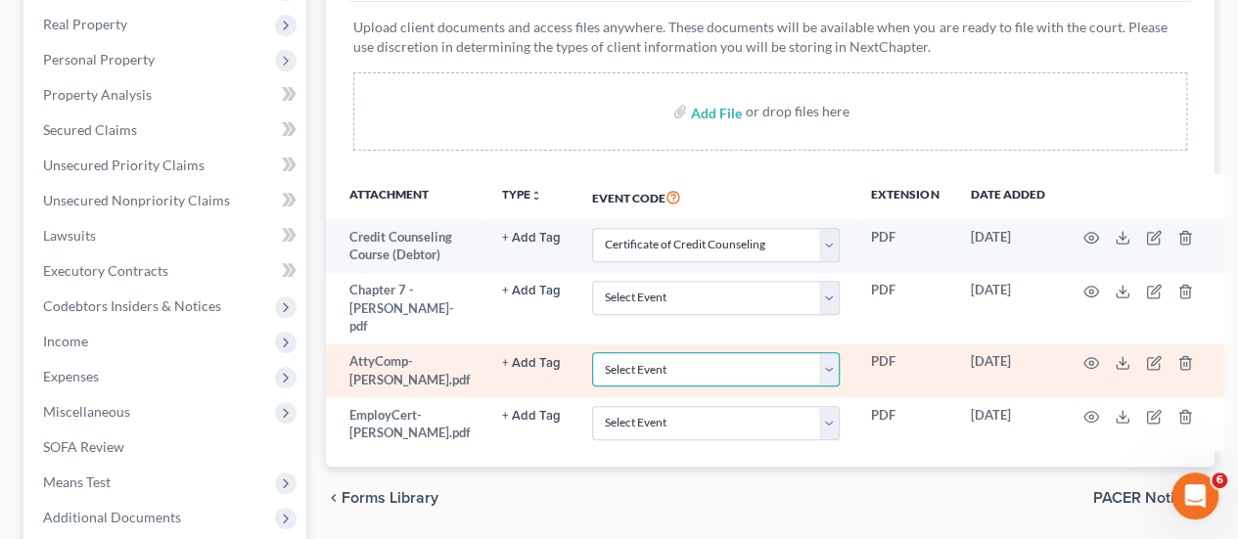
click at [720, 352] on select "Select Event Amended Chapter 11 Plan Amended Chapter 11 Small Business Plan Ame…" at bounding box center [716, 369] width 248 height 34
select select "7"
click at [592, 352] on select "Select Event Amended Chapter 11 Plan Amended Chapter 11 Small Business Plan Ame…" at bounding box center [716, 369] width 248 height 34
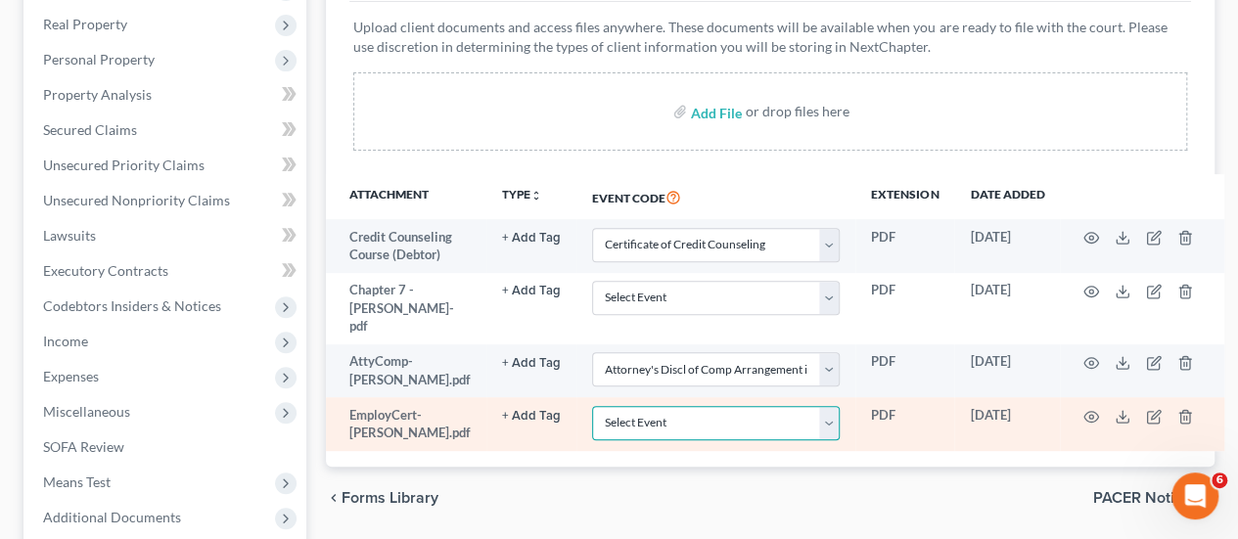
click at [656, 406] on select "Select Event Amended Chapter 11 Plan Amended Chapter 11 Small Business Plan Ame…" at bounding box center [716, 423] width 248 height 34
select select "30"
click at [592, 406] on select "Select Event Amended Chapter 11 Plan Amended Chapter 11 Small Business Plan Ame…" at bounding box center [716, 423] width 248 height 34
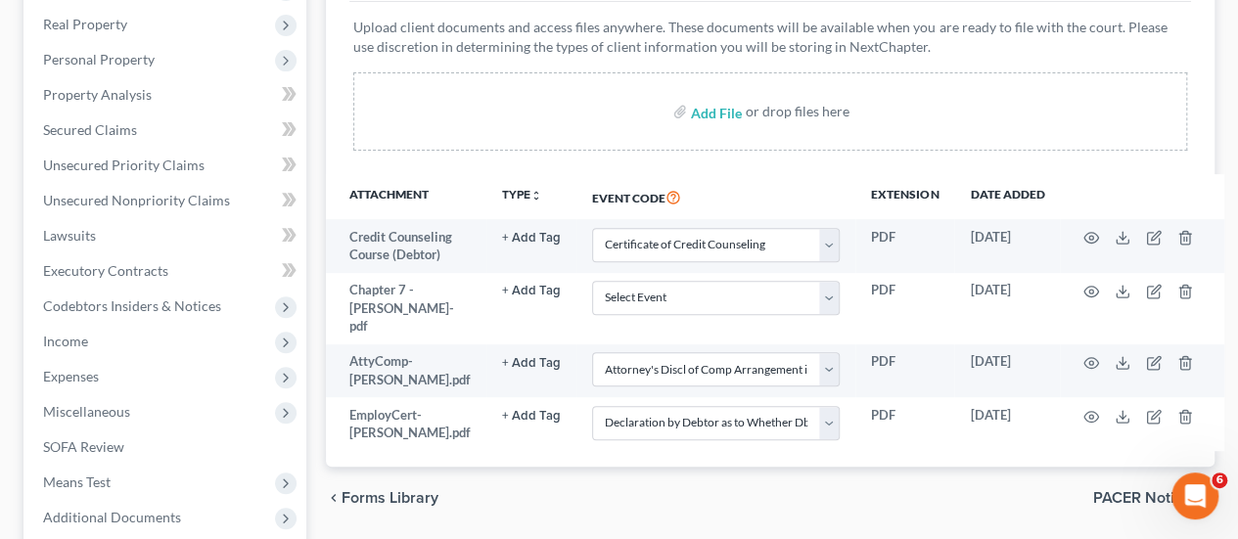
click at [790, 470] on div "chevron_left Forms Library PACER Notices chevron_right" at bounding box center [770, 498] width 888 height 63
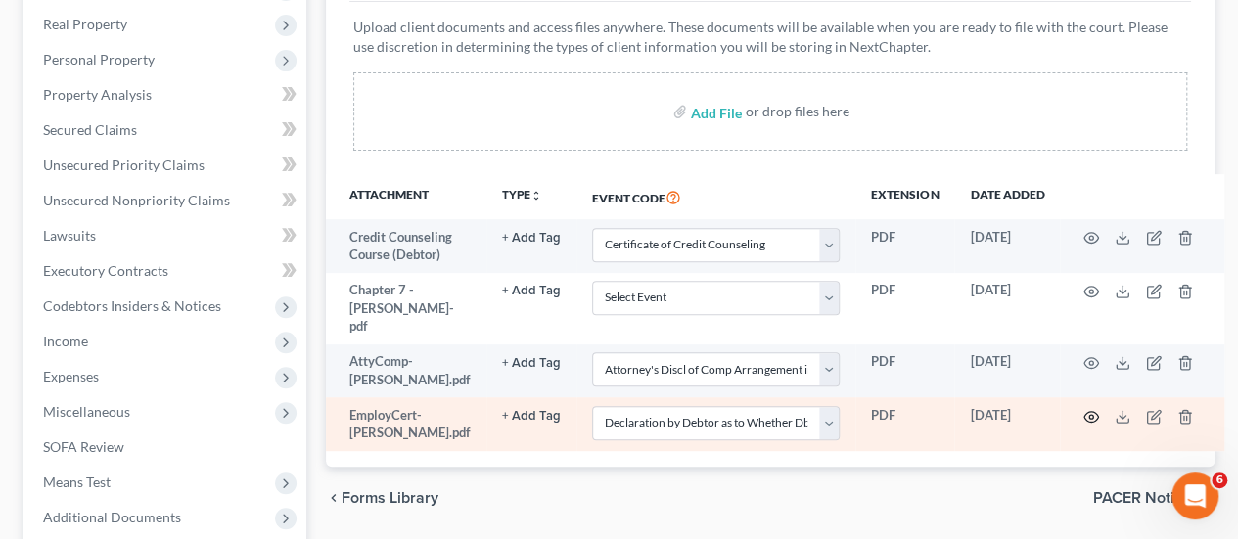
click at [1089, 415] on circle "button" at bounding box center [1091, 417] width 4 height 4
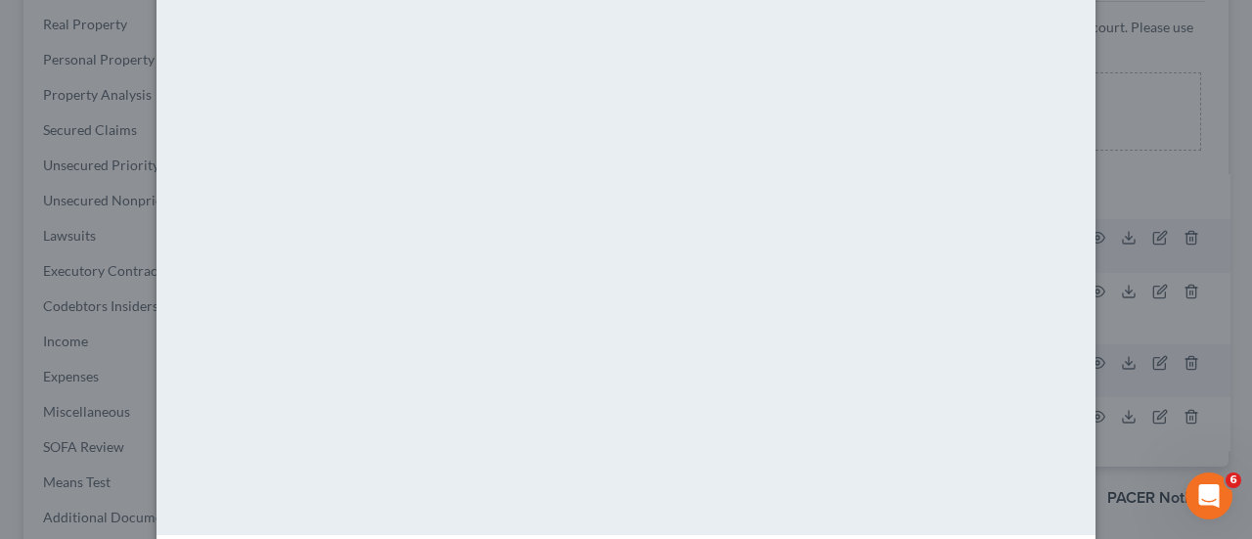
scroll to position [0, 0]
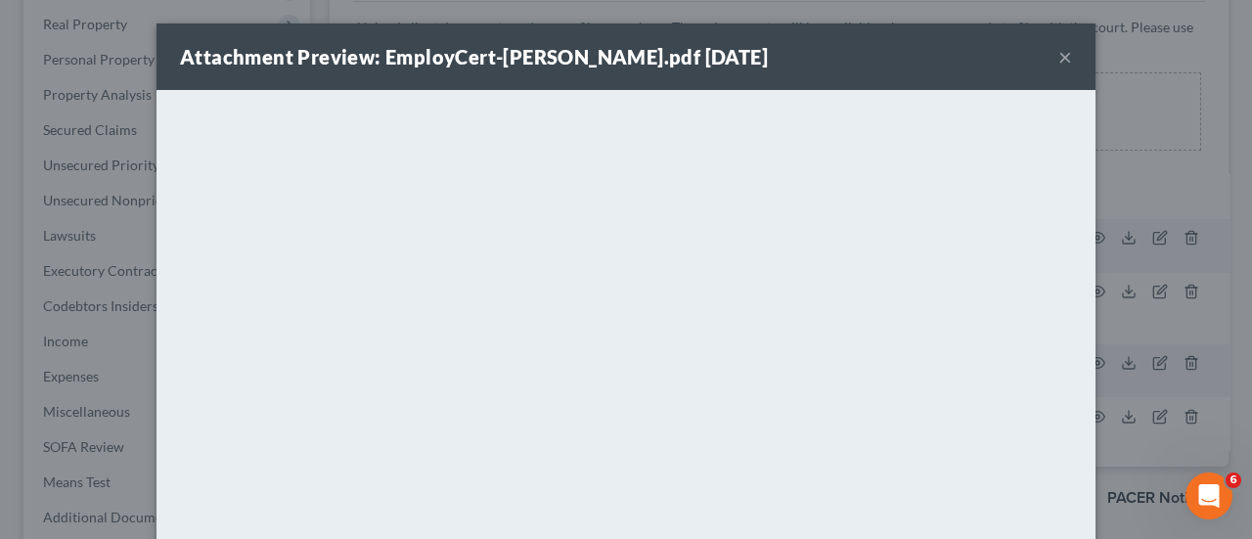
click at [1059, 58] on button "×" at bounding box center [1066, 56] width 14 height 23
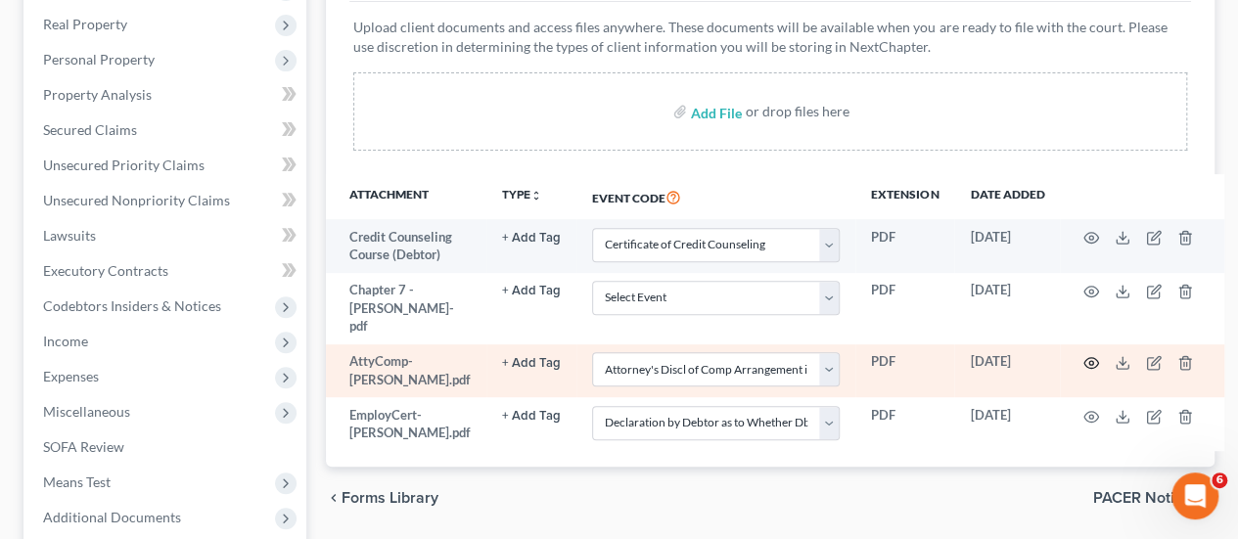
click at [1089, 361] on circle "button" at bounding box center [1091, 363] width 4 height 4
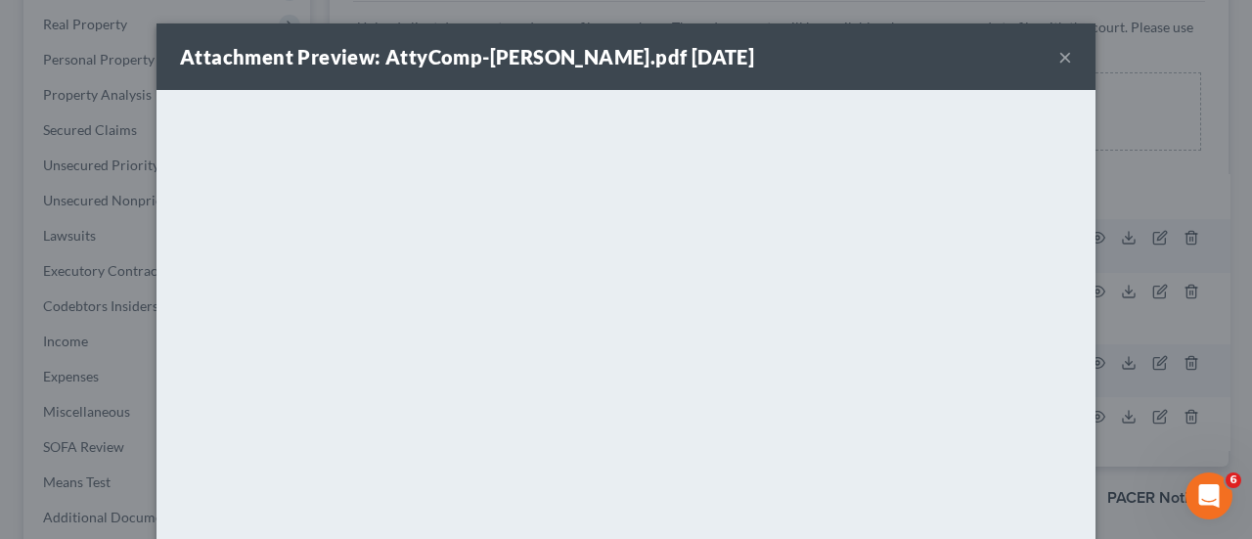
click at [1059, 52] on button "×" at bounding box center [1066, 56] width 14 height 23
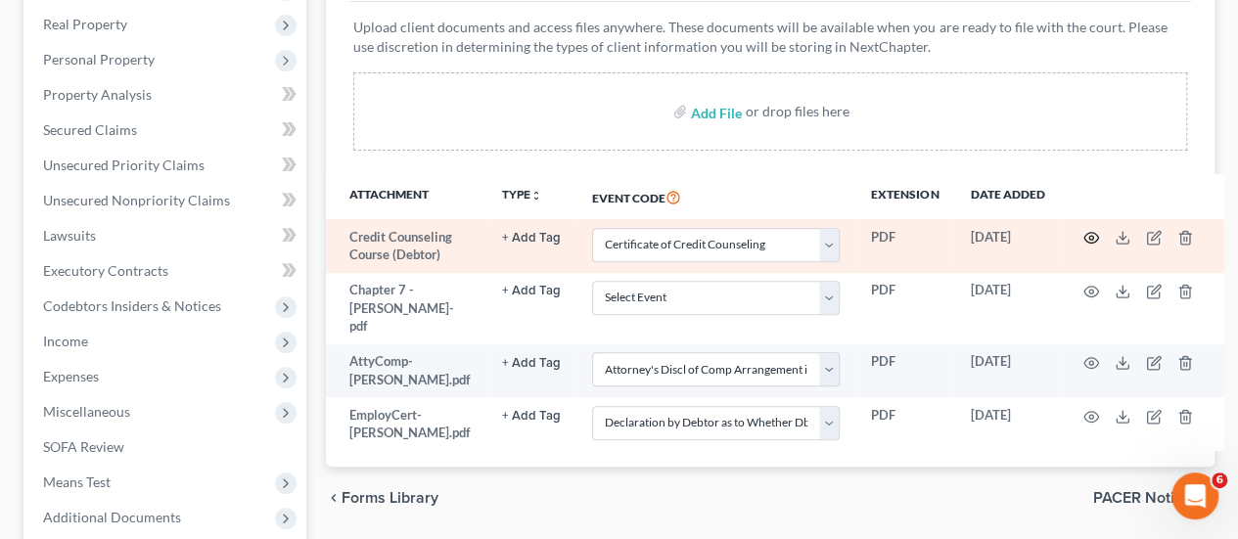
click at [1089, 236] on circle "button" at bounding box center [1091, 238] width 4 height 4
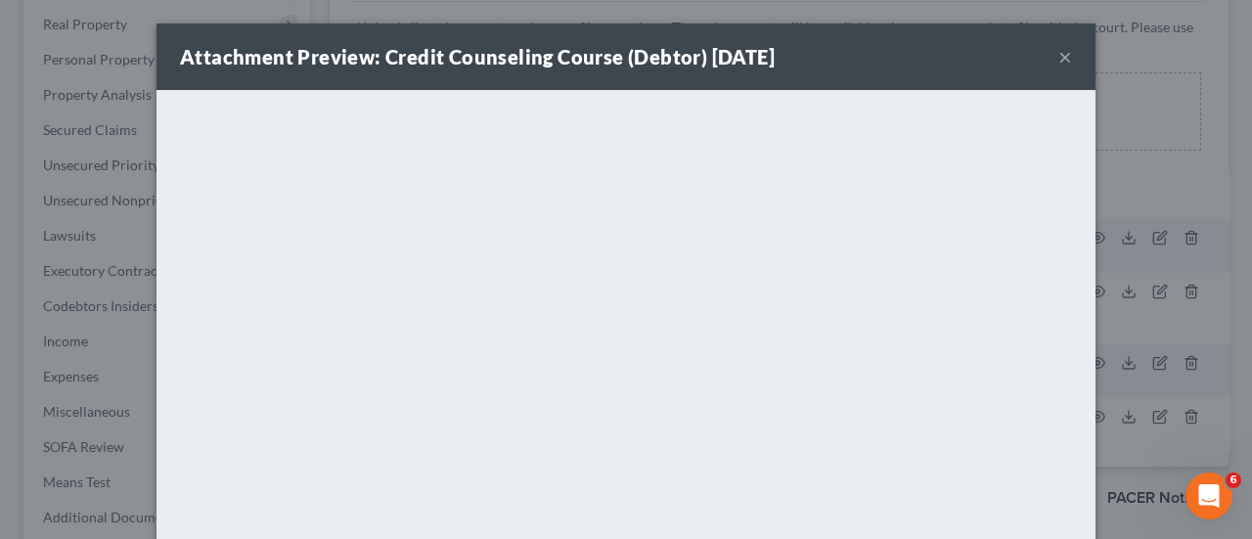
click at [1059, 62] on button "×" at bounding box center [1066, 56] width 14 height 23
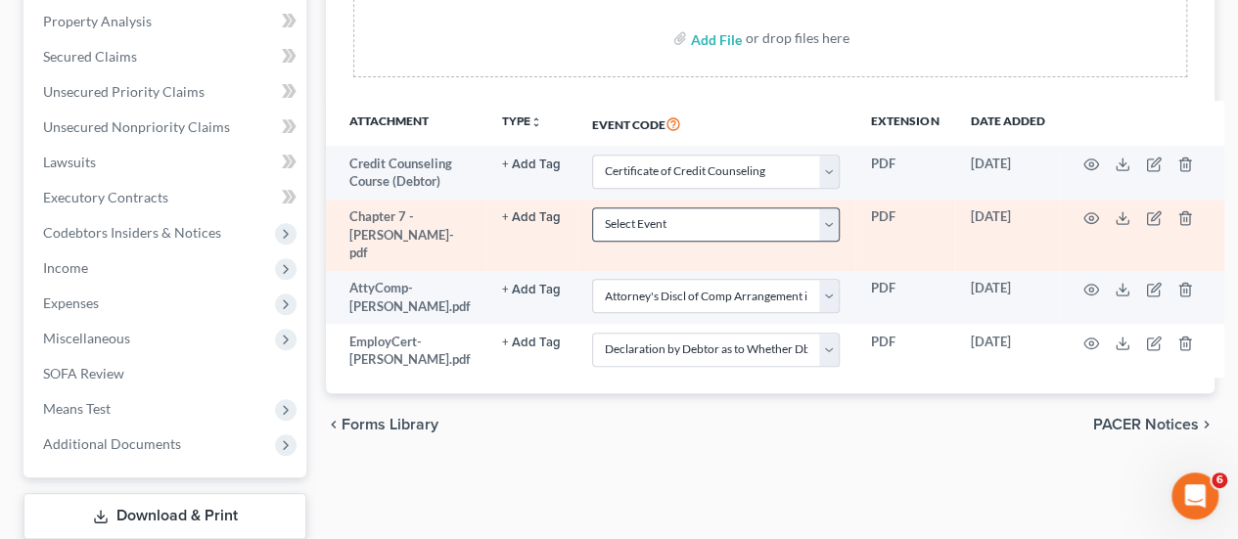
scroll to position [498, 0]
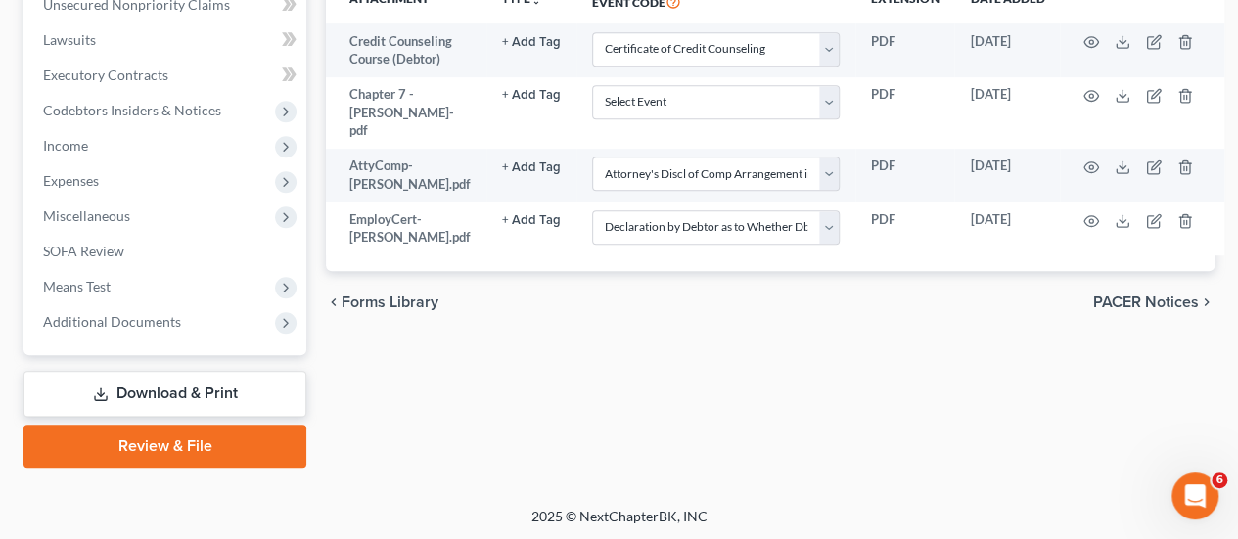
click at [219, 457] on link "Review & File" at bounding box center [164, 446] width 283 height 43
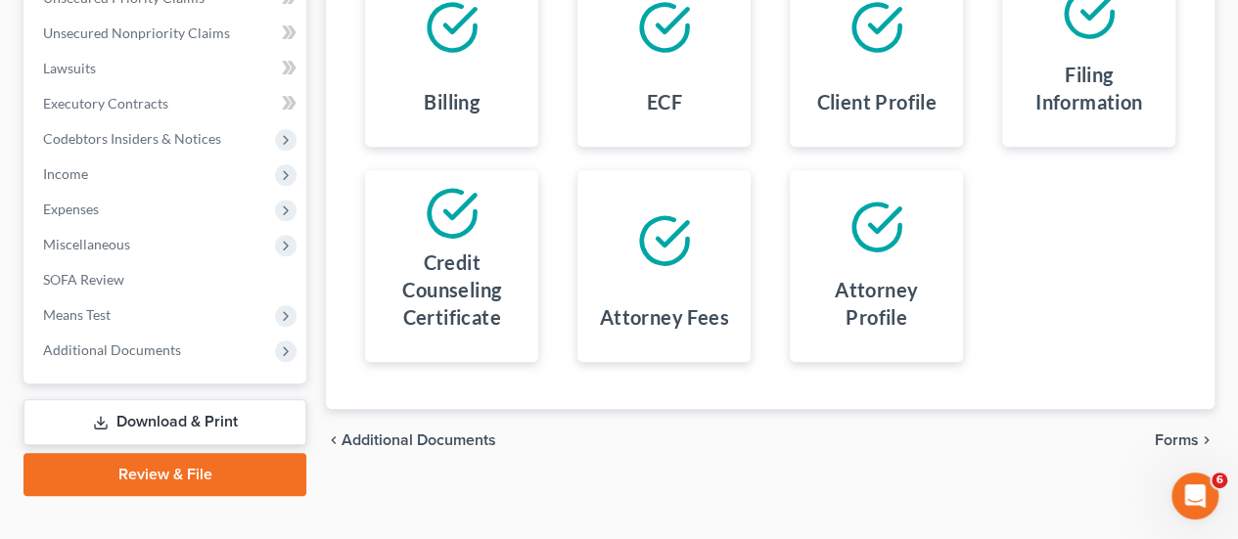
scroll to position [498, 0]
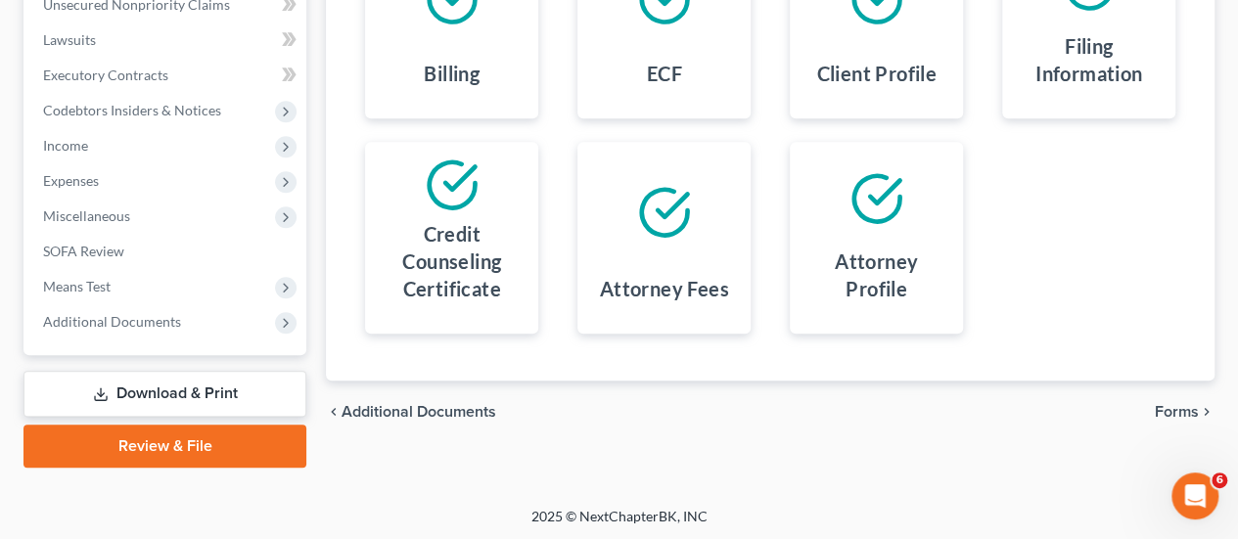
click at [1168, 408] on span "Forms" at bounding box center [1176, 412] width 44 height 16
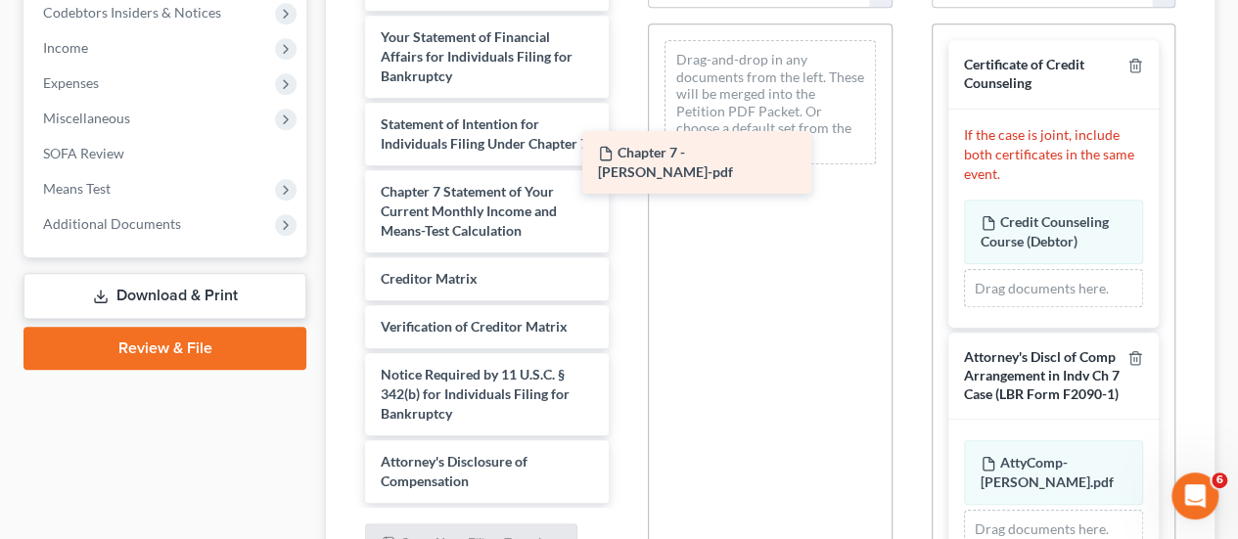
scroll to position [682, 0]
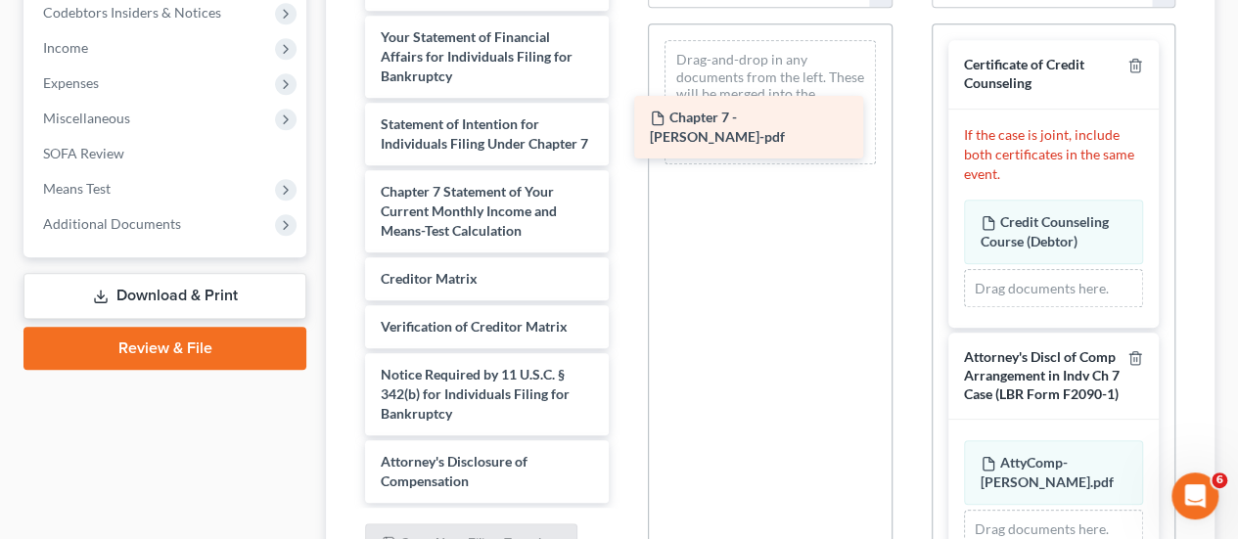
drag, startPoint x: 455, startPoint y: 482, endPoint x: 716, endPoint y: 118, distance: 448.0
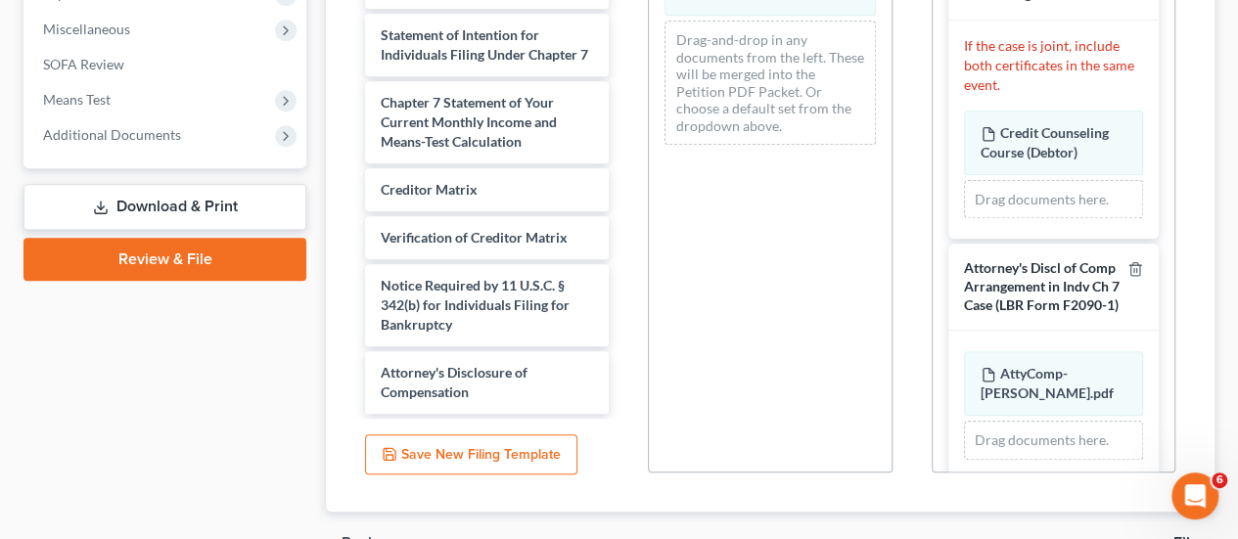
scroll to position [505, 0]
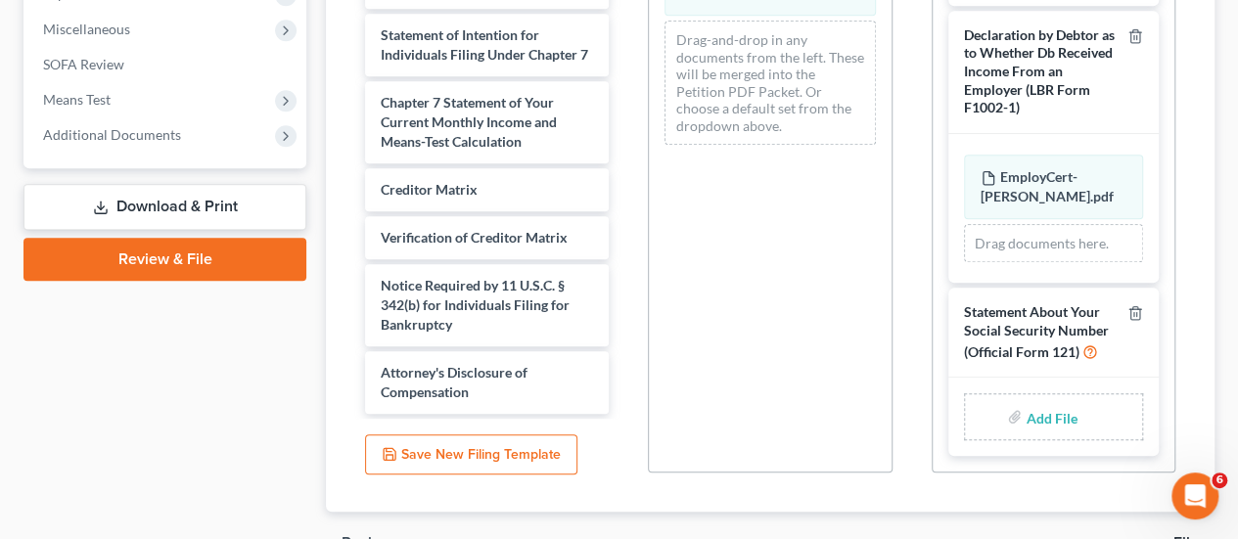
click at [1058, 412] on input "file" at bounding box center [1048, 416] width 47 height 35
type input "C:\fakepath\SSNStatement.Mejia.pdf"
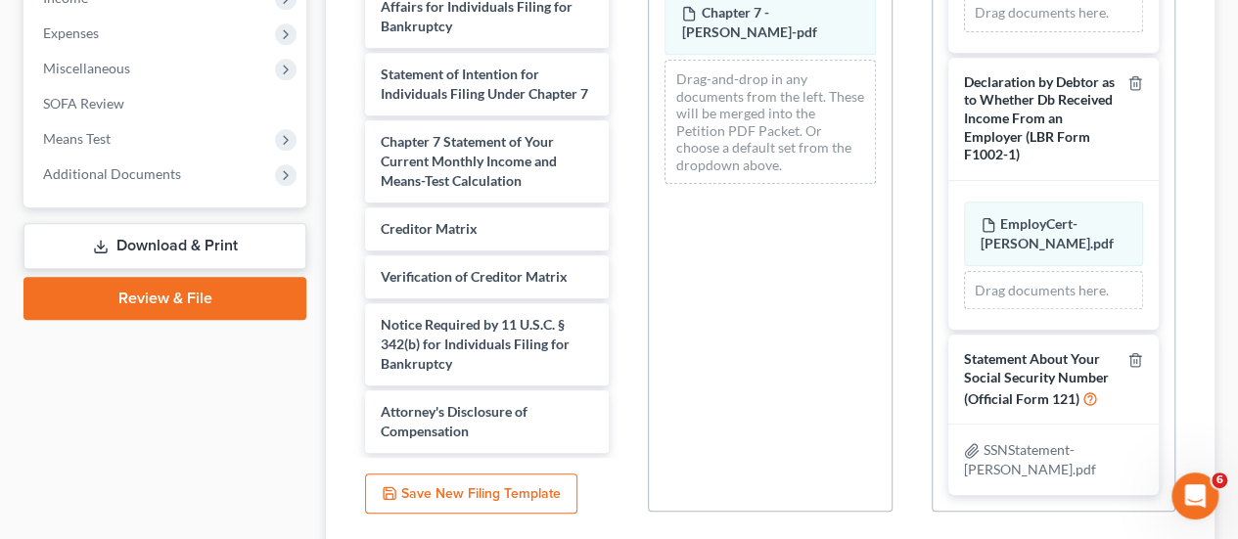
scroll to position [0, 0]
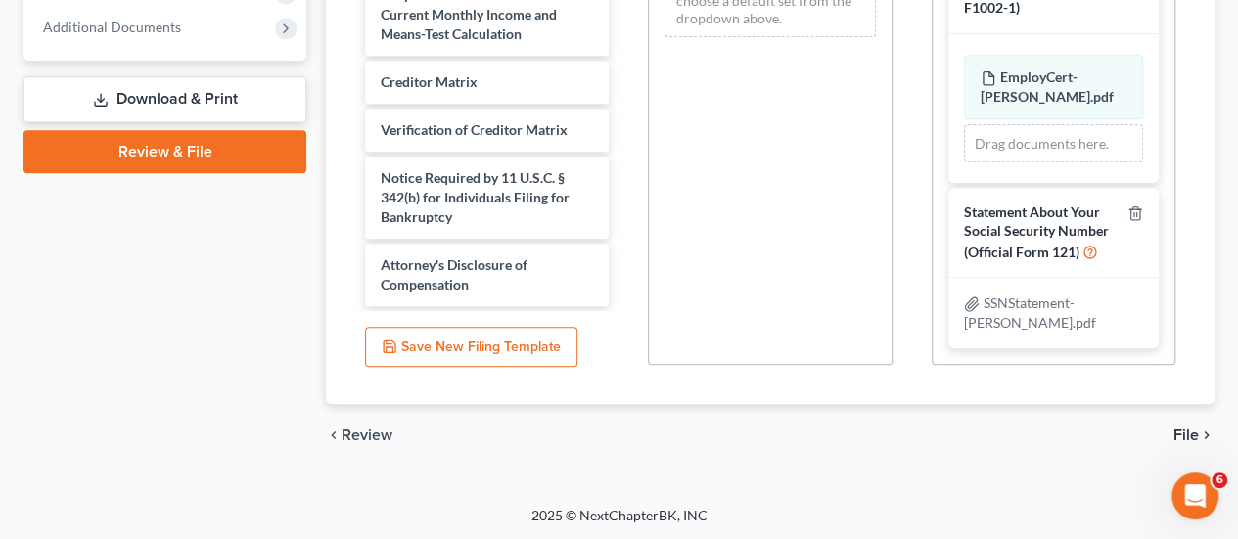
click at [1182, 431] on span "File" at bounding box center [1185, 436] width 25 height 16
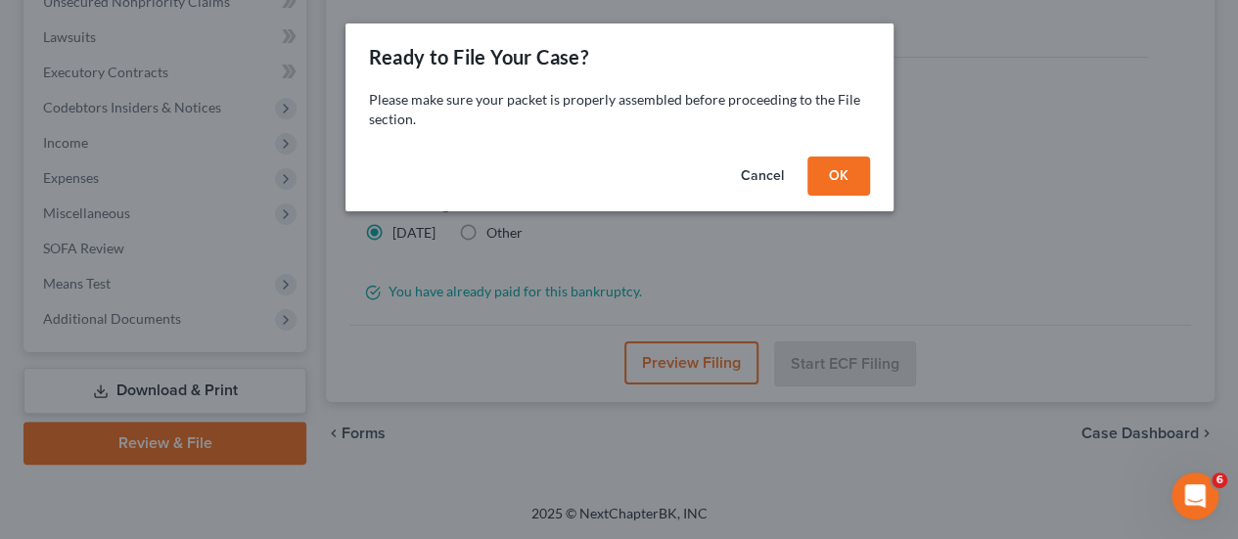
scroll to position [498, 0]
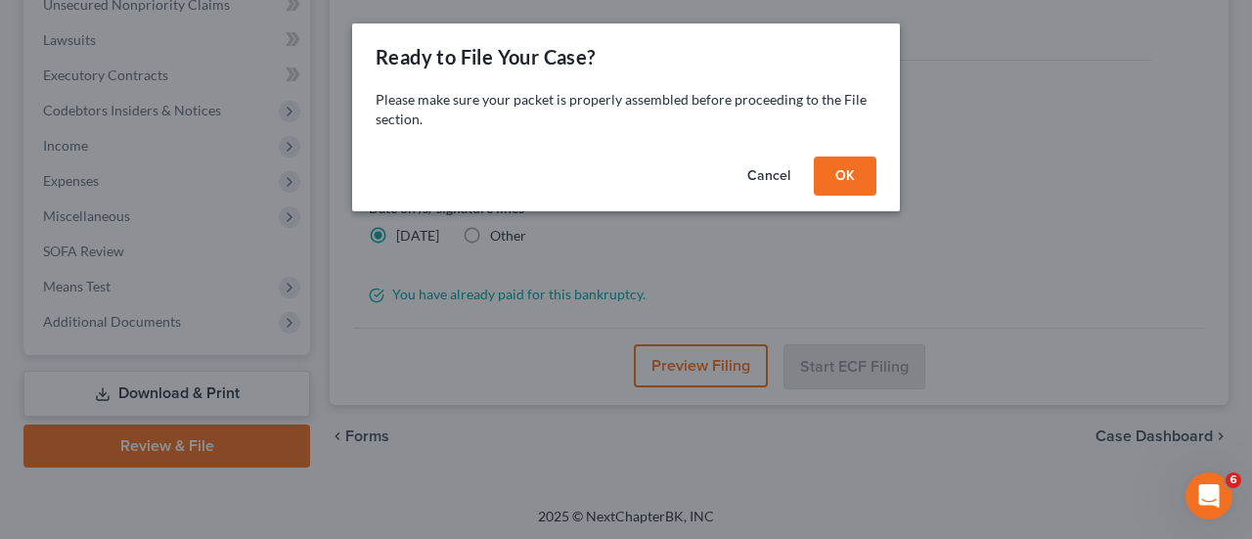
click at [845, 175] on button "OK" at bounding box center [845, 176] width 63 height 39
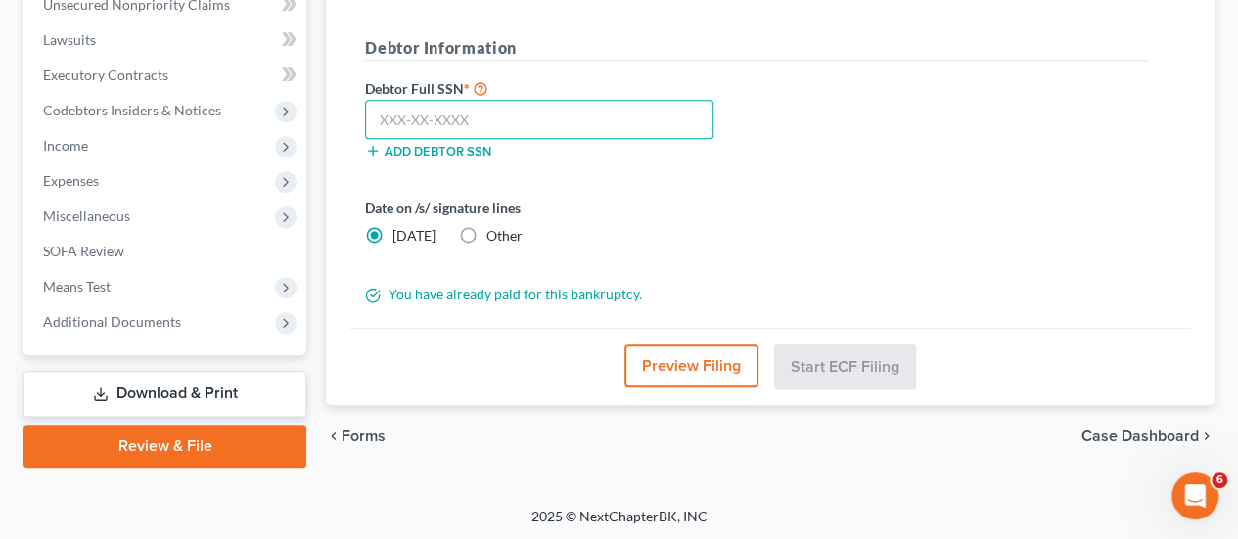
click at [467, 114] on input "text" at bounding box center [539, 119] width 348 height 39
click at [403, 115] on input "text" at bounding box center [539, 119] width 348 height 39
click at [475, 117] on input "625-46" at bounding box center [539, 119] width 348 height 39
type input "625-46-9474"
click at [949, 226] on div "Date on /s/ signature lines Today Other" at bounding box center [756, 230] width 802 height 64
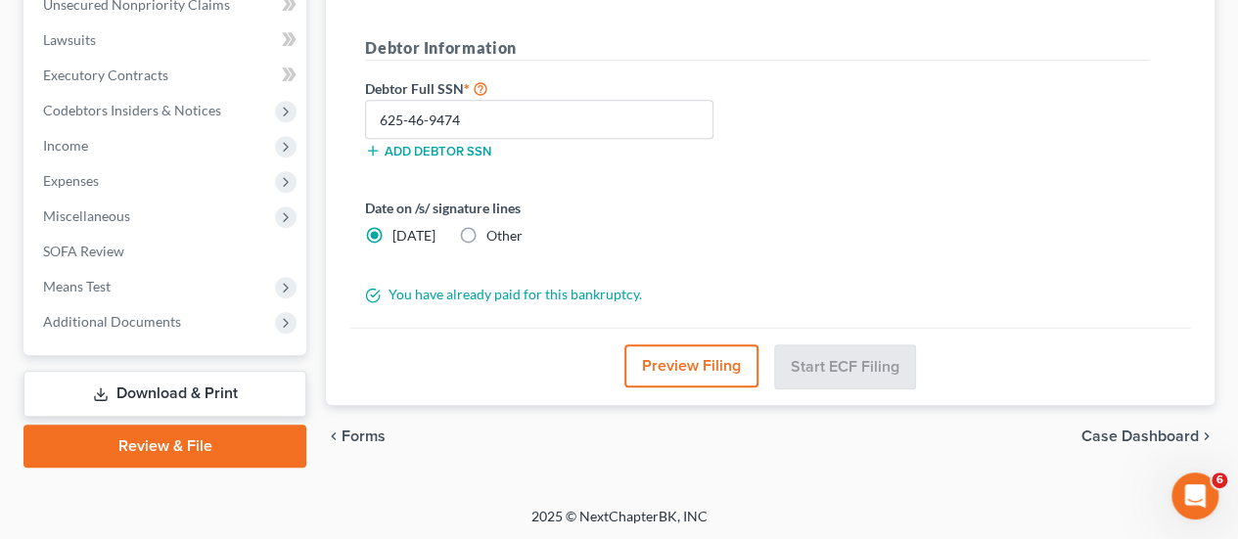
scroll to position [9, 0]
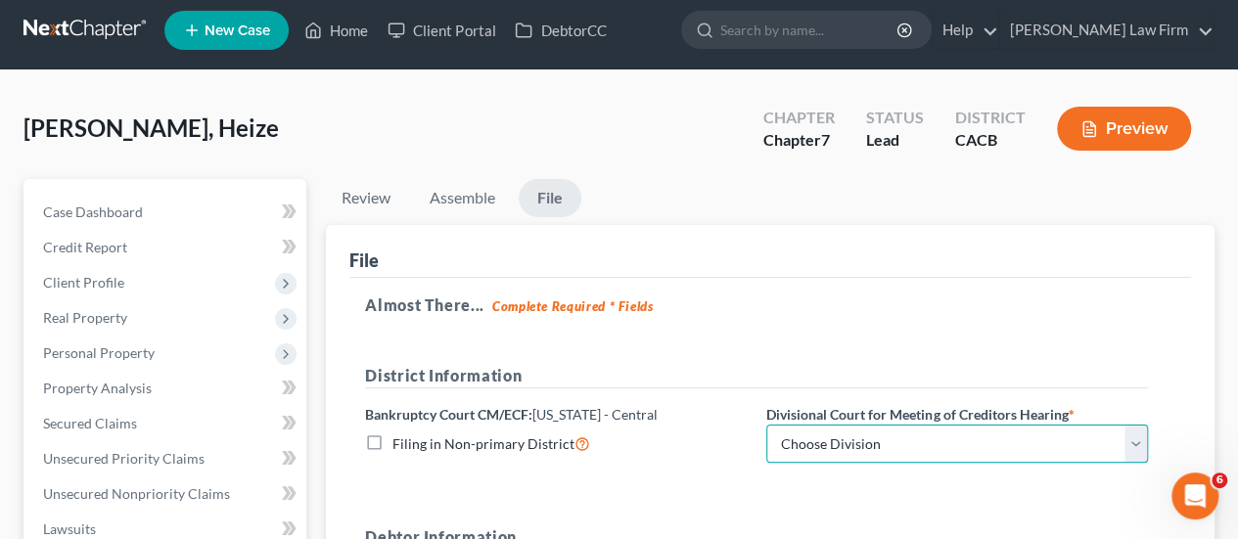
click at [873, 441] on select "Choose Division San Fernando Valley Los Angeles Riverside Santa Ana Santa Barba…" at bounding box center [957, 444] width 382 height 39
select select "1"
click at [766, 425] on select "Choose Division San Fernando Valley Los Angeles Riverside Santa Ana Santa Barba…" at bounding box center [957, 444] width 382 height 39
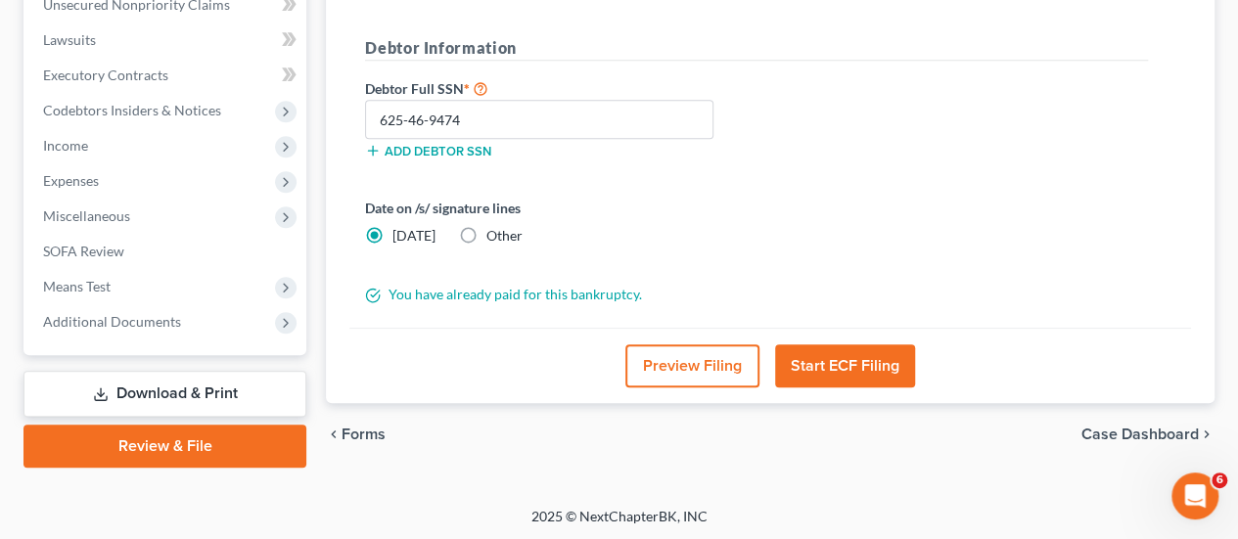
click at [829, 365] on button "Start ECF Filing" at bounding box center [845, 365] width 140 height 43
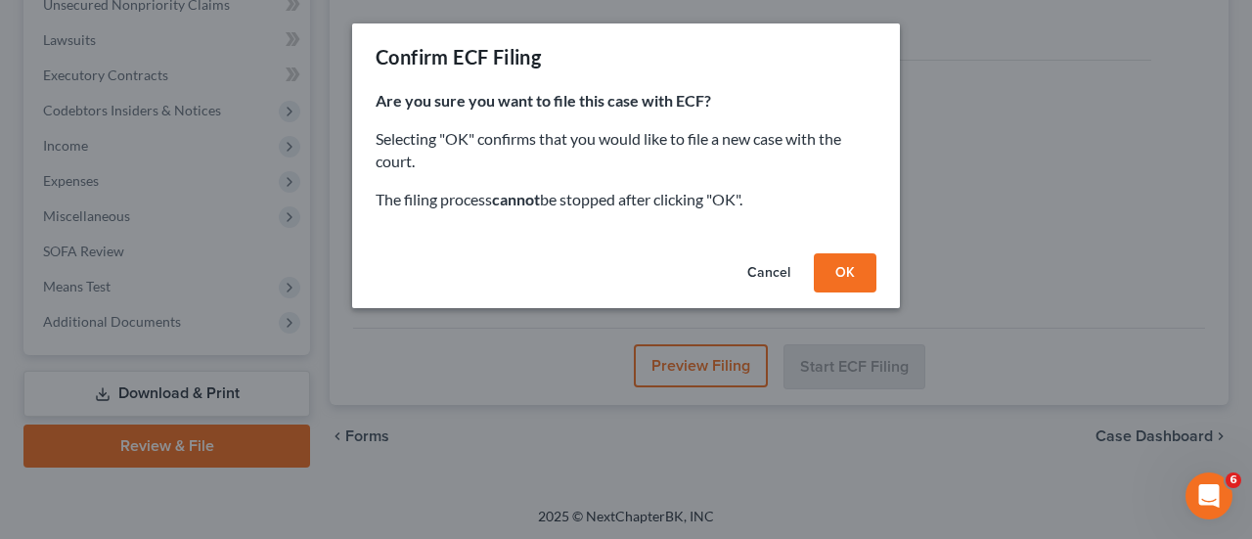
click at [849, 268] on button "OK" at bounding box center [845, 272] width 63 height 39
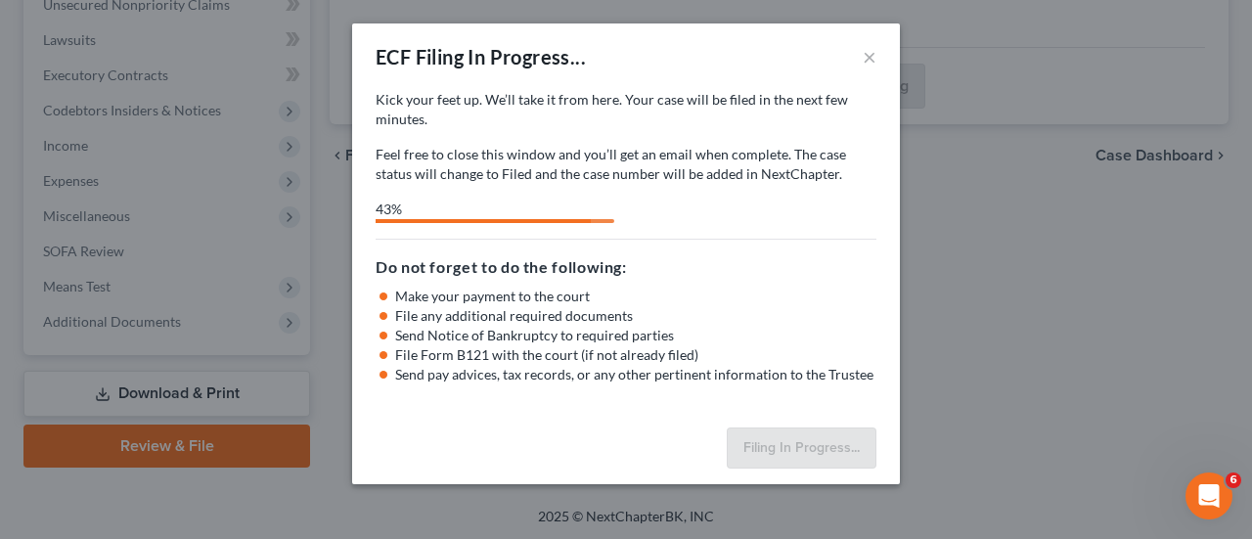
select select "1"
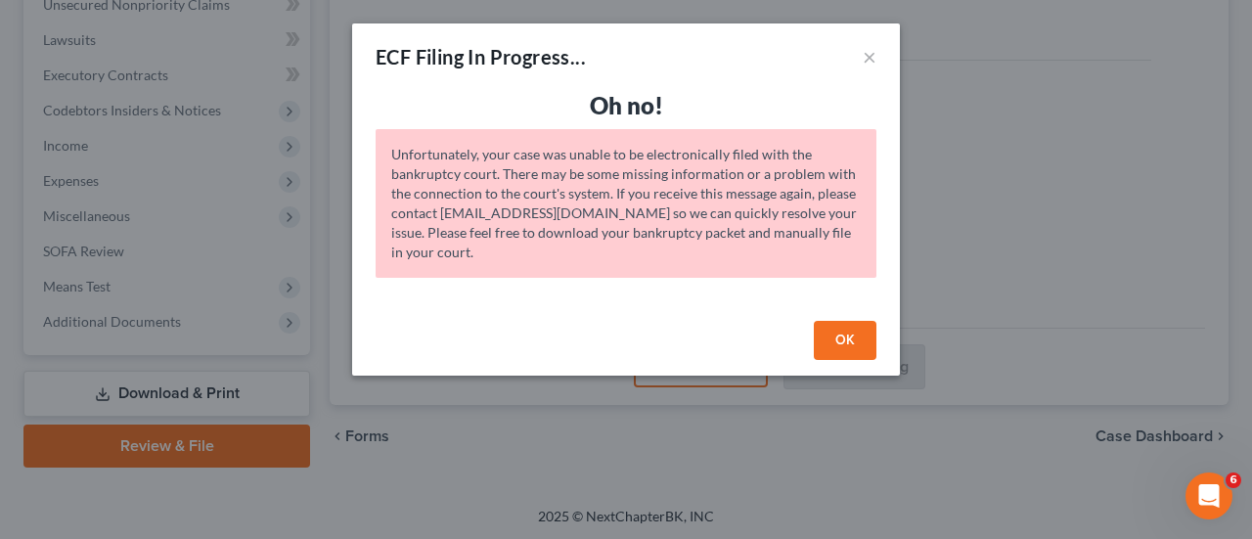
click at [832, 337] on button "OK" at bounding box center [845, 340] width 63 height 39
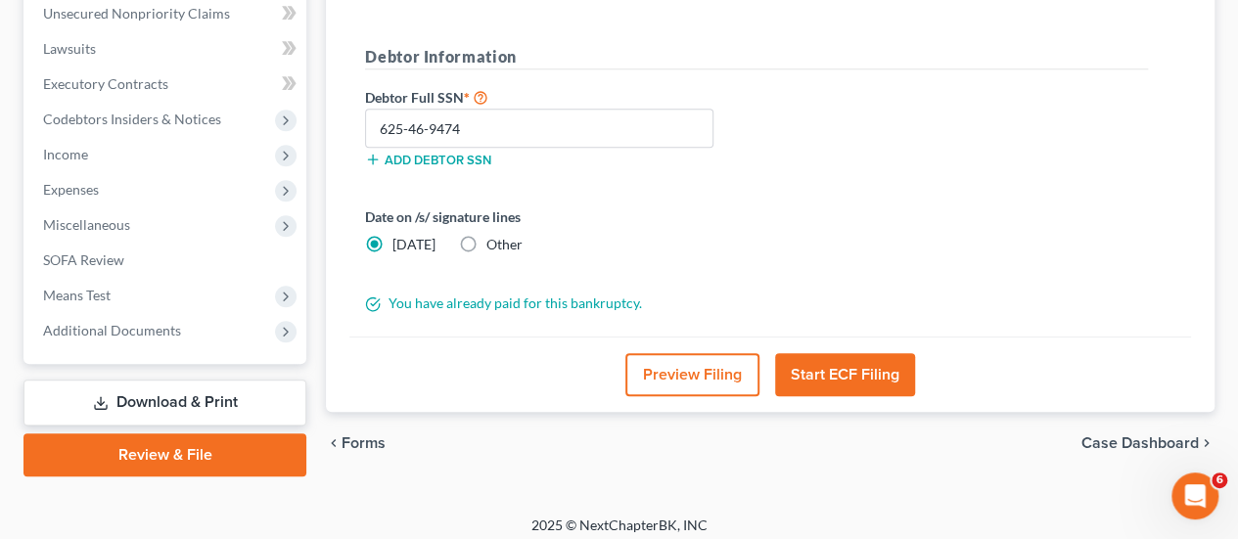
scroll to position [0, 0]
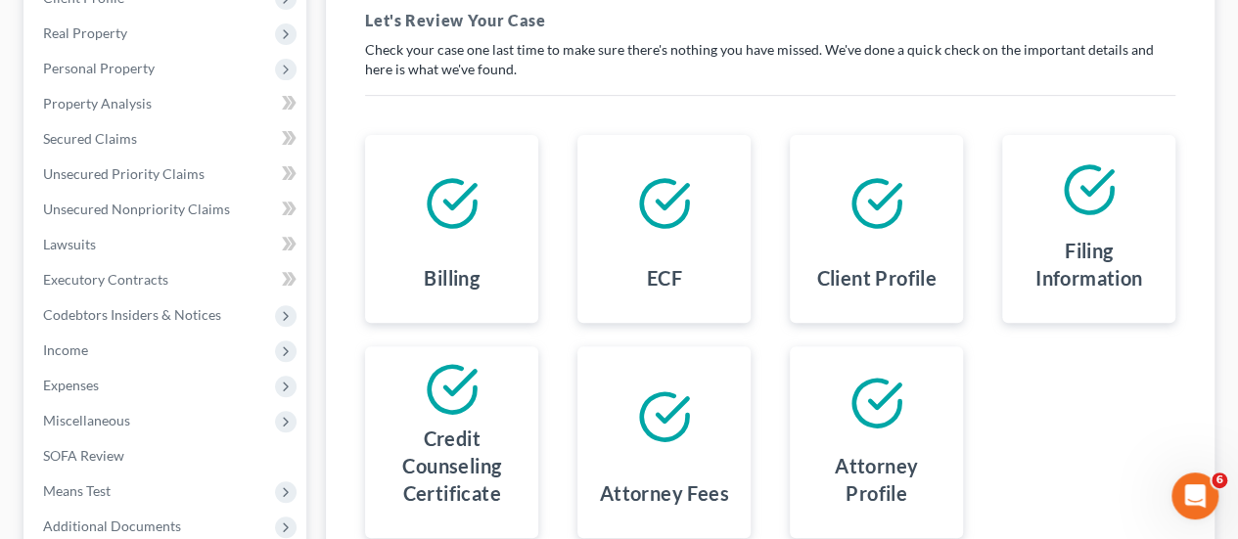
scroll to position [498, 0]
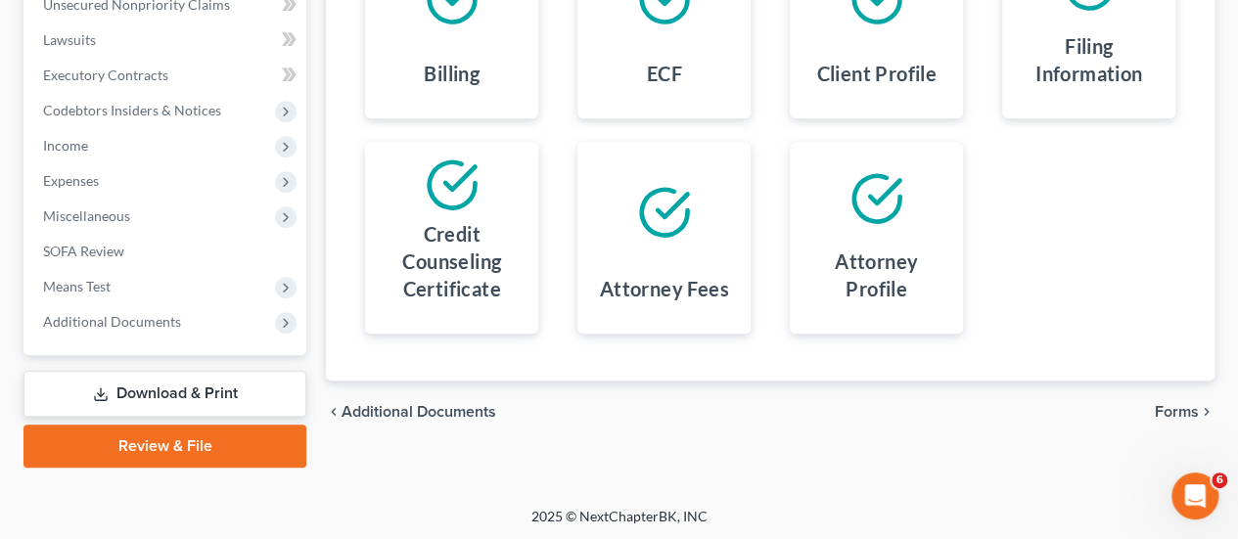
click at [1160, 422] on div "chevron_left Additional Documents Forms chevron_right" at bounding box center [770, 412] width 888 height 63
click at [1173, 410] on span "Forms" at bounding box center [1176, 412] width 44 height 16
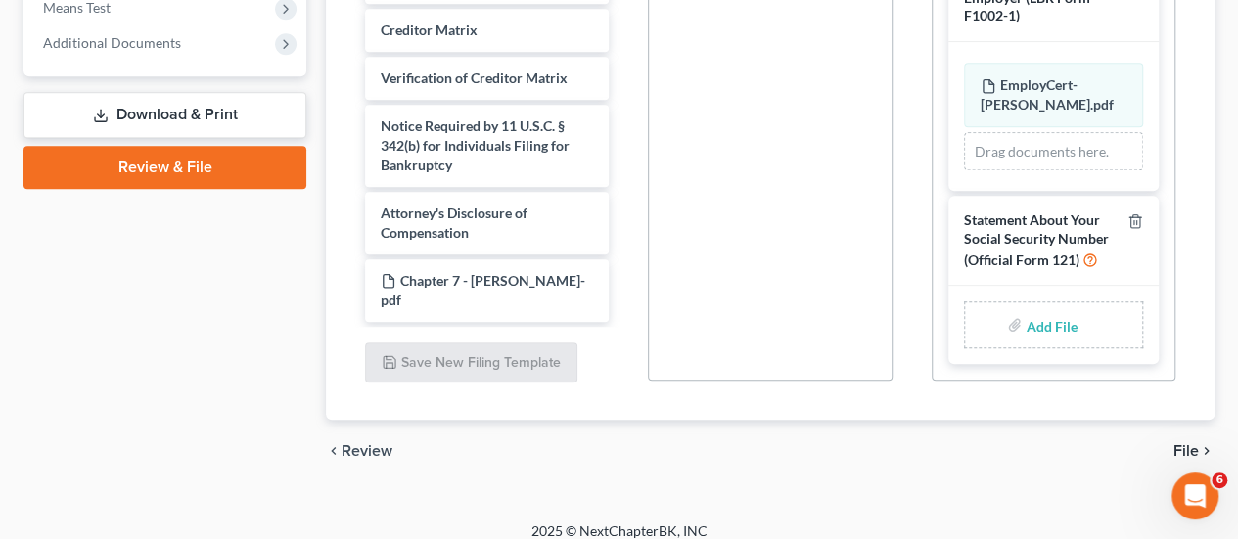
scroll to position [791, 0]
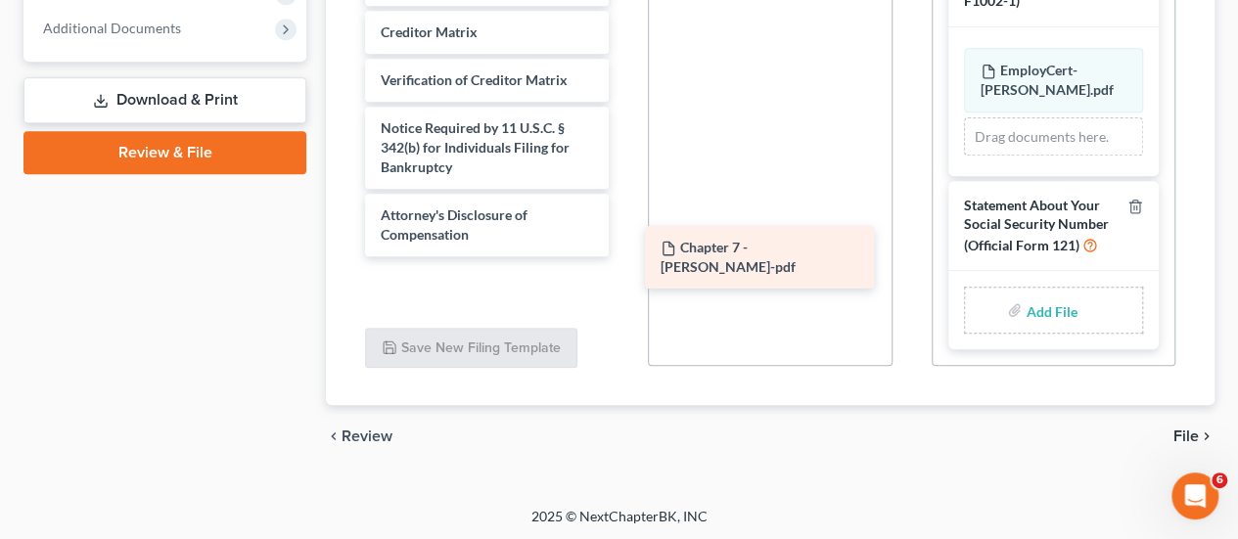
drag, startPoint x: 472, startPoint y: 285, endPoint x: 751, endPoint y: 248, distance: 282.2
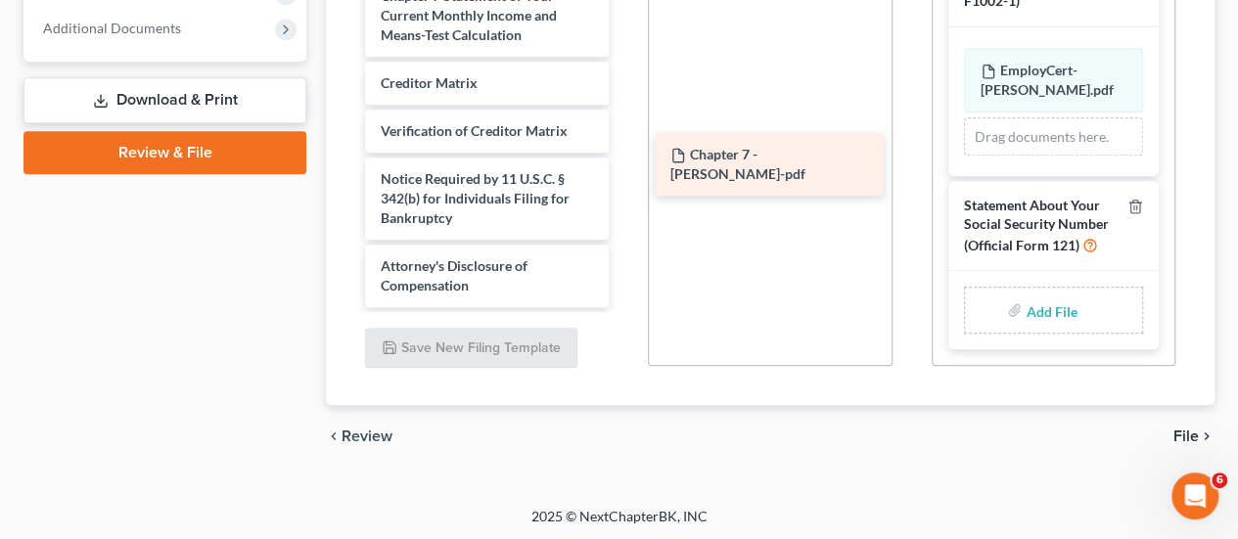
scroll to position [682, 0]
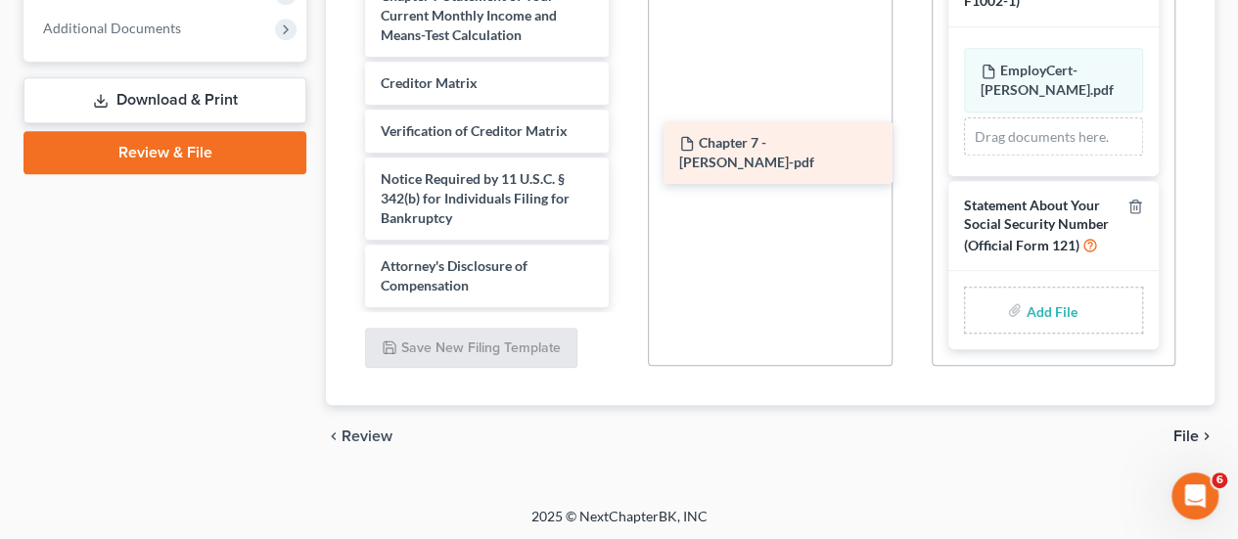
drag, startPoint x: 520, startPoint y: 291, endPoint x: 819, endPoint y: 150, distance: 330.0
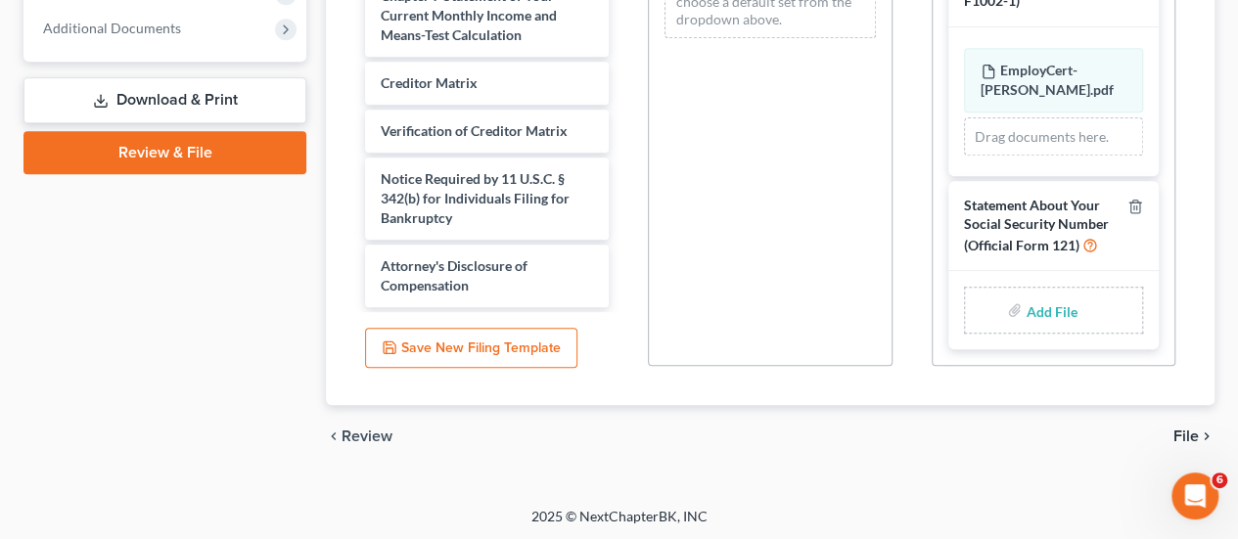
scroll to position [792, 0]
click at [1045, 310] on input "file" at bounding box center [1048, 309] width 47 height 35
type input "C:\fakepath\SSNStatement.Mejia.pdf"
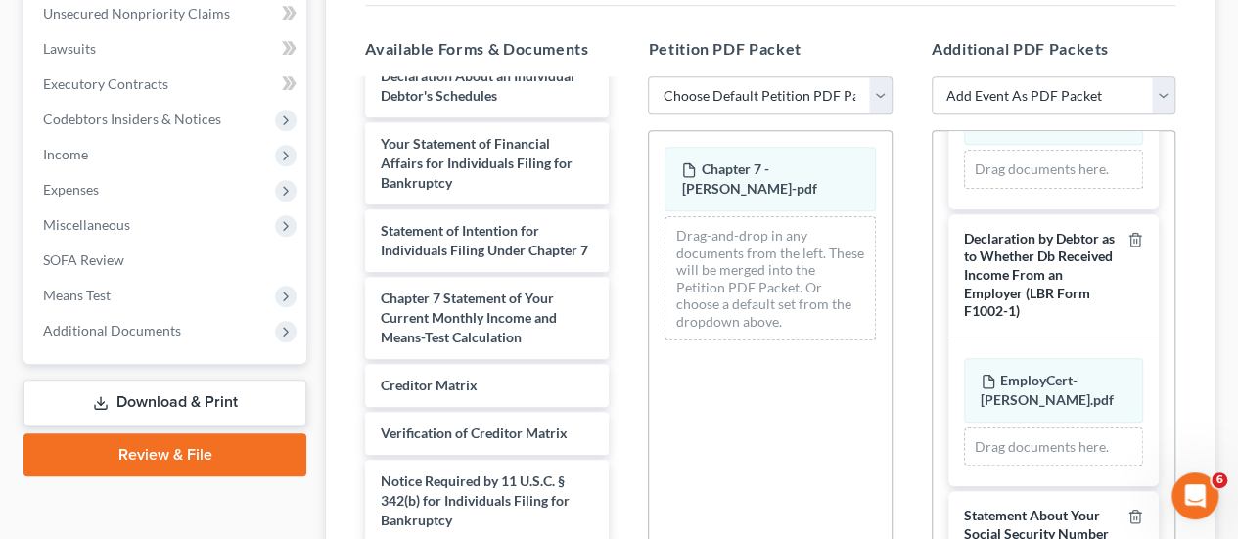
scroll to position [497, 0]
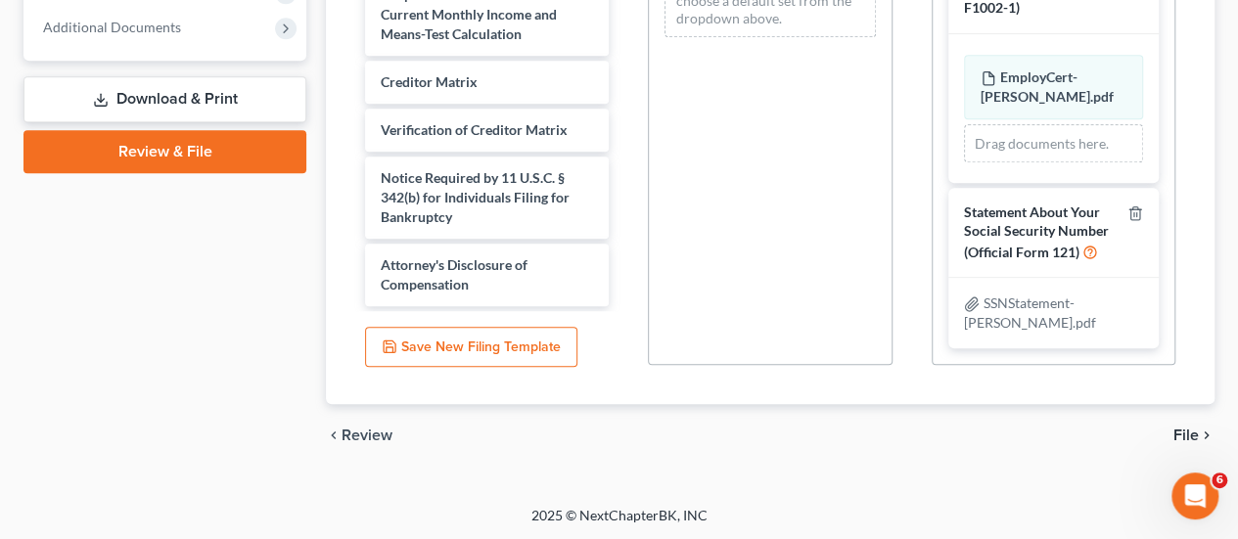
click at [1180, 432] on span "File" at bounding box center [1185, 436] width 25 height 16
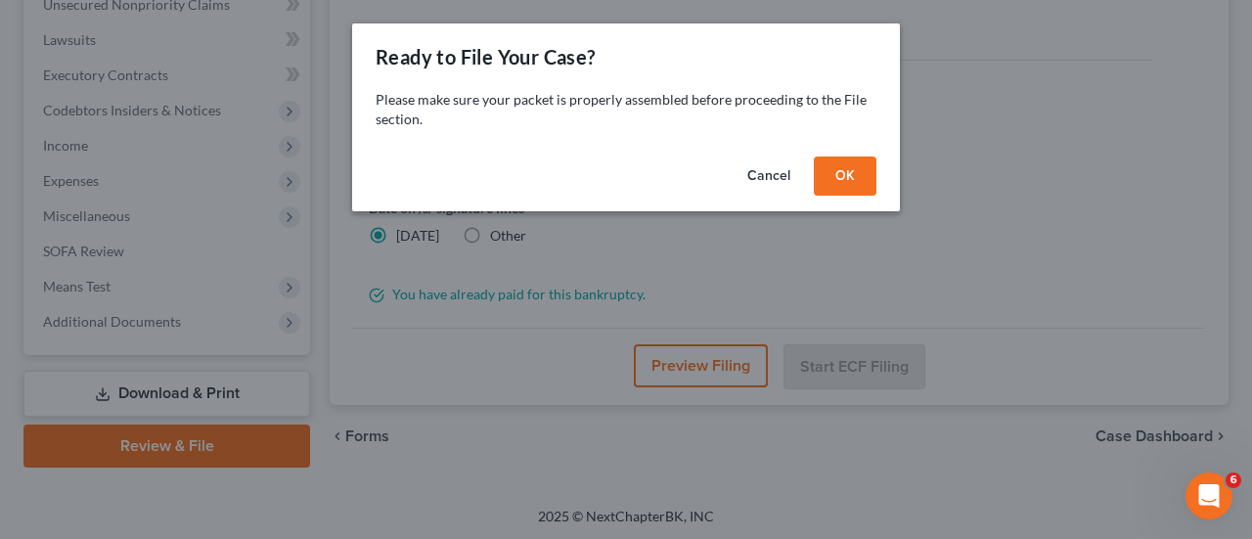
click at [832, 179] on button "OK" at bounding box center [845, 176] width 63 height 39
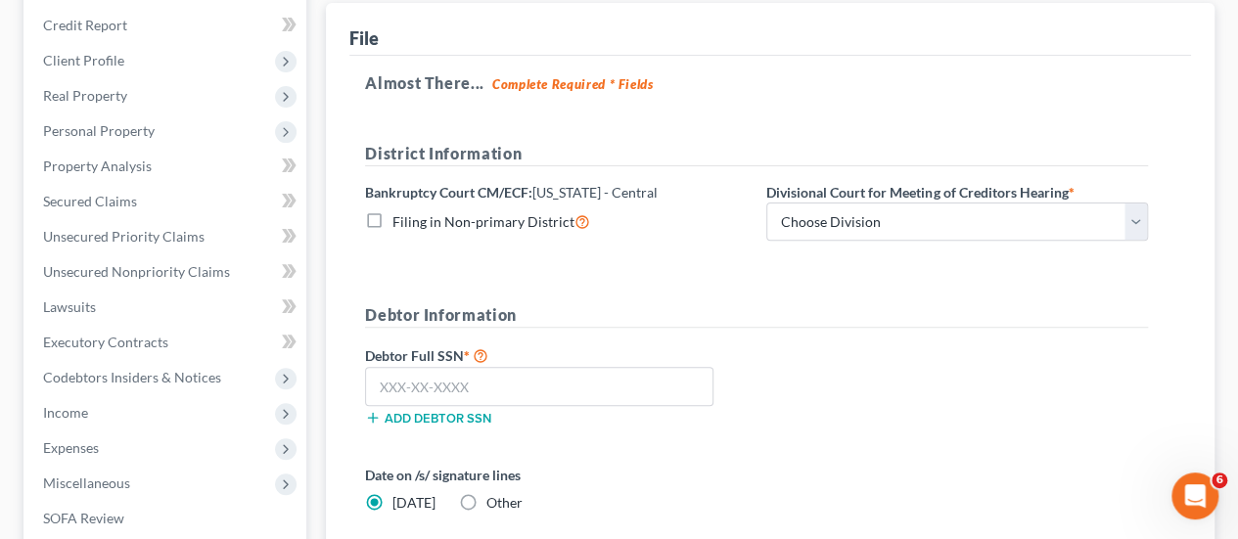
scroll to position [204, 0]
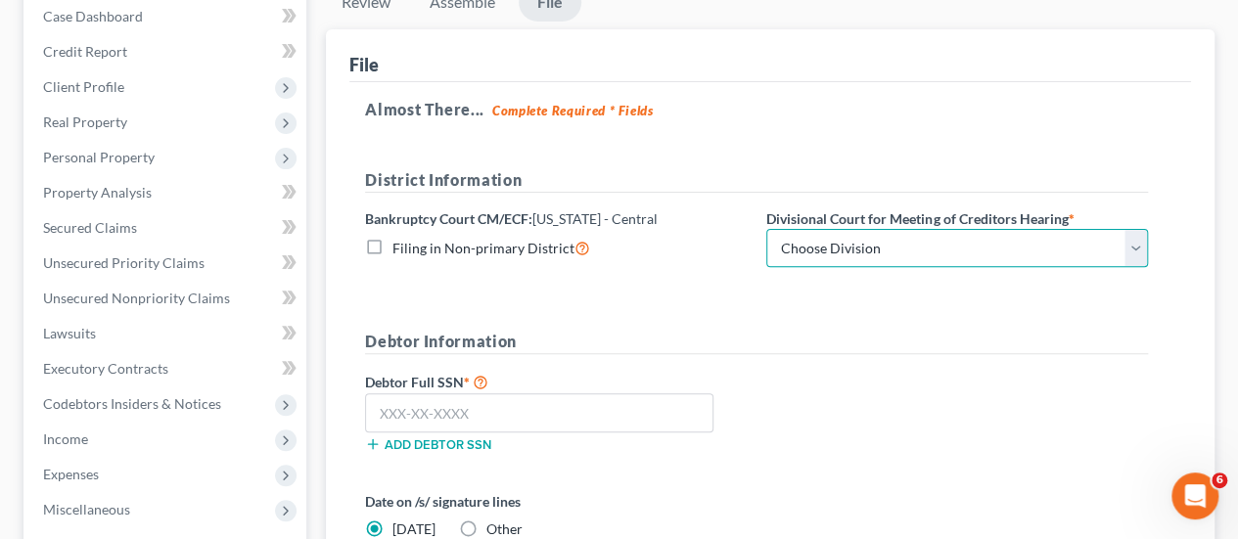
click at [884, 246] on select "Choose Division San Fernando Valley Los Angeles Riverside Santa Ana Santa Barba…" at bounding box center [957, 248] width 382 height 39
select select "1"
click at [766, 229] on select "Choose Division San Fernando Valley Los Angeles Riverside Santa Ana Santa Barba…" at bounding box center [957, 248] width 382 height 39
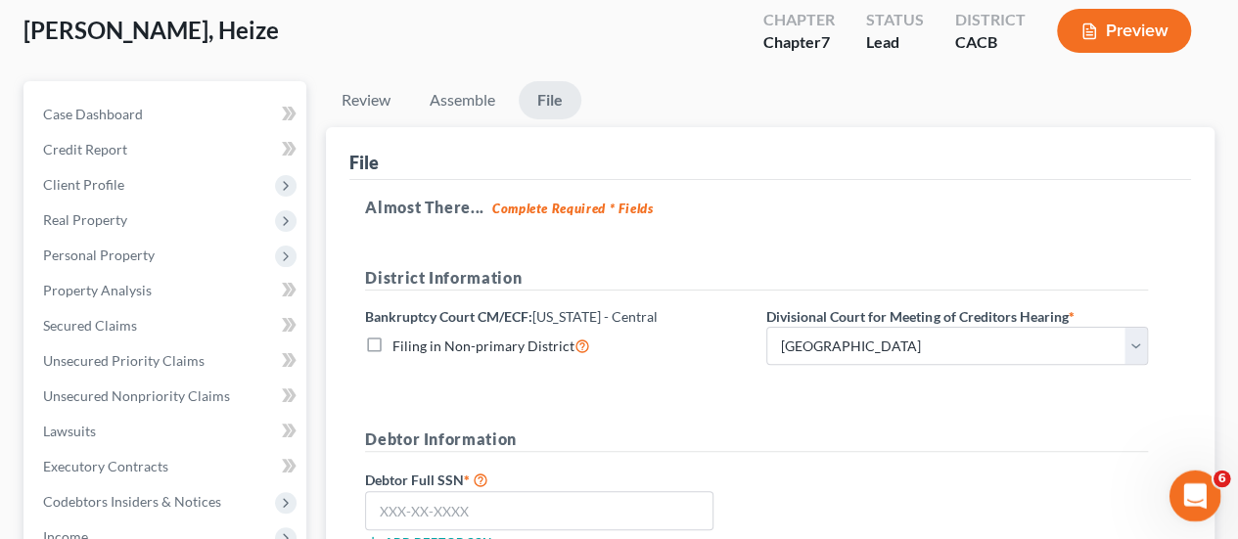
click at [1205, 495] on div "Open Intercom Messenger" at bounding box center [1191, 493] width 65 height 65
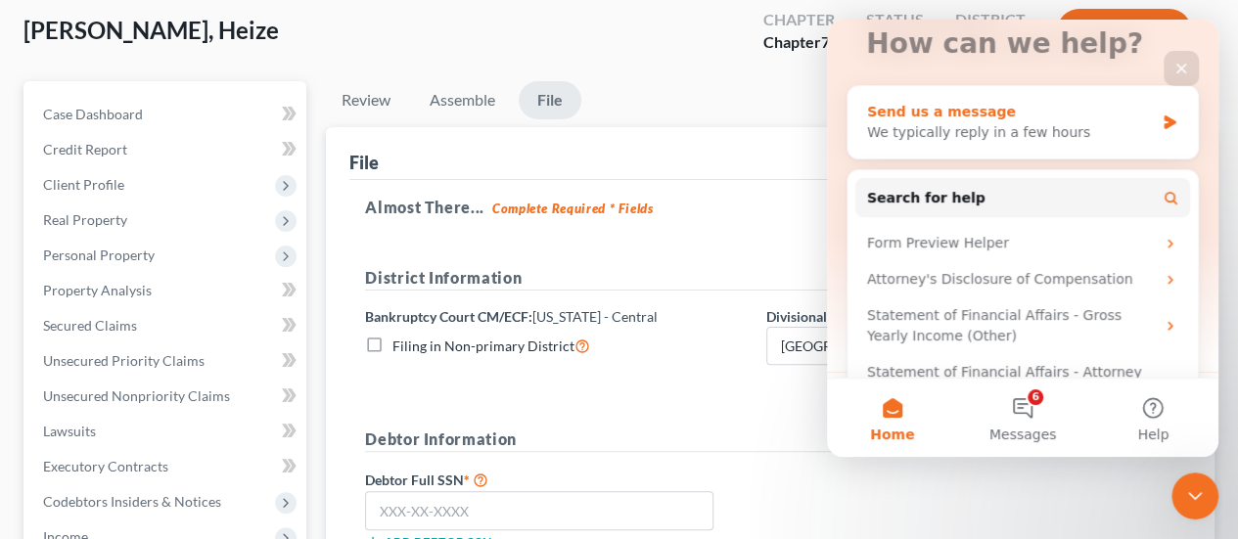
scroll to position [196, 0]
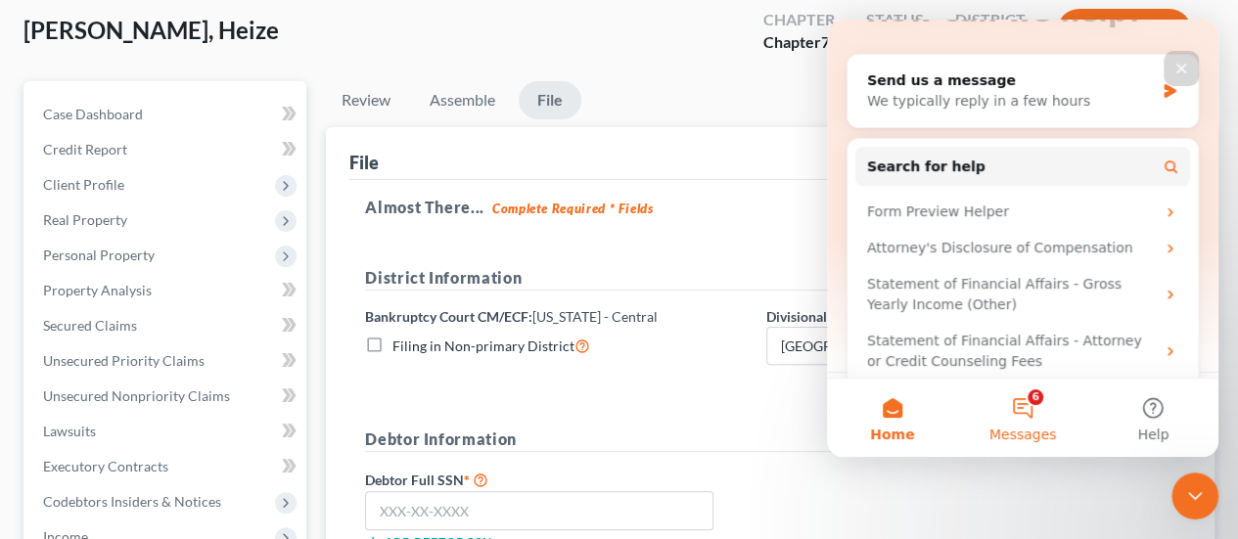
click at [1007, 423] on button "6 Messages" at bounding box center [1022, 418] width 130 height 78
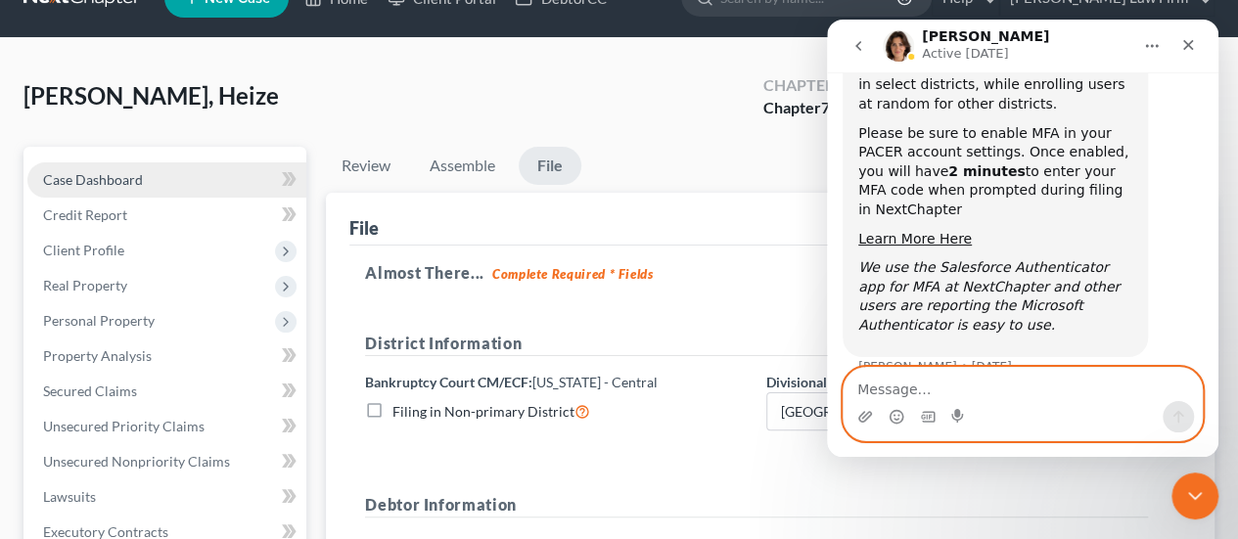
scroll to position [0, 0]
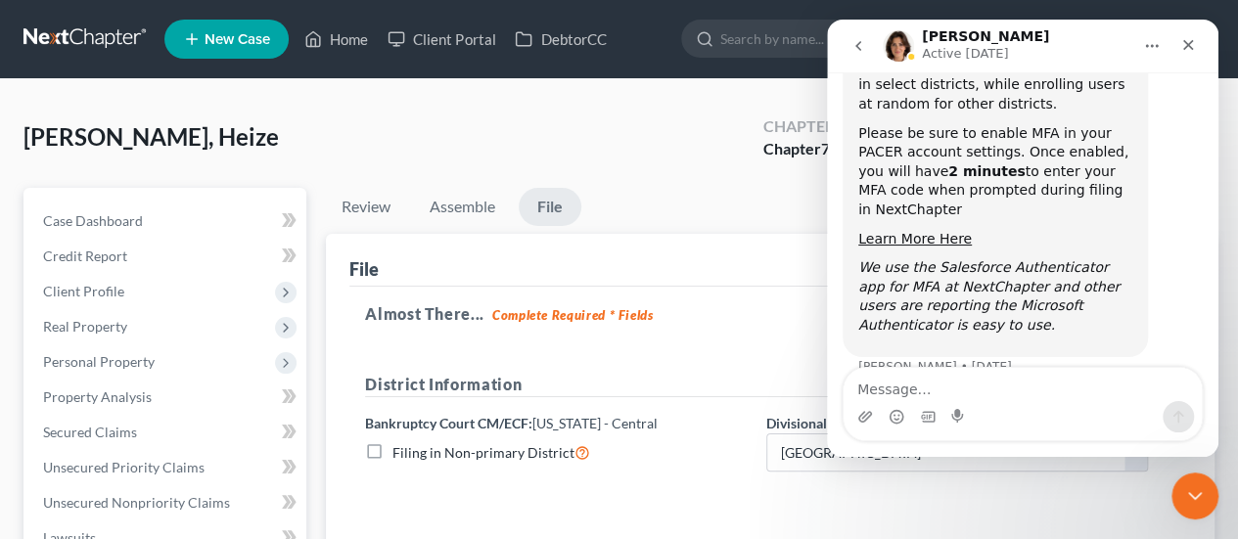
click at [106, 32] on link at bounding box center [85, 39] width 125 height 35
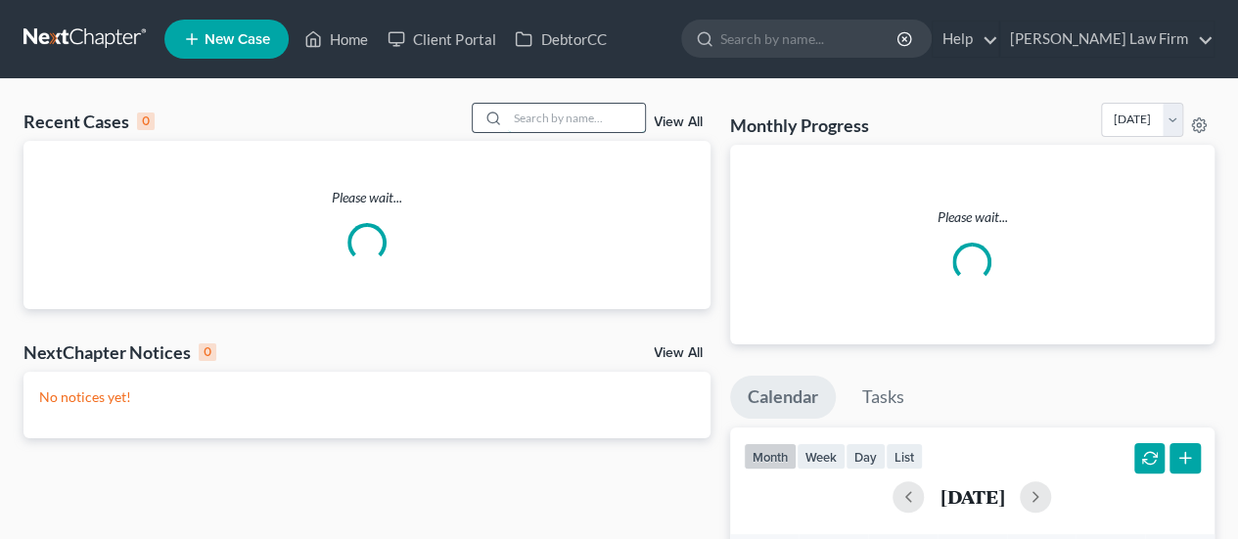
click at [576, 121] on input "search" at bounding box center [576, 118] width 137 height 28
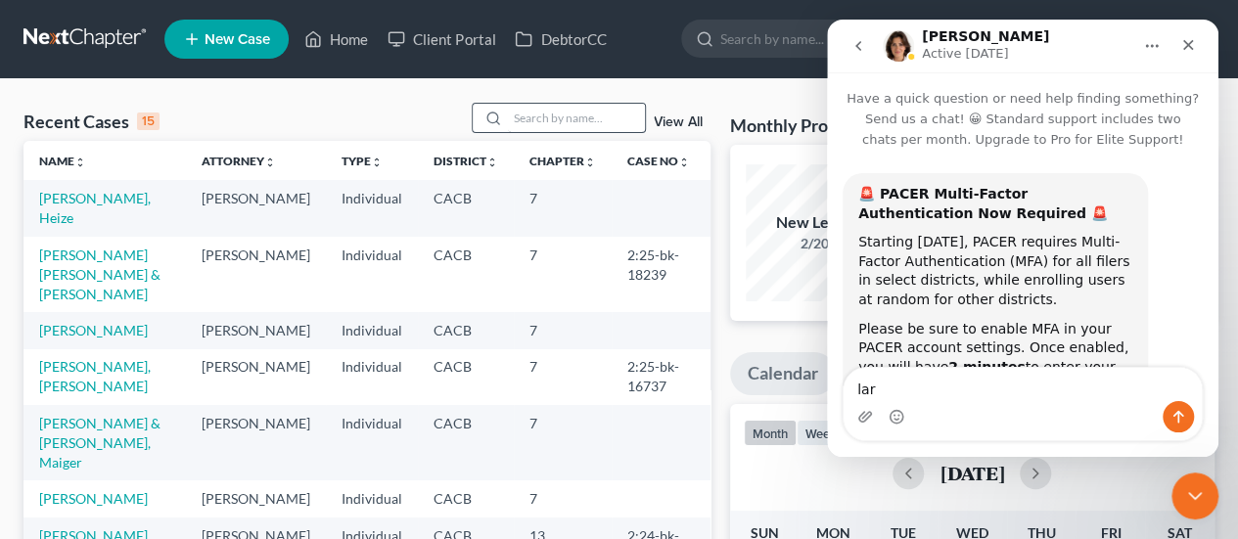
scroll to position [205, 0]
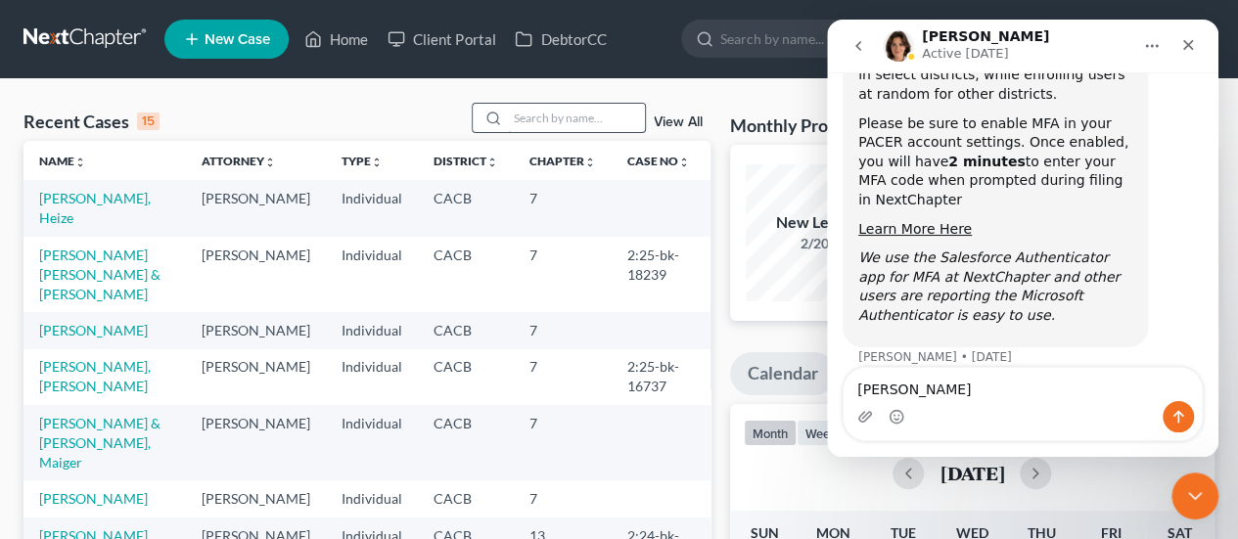
type textarea "[PERSON_NAME]"
click at [576, 121] on input "search" at bounding box center [576, 118] width 137 height 28
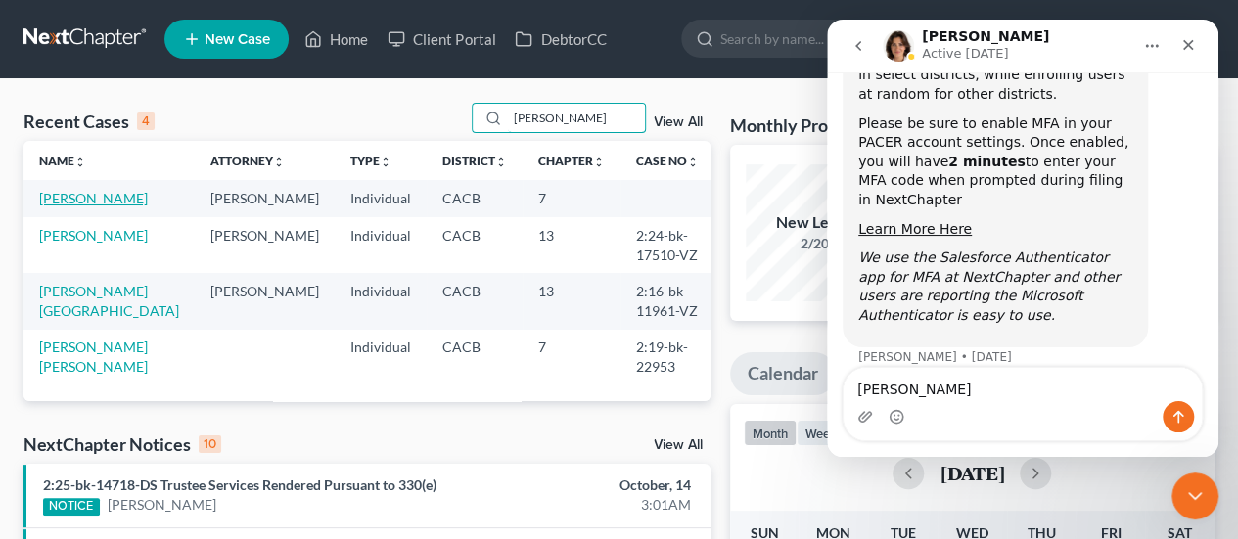
type input "[PERSON_NAME]"
click at [96, 197] on link "[PERSON_NAME]" at bounding box center [93, 198] width 109 height 17
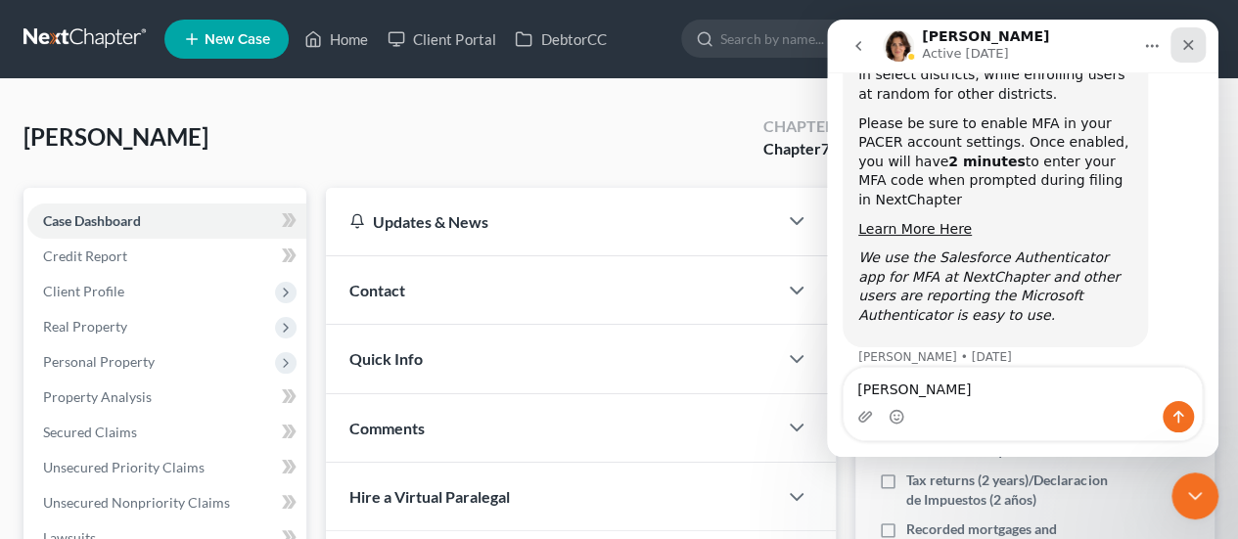
click at [1191, 40] on icon "Close" at bounding box center [1188, 45] width 16 height 16
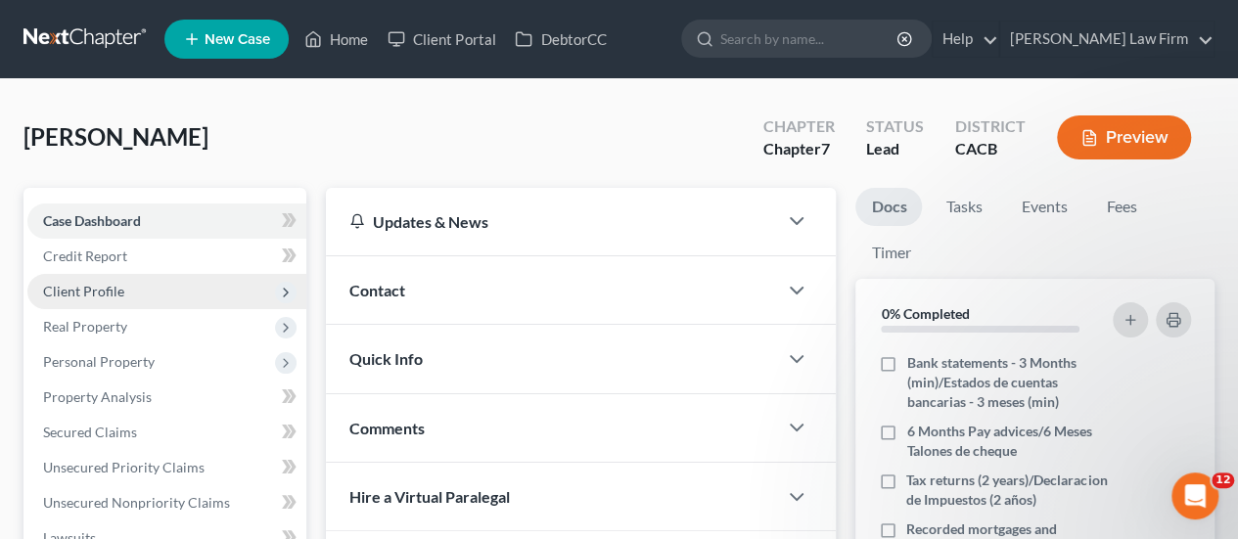
click at [74, 294] on span "Client Profile" at bounding box center [83, 291] width 81 height 17
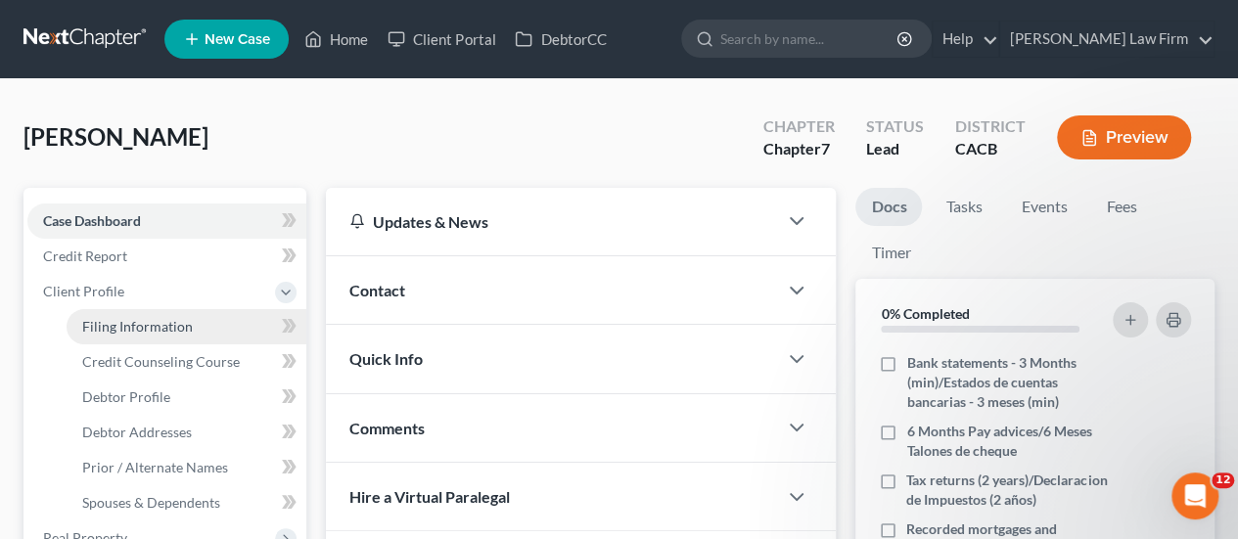
click at [158, 322] on span "Filing Information" at bounding box center [137, 326] width 111 height 17
select select "1"
select select "0"
select select "4"
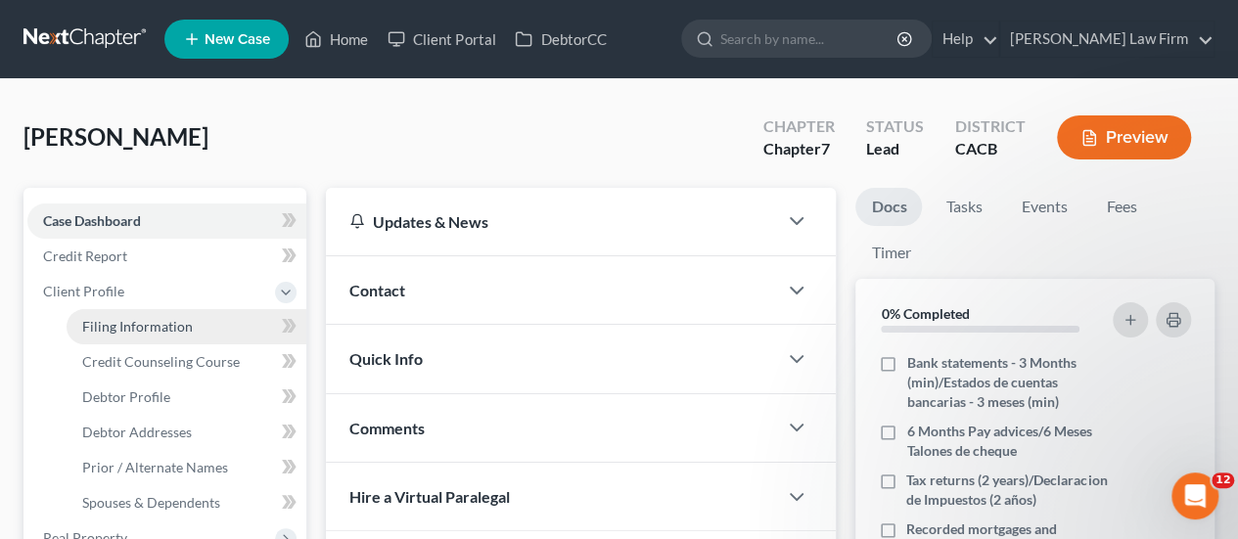
select select "0"
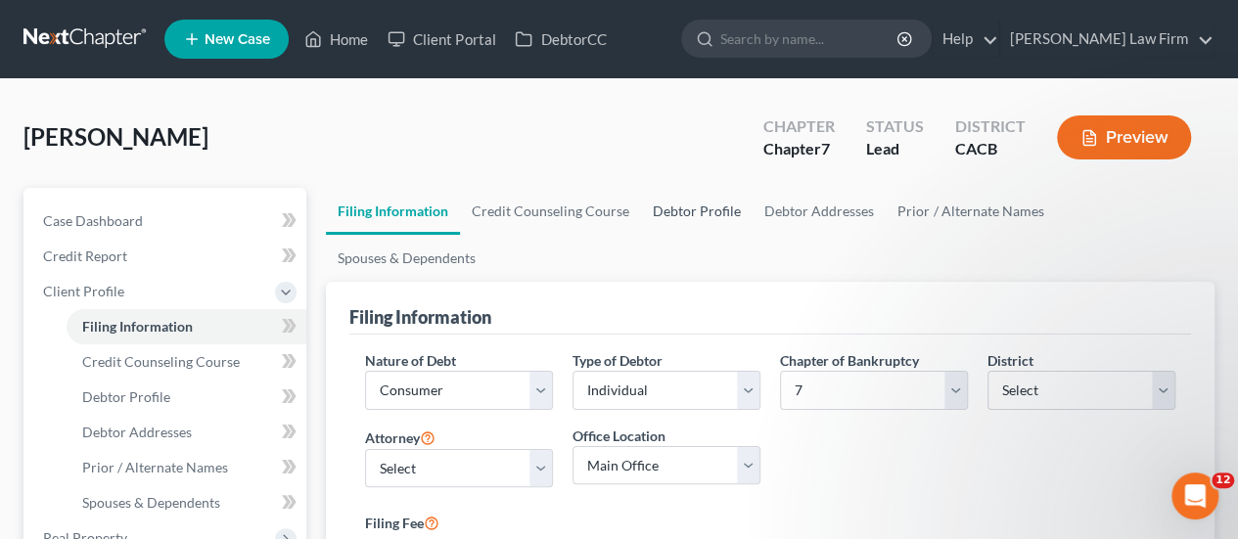
click at [675, 199] on link "Debtor Profile" at bounding box center [697, 211] width 112 height 47
select select "4"
select select "2"
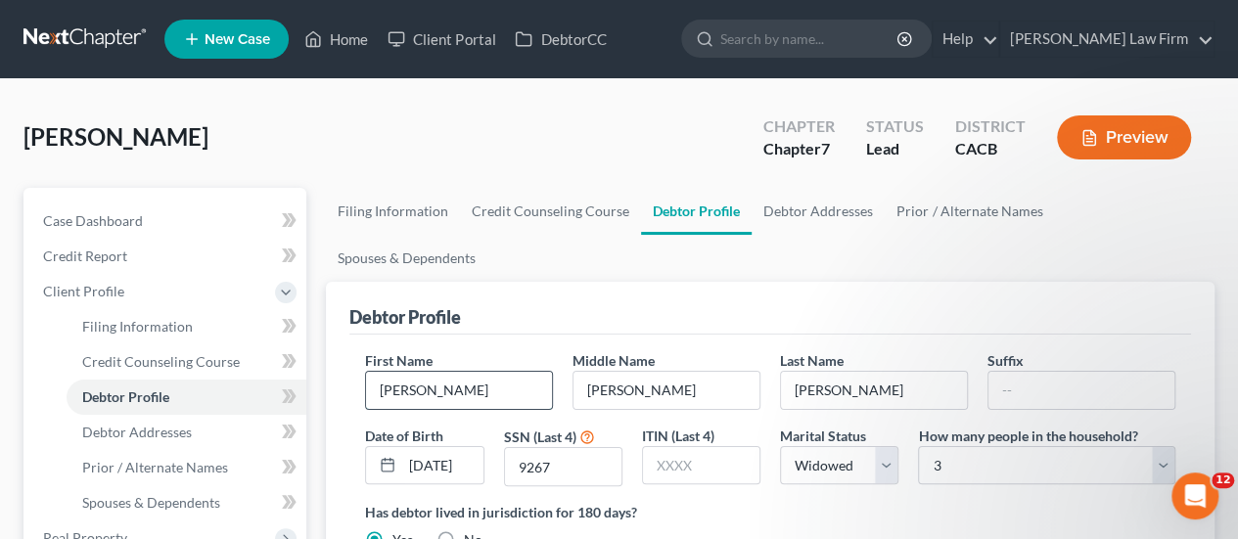
click at [483, 372] on input "[PERSON_NAME]" at bounding box center [459, 390] width 186 height 37
click at [819, 208] on link "Debtor Addresses" at bounding box center [817, 211] width 133 height 47
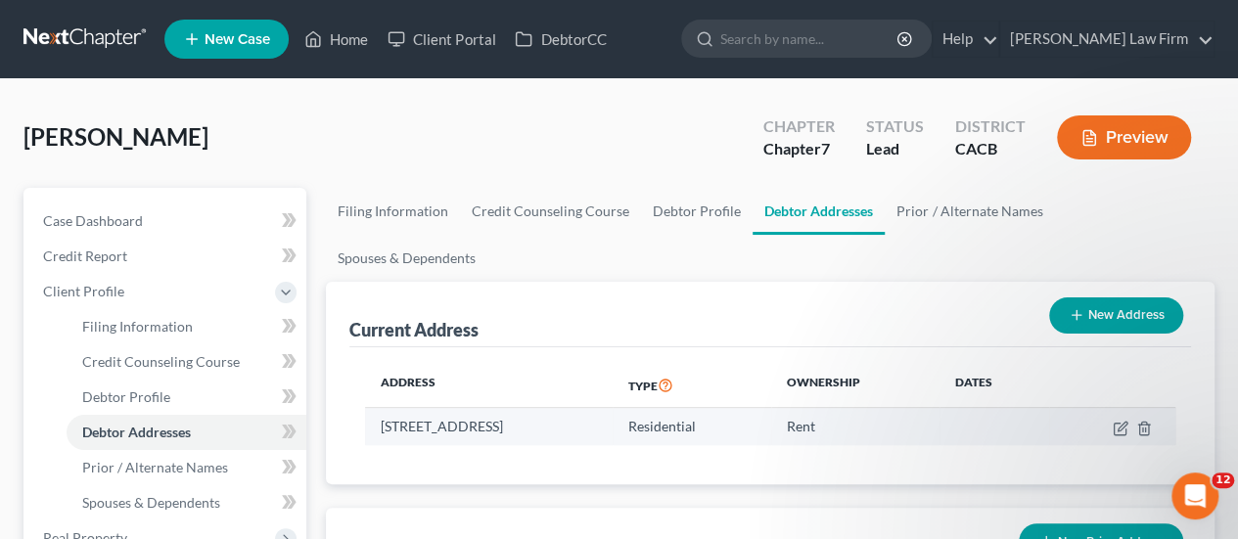
drag, startPoint x: 507, startPoint y: 381, endPoint x: 391, endPoint y: 378, distance: 115.5
click at [395, 408] on td "[STREET_ADDRESS]" at bounding box center [488, 426] width 247 height 37
click at [391, 408] on td "[STREET_ADDRESS]" at bounding box center [488, 426] width 247 height 37
drag, startPoint x: 382, startPoint y: 378, endPoint x: 511, endPoint y: 385, distance: 129.4
click at [511, 408] on td "[STREET_ADDRESS]" at bounding box center [488, 426] width 247 height 37
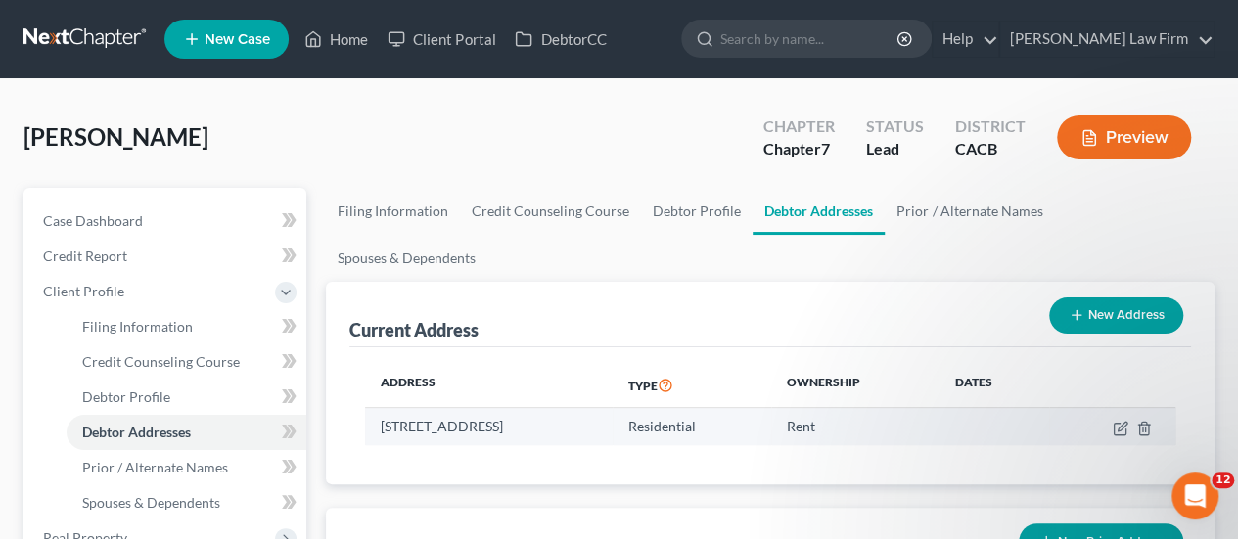
copy td "[STREET_ADDRESS]"
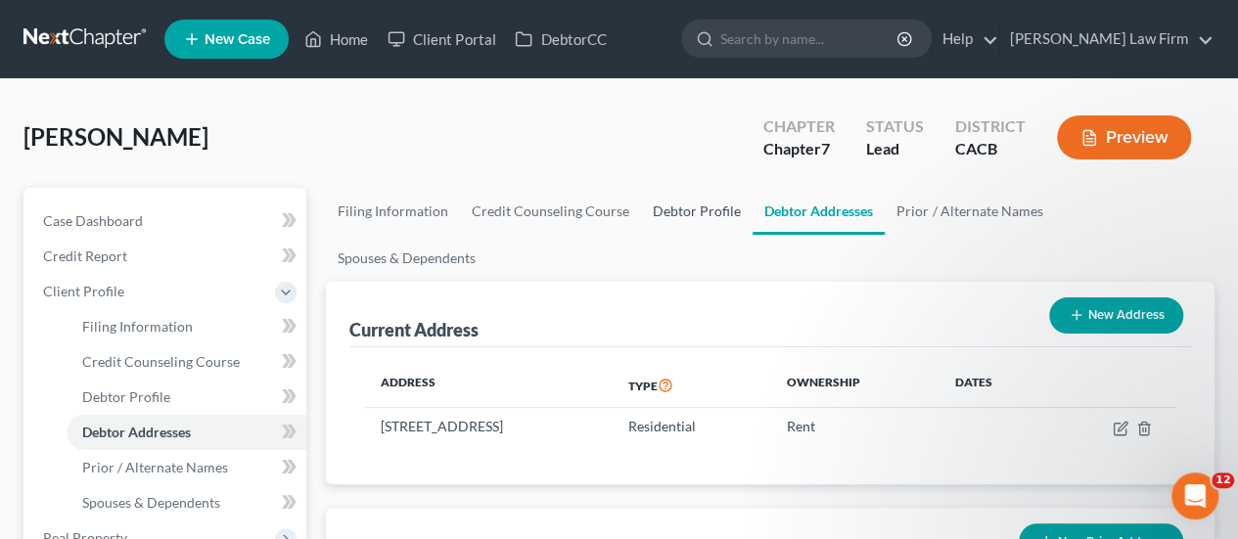
click at [671, 210] on link "Debtor Profile" at bounding box center [697, 211] width 112 height 47
select select "4"
select select "2"
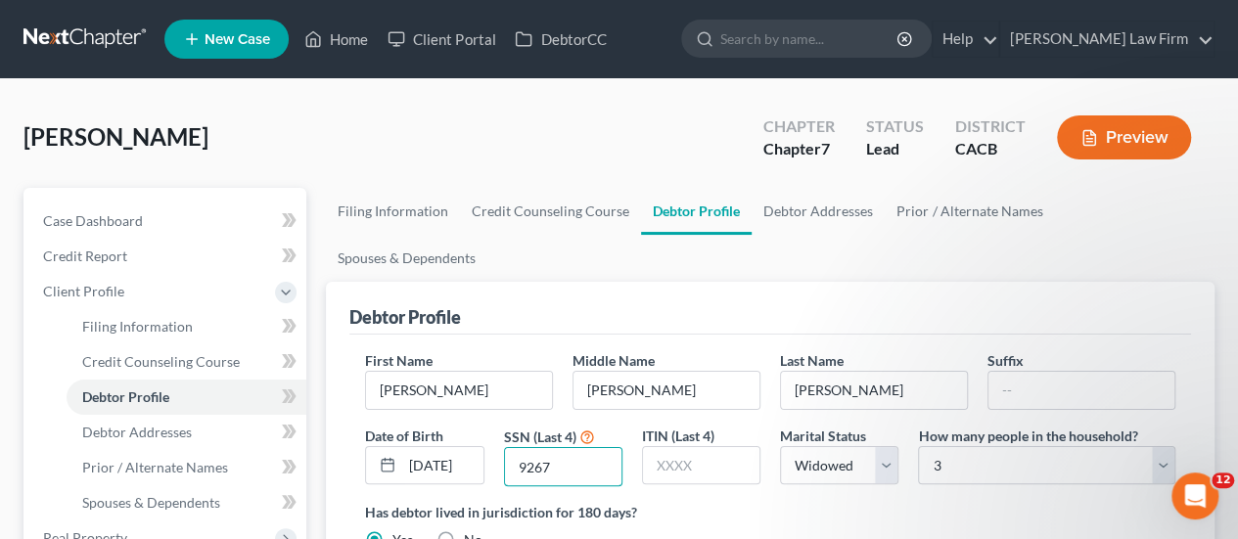
drag, startPoint x: 522, startPoint y: 422, endPoint x: 498, endPoint y: 418, distance: 24.8
click at [501, 426] on div "SSN (Last 4) 9267" at bounding box center [563, 457] width 138 height 62
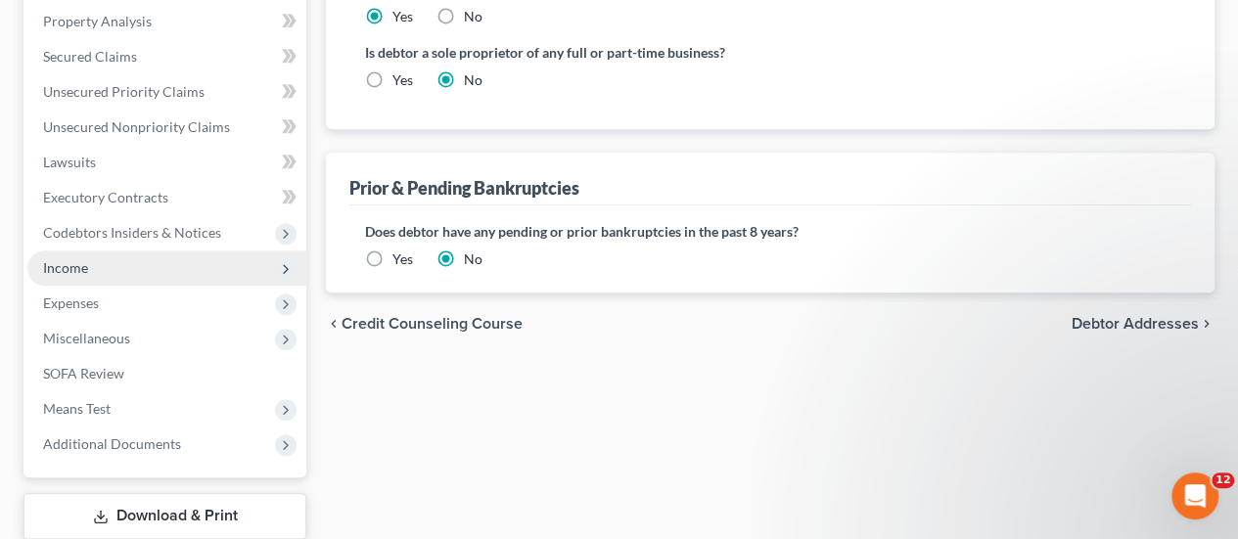
click at [80, 267] on span "Income" at bounding box center [65, 267] width 45 height 17
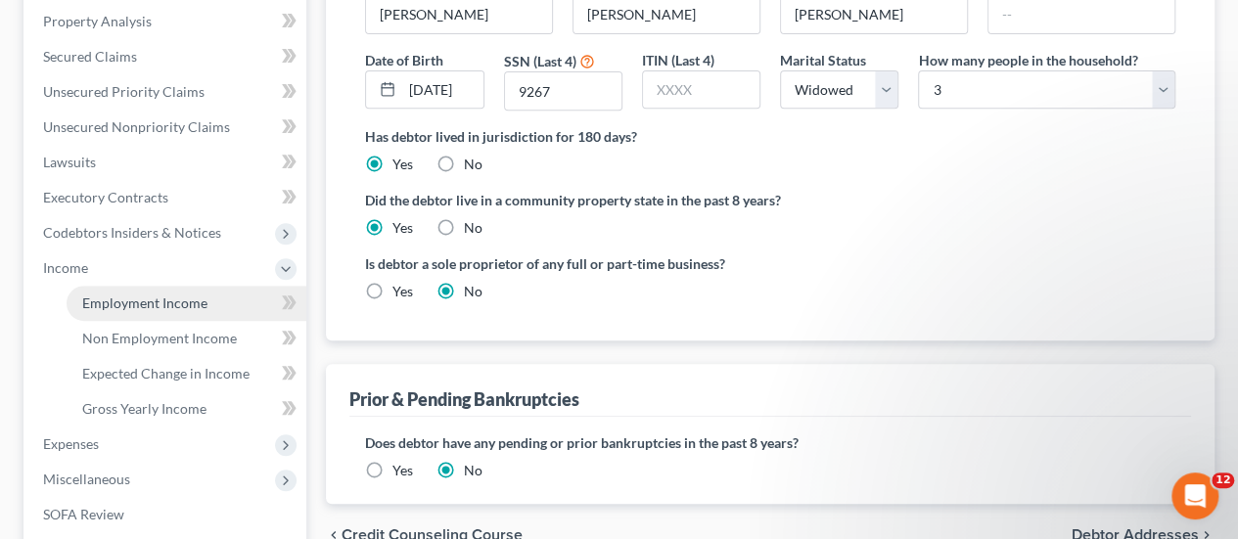
click at [164, 294] on span "Employment Income" at bounding box center [144, 302] width 125 height 17
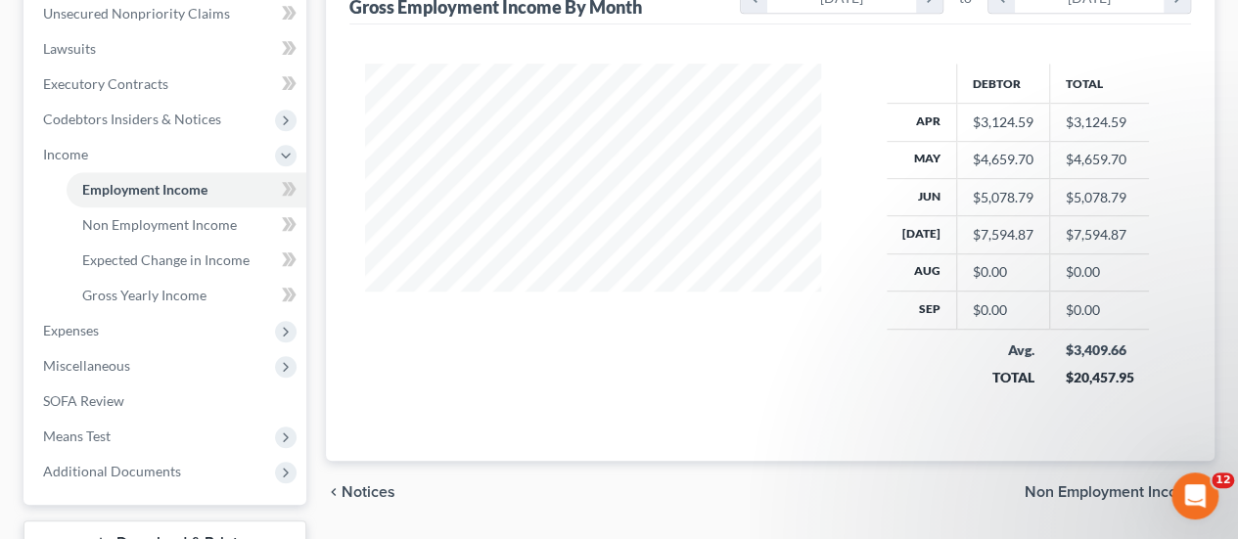
scroll to position [348, 495]
drag, startPoint x: 1150, startPoint y: 348, endPoint x: 1065, endPoint y: 349, distance: 85.1
click at [1065, 349] on div "Debtor Total Apr $3,124.59 $3,124.59 May $4,659.70 $4,659.70 Jun $5,078.79 $5,0…" at bounding box center [1017, 239] width 354 height 350
copy div "3,409.66"
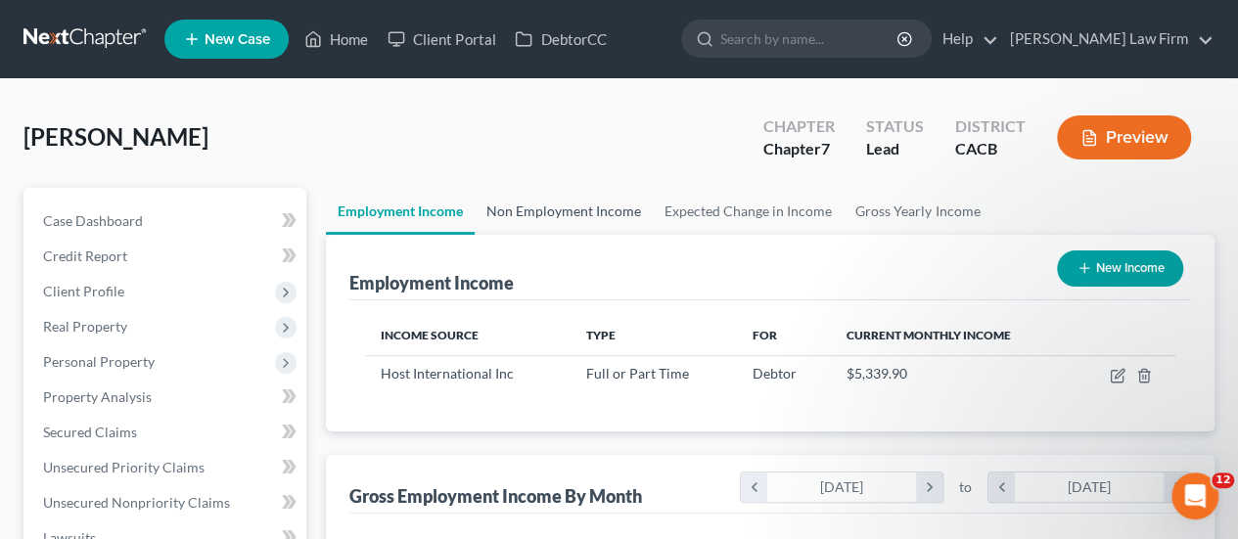
click at [571, 200] on link "Non Employment Income" at bounding box center [563, 211] width 178 height 47
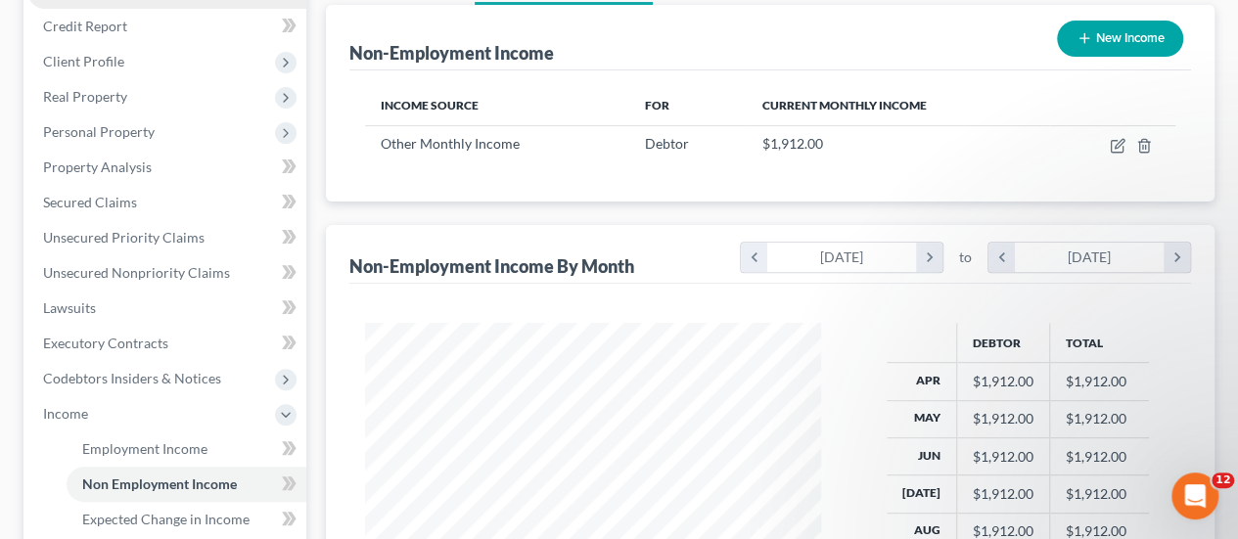
scroll to position [391, 0]
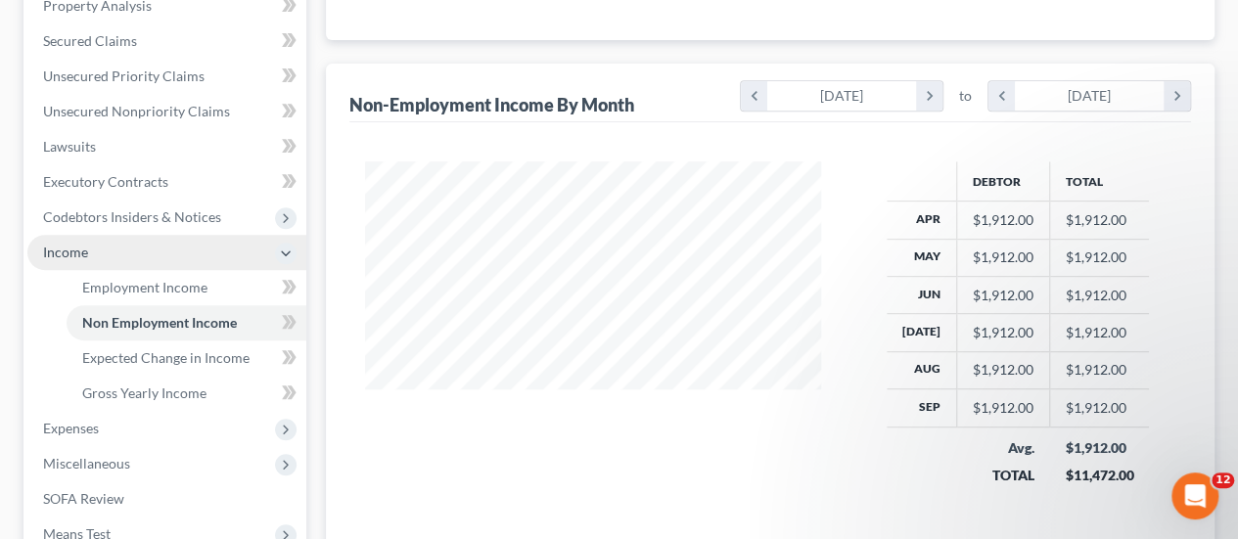
click at [124, 259] on span "Income" at bounding box center [166, 252] width 279 height 35
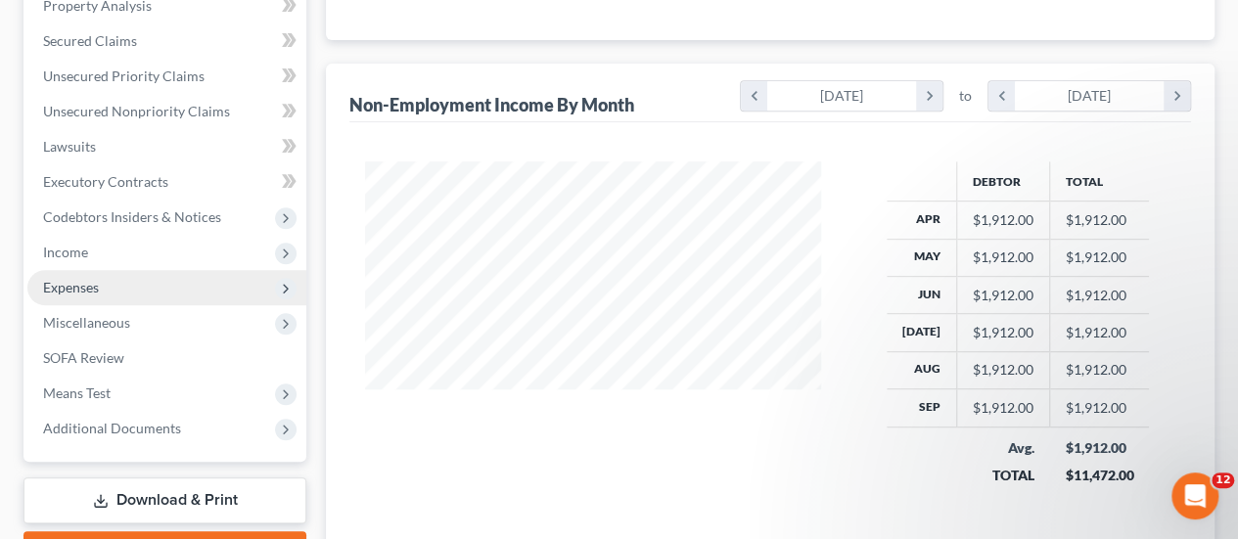
click at [116, 288] on span "Expenses" at bounding box center [166, 287] width 279 height 35
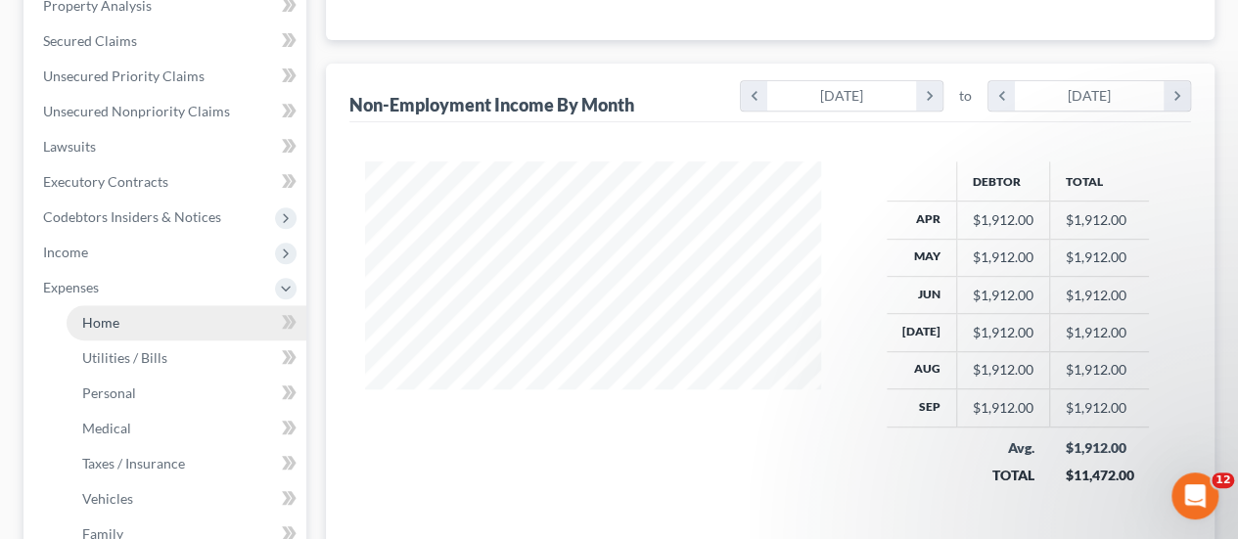
click at [165, 325] on link "Home" at bounding box center [187, 322] width 240 height 35
click at [102, 323] on span "Home" at bounding box center [100, 322] width 37 height 17
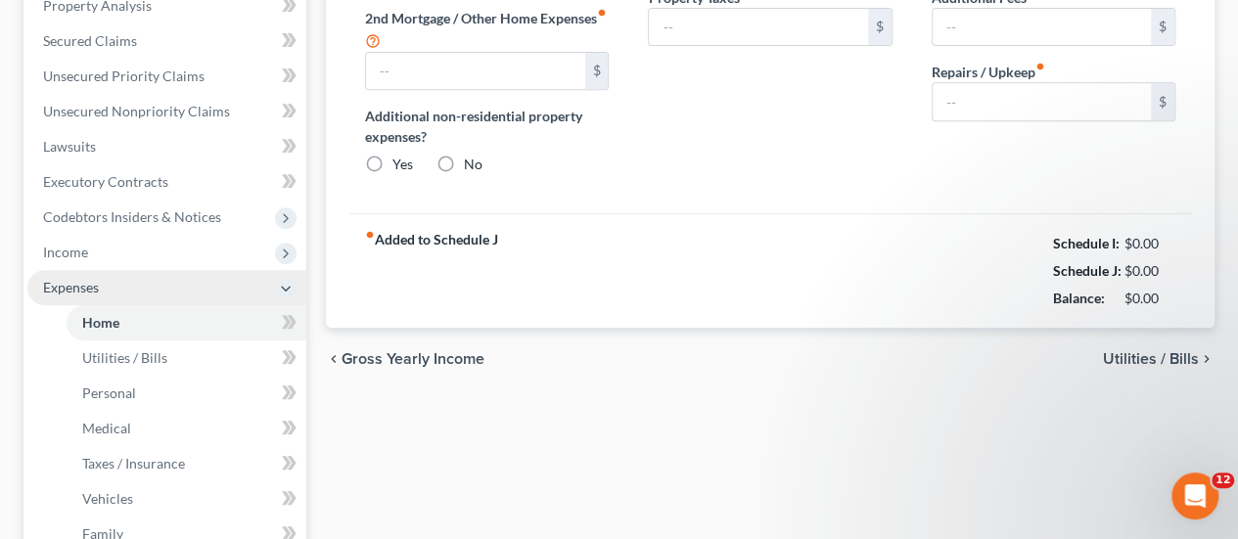
type input "2,000.00"
type input "0.00"
radio input "true"
type input "0.00"
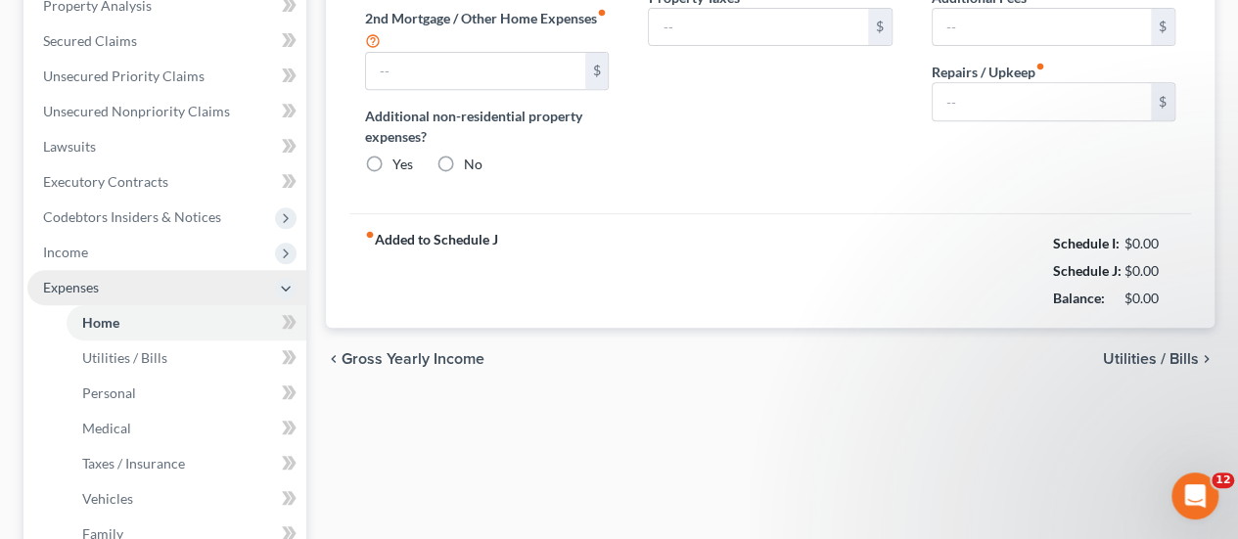
type input "0.00"
type input "50.00"
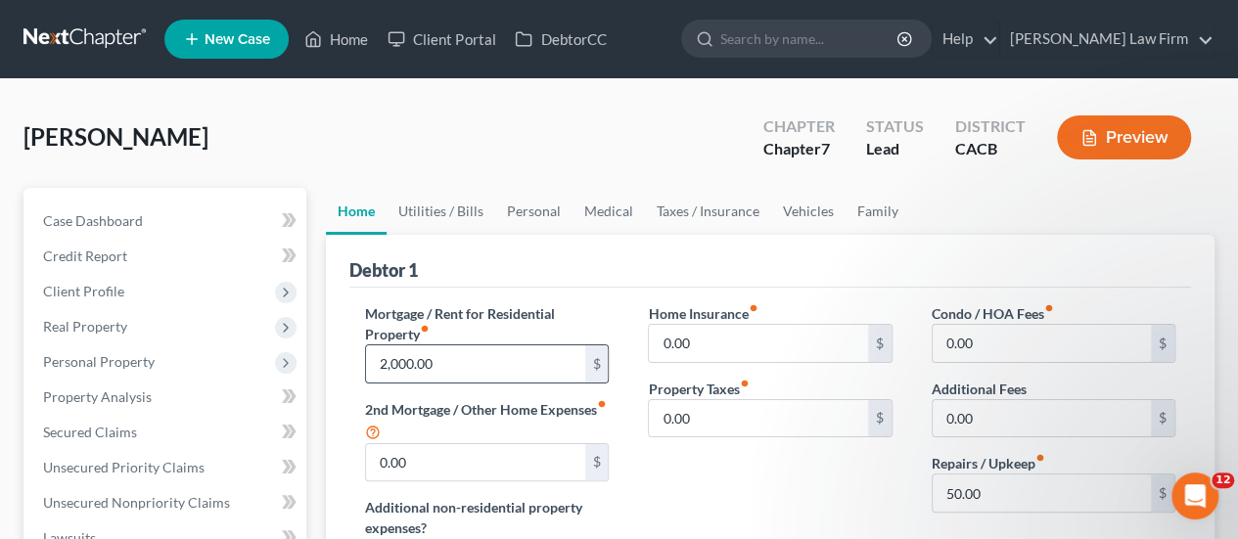
click at [473, 364] on input "2,000.00" at bounding box center [475, 363] width 218 height 37
click at [78, 271] on link "Credit Report" at bounding box center [166, 256] width 279 height 35
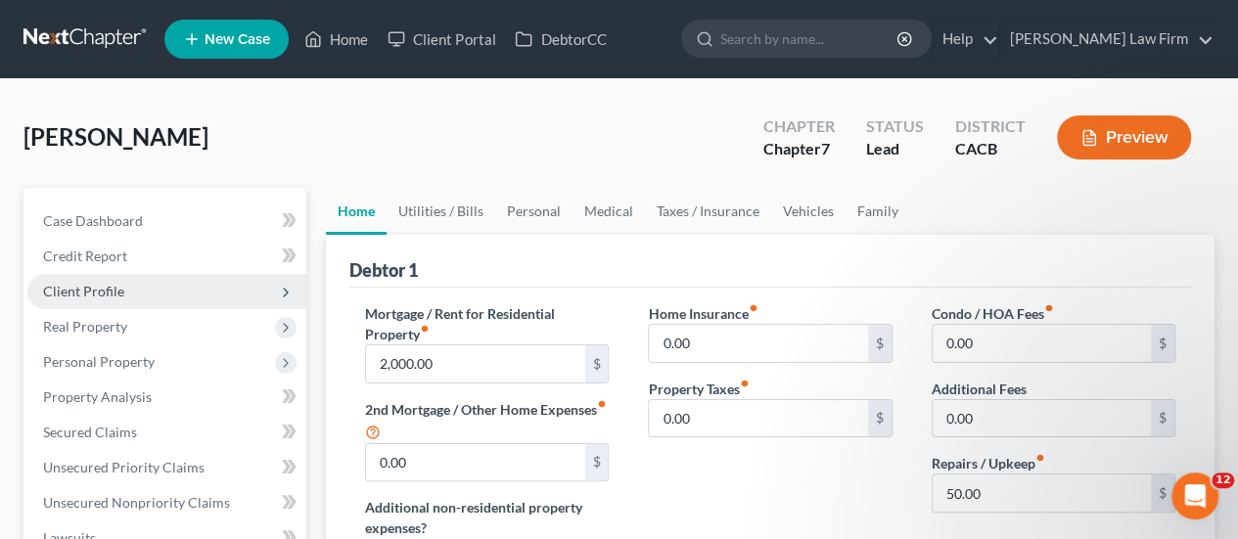
click at [105, 289] on span "Client Profile" at bounding box center [83, 291] width 81 height 17
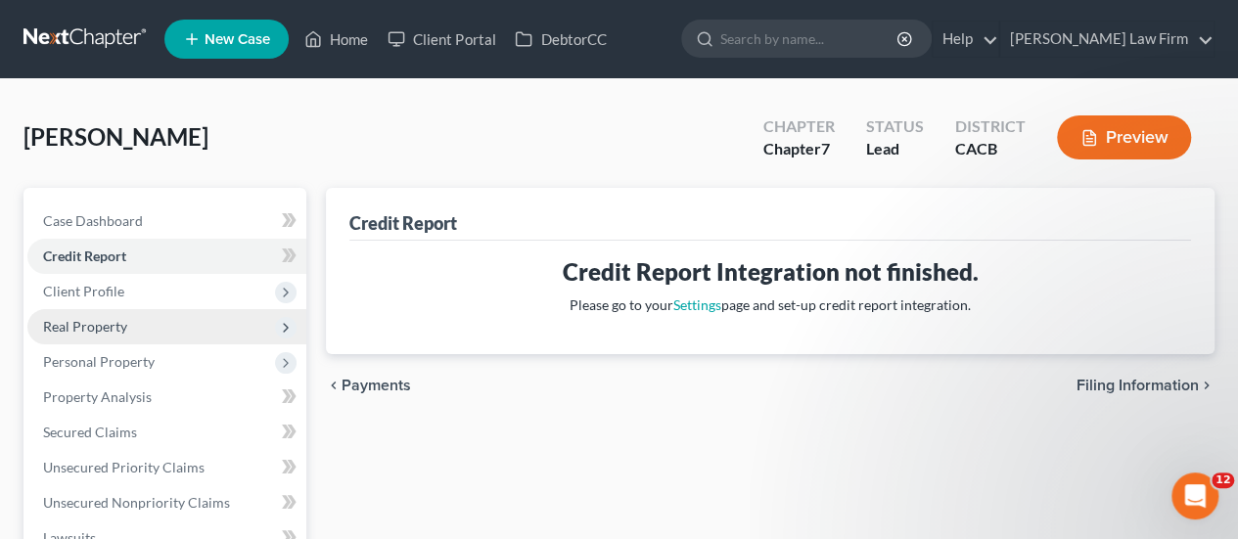
click at [158, 329] on span "Real Property" at bounding box center [166, 326] width 279 height 35
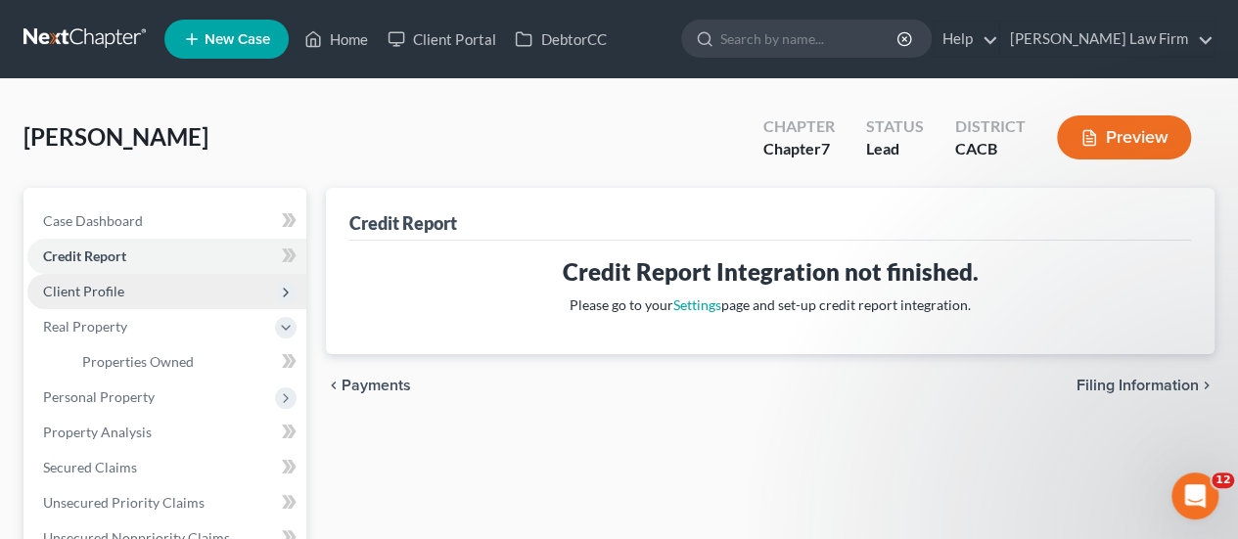
click at [115, 276] on span "Client Profile" at bounding box center [166, 291] width 279 height 35
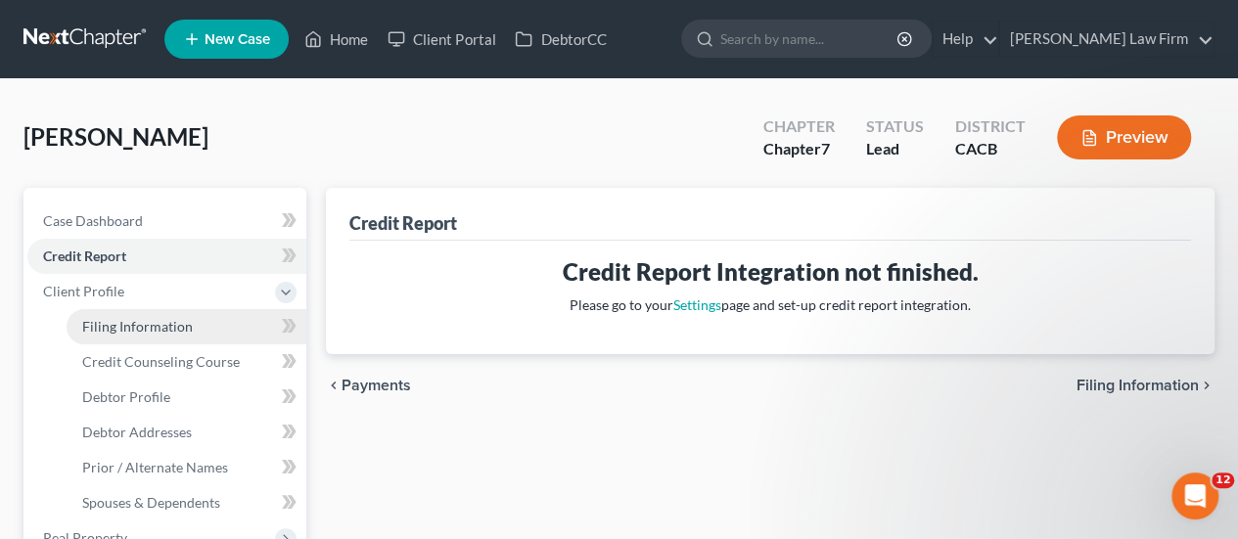
click at [162, 330] on span "Filing Information" at bounding box center [137, 326] width 111 height 17
select select "1"
select select "0"
select select "7"
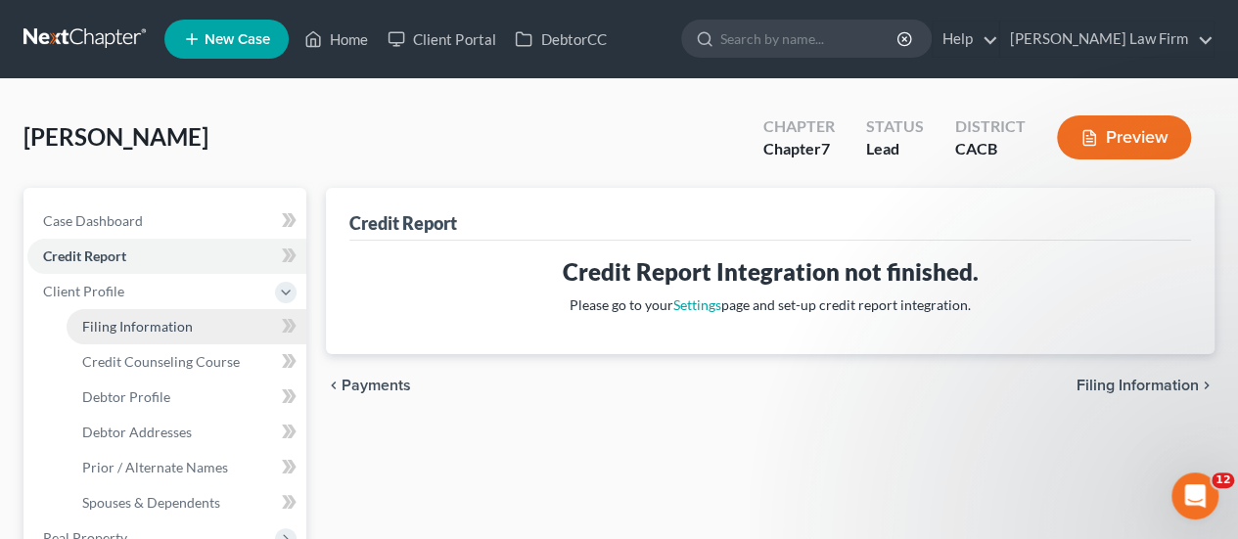
select select "0"
select select "4"
select select "0"
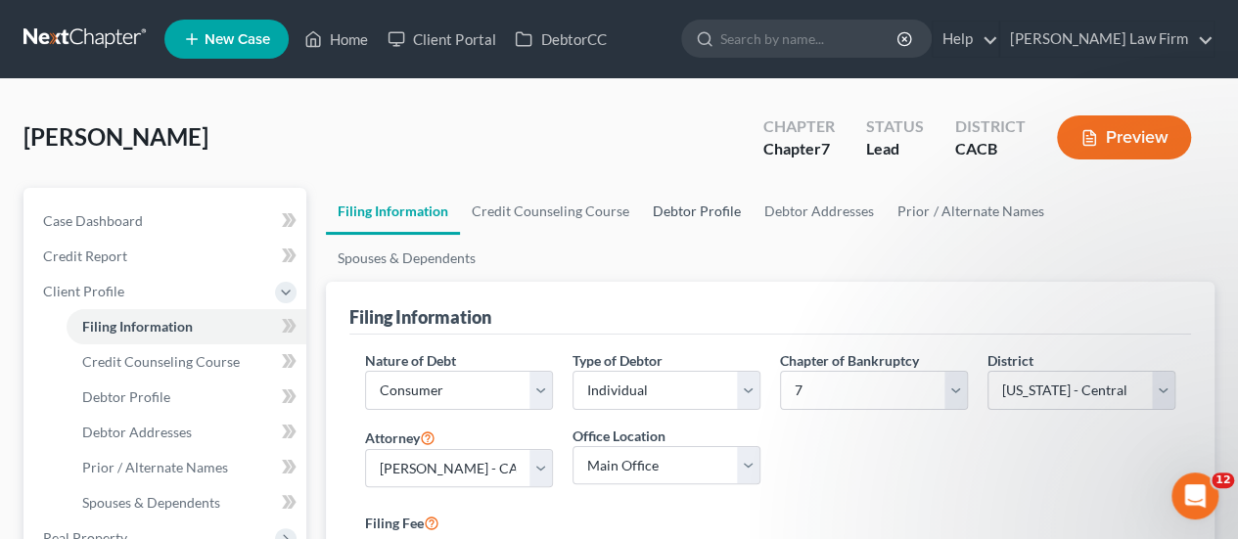
click at [678, 209] on link "Debtor Profile" at bounding box center [697, 211] width 112 height 47
select select "4"
select select "2"
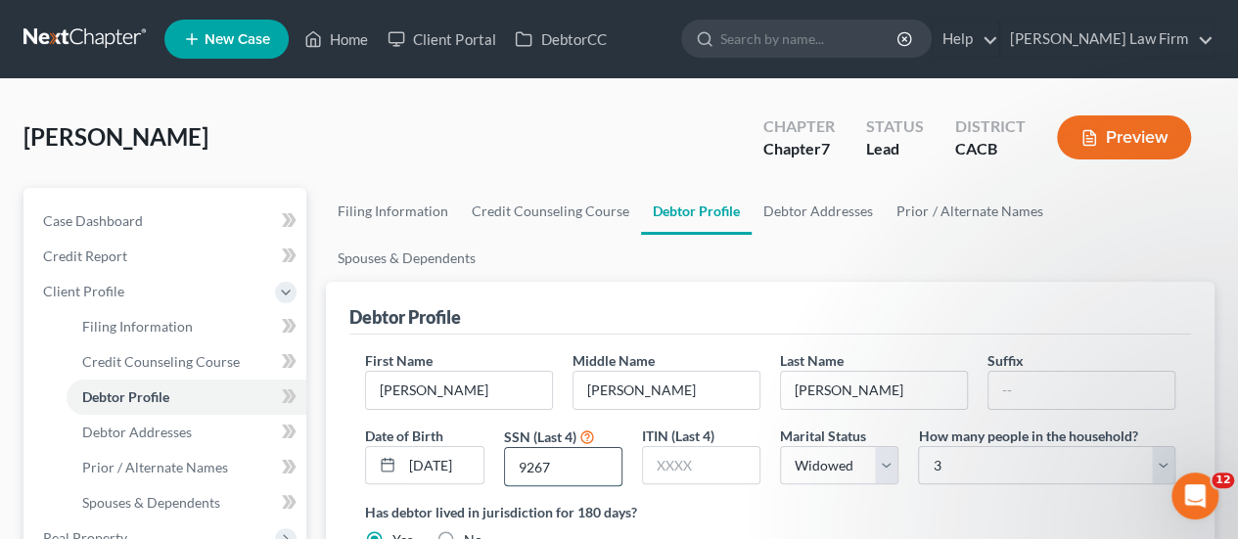
click at [583, 448] on input "9267" at bounding box center [563, 466] width 116 height 37
drag, startPoint x: 98, startPoint y: 228, endPoint x: 344, endPoint y: 17, distance: 324.7
click at [98, 228] on span "Case Dashboard" at bounding box center [93, 220] width 100 height 17
